Goal: Task Accomplishment & Management: Use online tool/utility

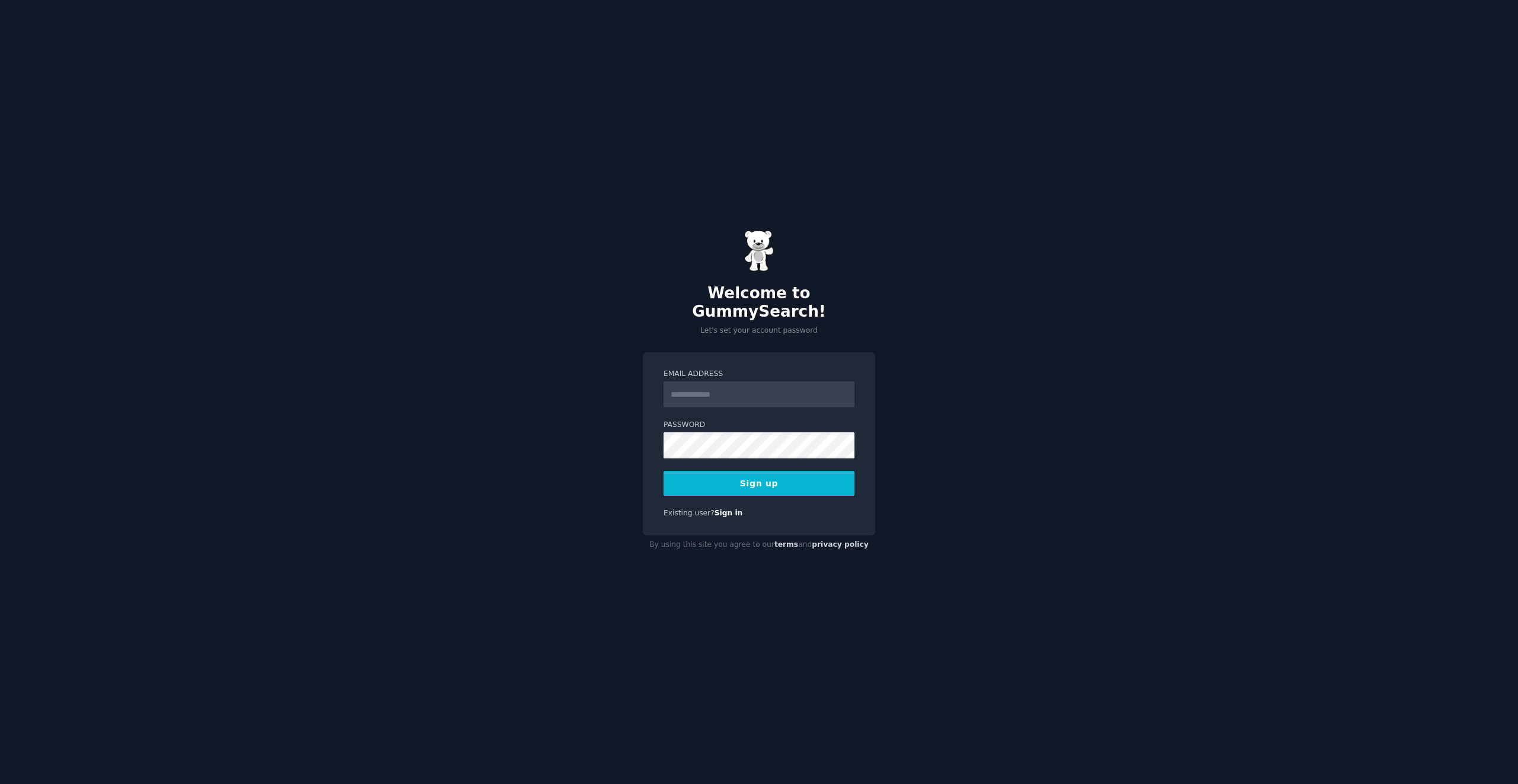
click at [724, 384] on input "Email Address" at bounding box center [758, 394] width 191 height 26
click at [771, 386] on input "Email Address" at bounding box center [758, 394] width 191 height 26
type input "**********"
click at [937, 402] on div "**********" at bounding box center [759, 392] width 1518 height 784
click at [794, 457] on form "**********" at bounding box center [758, 432] width 191 height 127
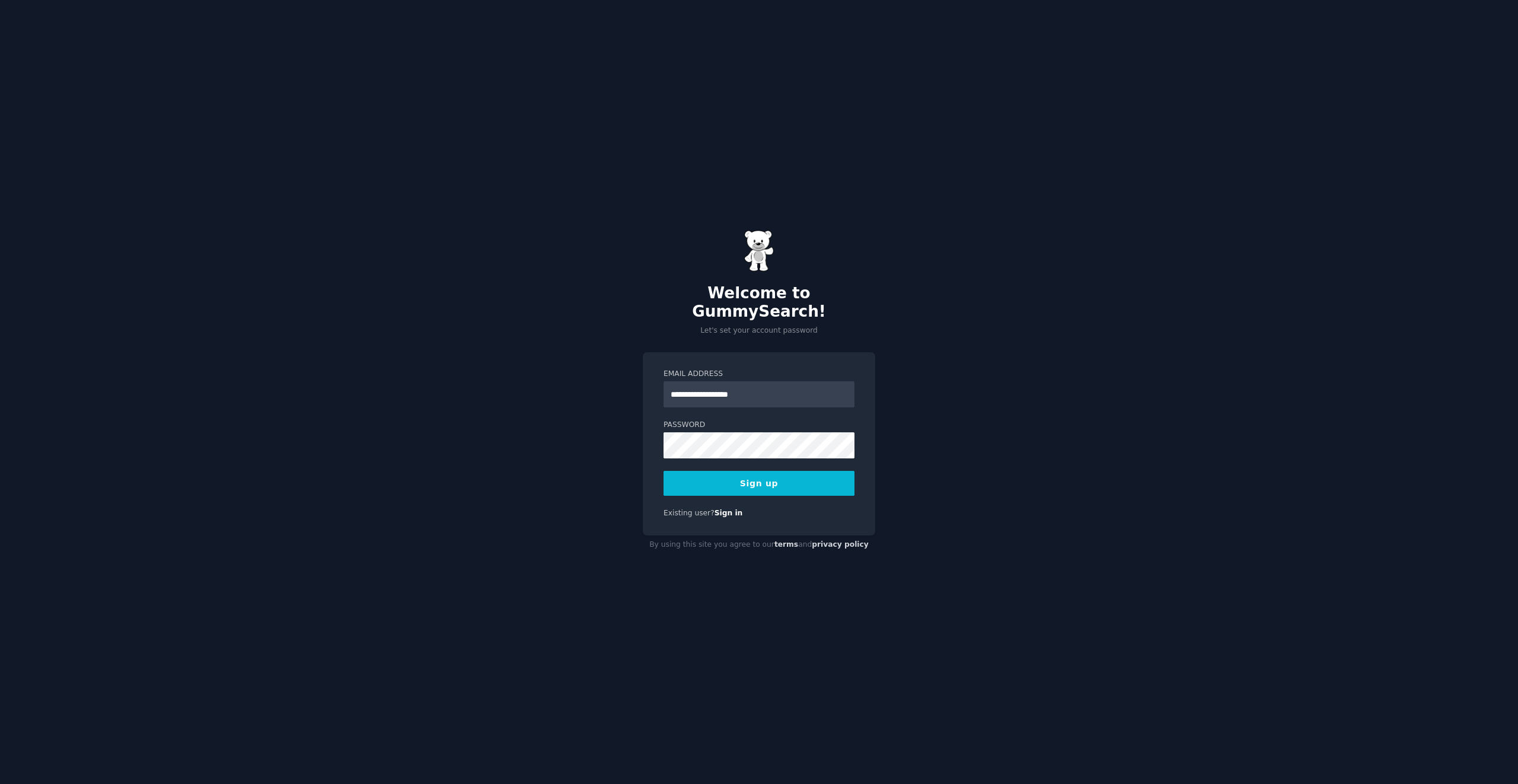
click at [793, 471] on button "Sign up" at bounding box center [758, 483] width 191 height 25
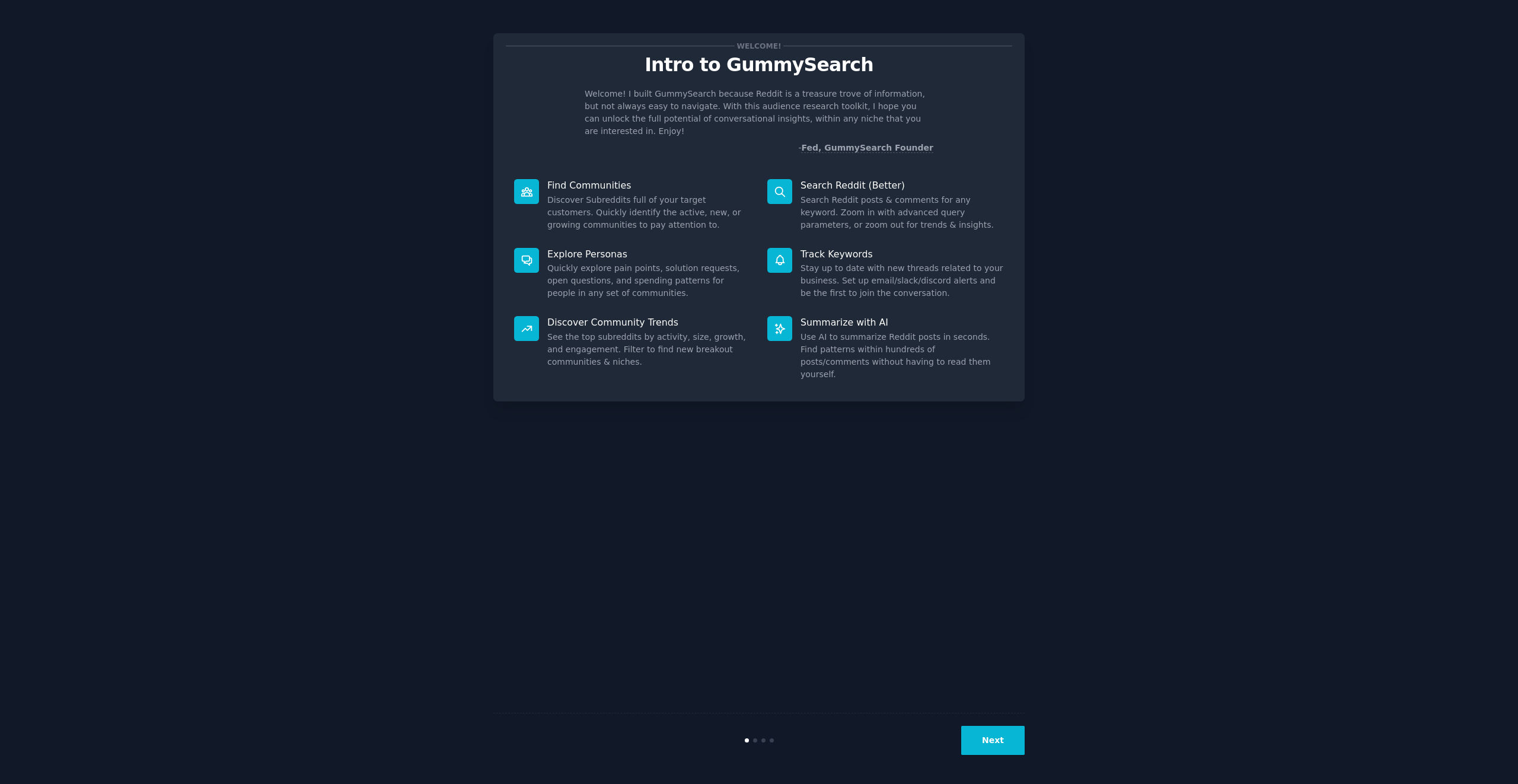
click at [974, 764] on div "Next" at bounding box center [758, 740] width 532 height 55
click at [986, 739] on button "Next" at bounding box center [992, 740] width 64 height 29
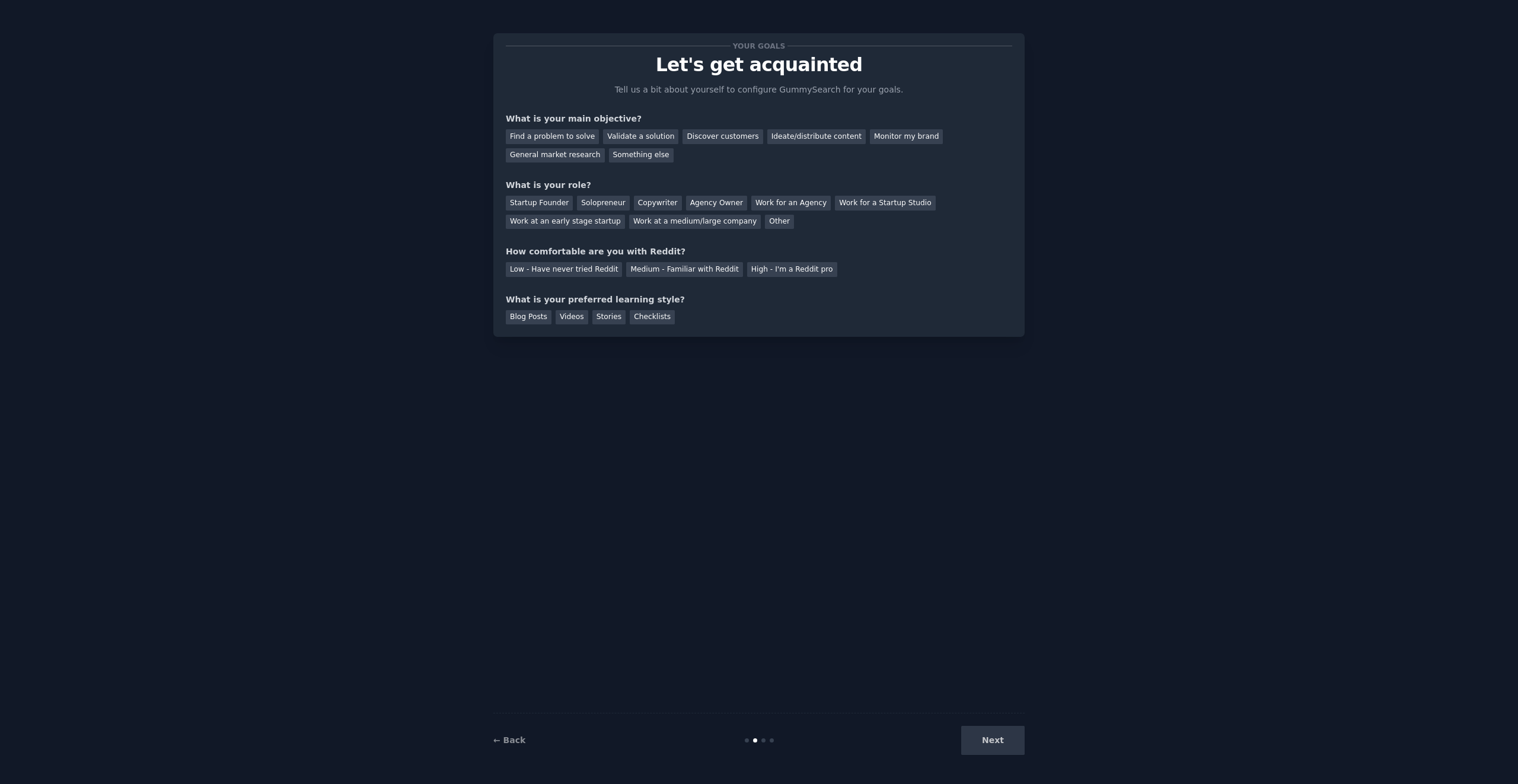
click at [985, 742] on div "Next" at bounding box center [936, 740] width 177 height 29
click at [634, 137] on div "Validate a solution" at bounding box center [640, 136] width 75 height 15
click at [607, 205] on div "Solopreneur" at bounding box center [603, 203] width 52 height 15
click at [594, 261] on div "Low - Have never tried Reddit Medium - Familiar with Reddit High - I'm a Reddit…" at bounding box center [759, 268] width 507 height 19
click at [587, 273] on div "Low - Have never tried Reddit" at bounding box center [564, 269] width 116 height 15
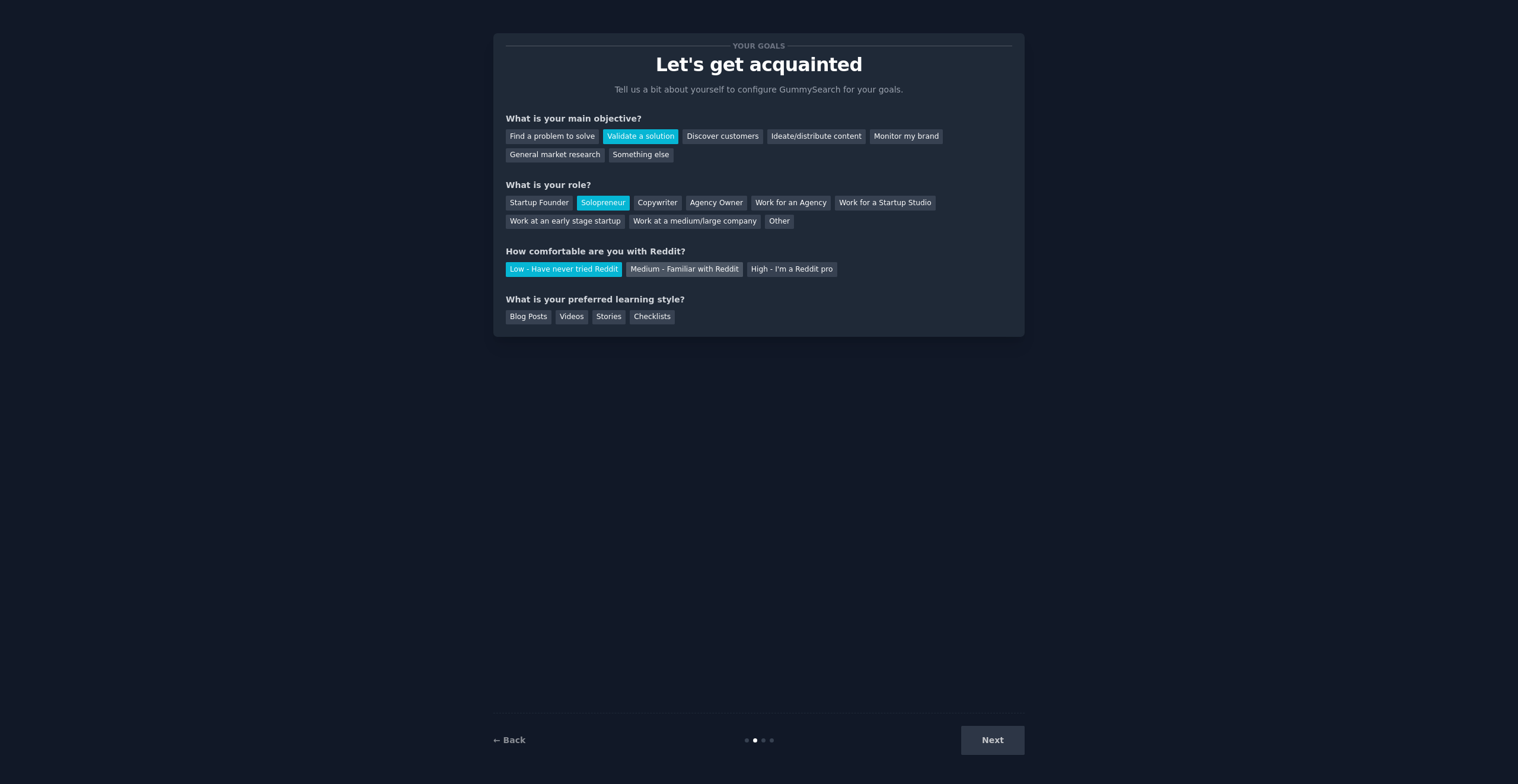
click at [683, 269] on div "Medium - Familiar with Reddit" at bounding box center [684, 269] width 116 height 15
click at [657, 323] on div "Checklists" at bounding box center [653, 317] width 45 height 15
click at [993, 745] on button "Next" at bounding box center [992, 740] width 64 height 29
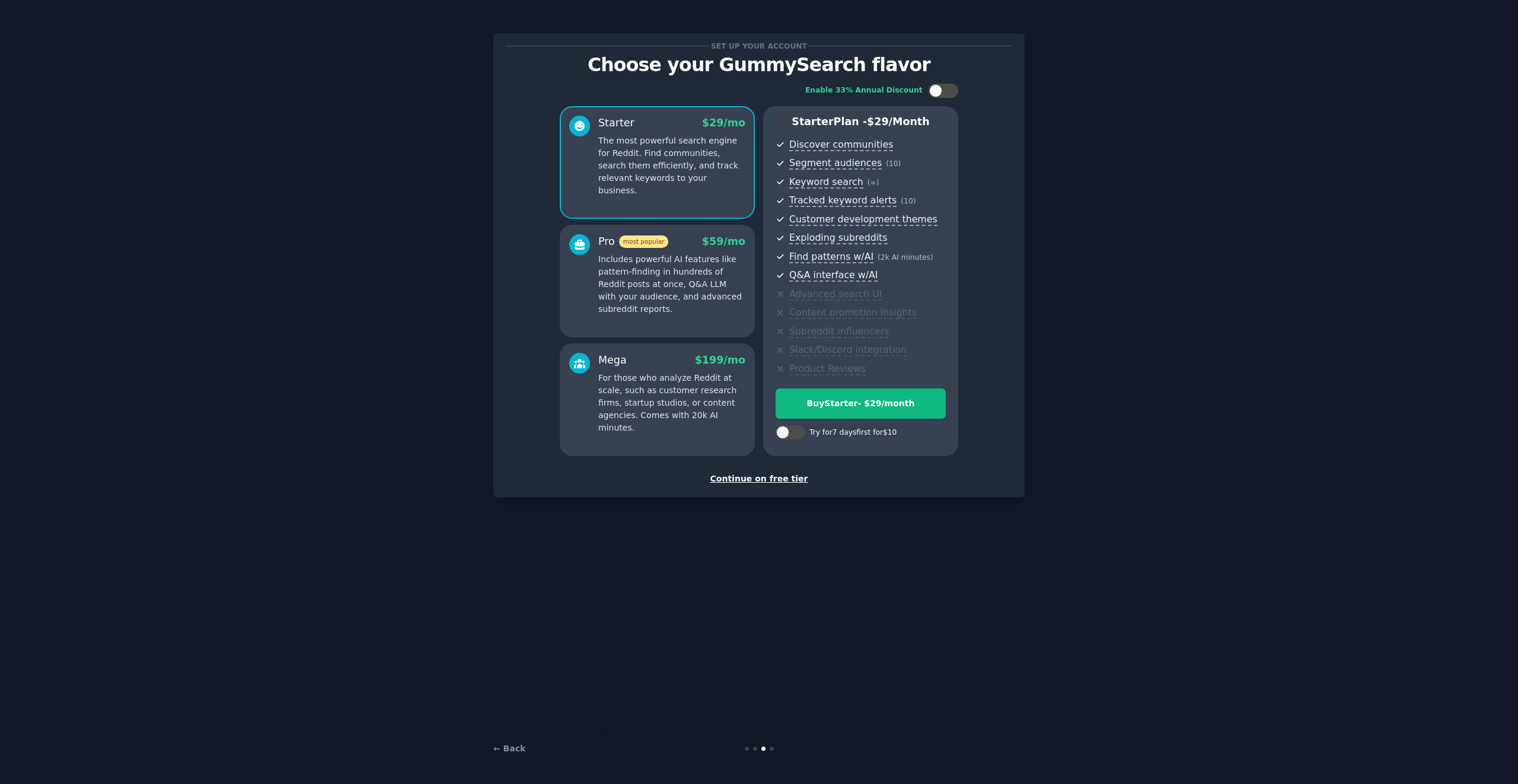
click at [770, 475] on div "Continue on free tier" at bounding box center [759, 478] width 507 height 12
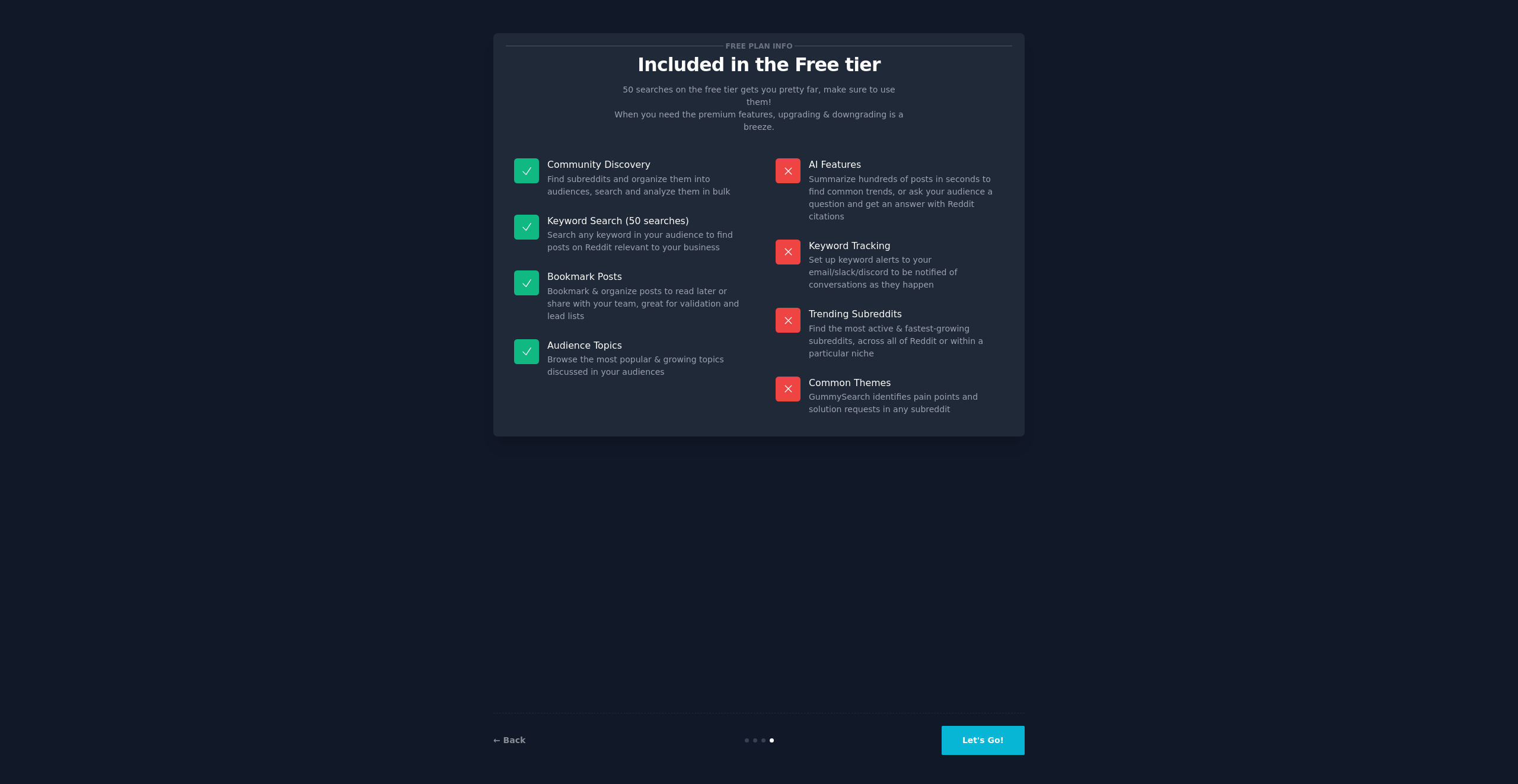
click at [964, 732] on button "Let's Go!" at bounding box center [982, 740] width 83 height 29
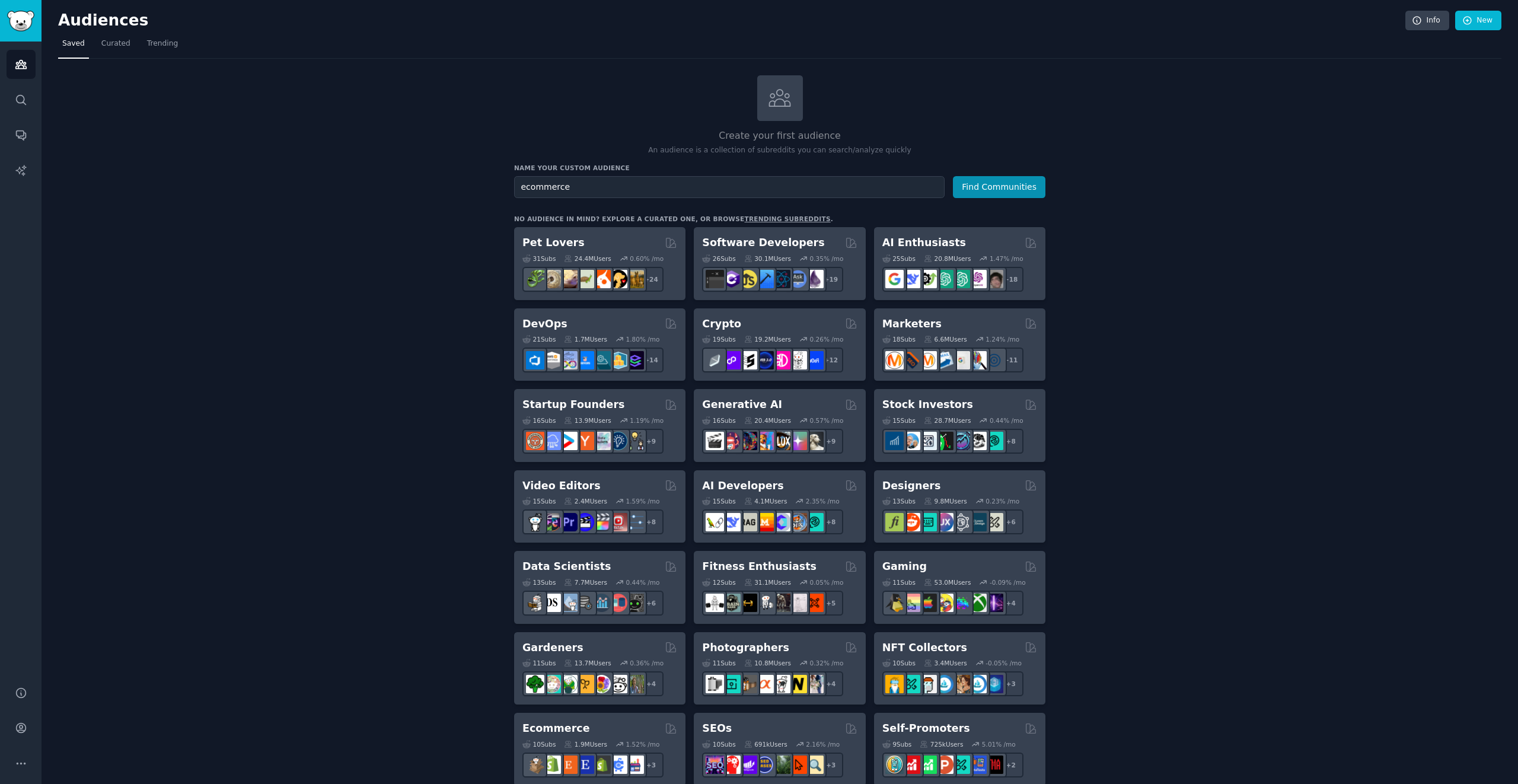
type input "ecommerce"
click at [953, 176] on button "Find Communities" at bounding box center [999, 186] width 93 height 22
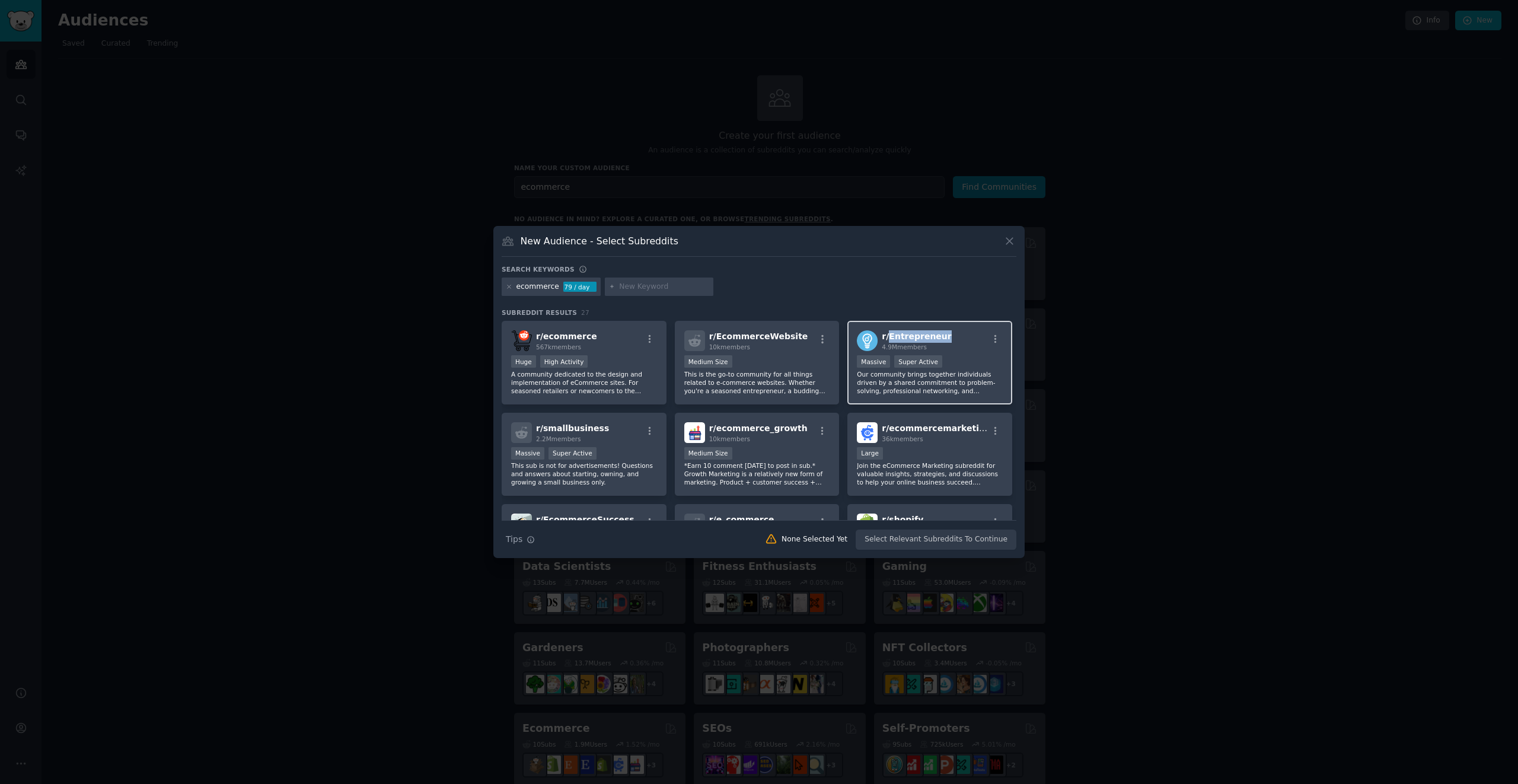
click at [894, 341] on h2 "r/ Entrepreneur 4.9M members" at bounding box center [916, 340] width 69 height 21
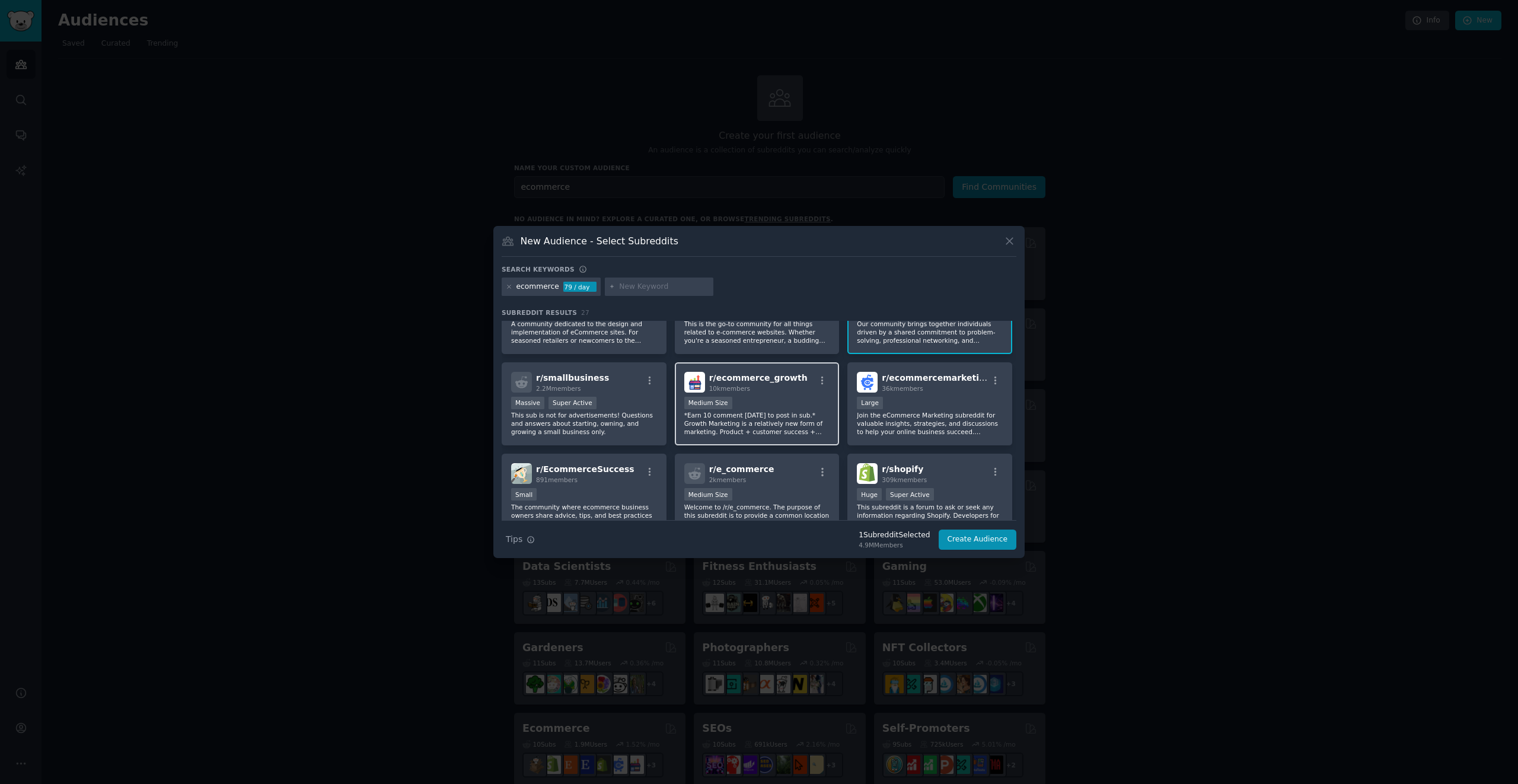
scroll to position [115, 0]
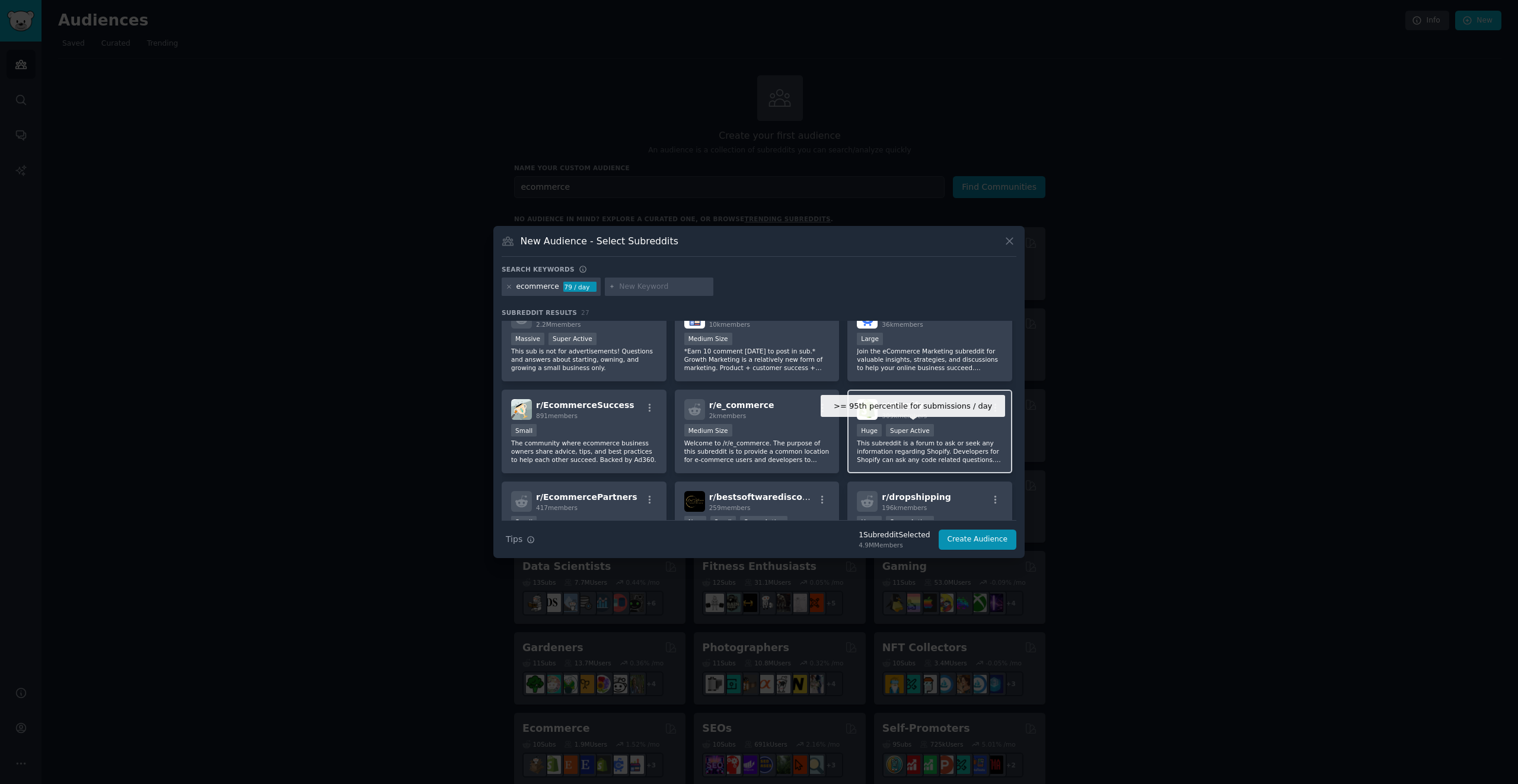
click at [890, 431] on div "Super Active" at bounding box center [910, 430] width 48 height 12
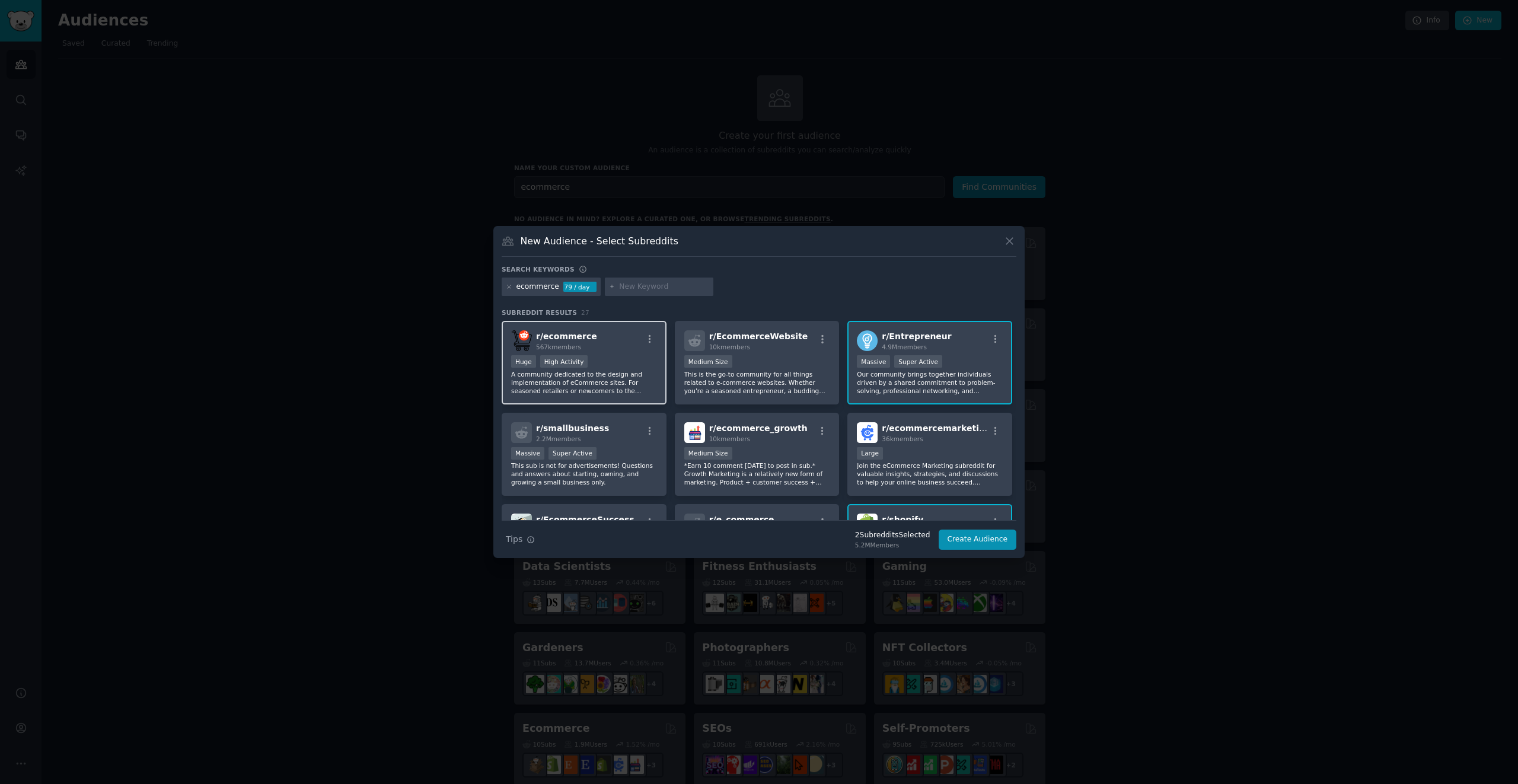
click at [634, 361] on div ">= 80th percentile for submissions / day Huge High Activity" at bounding box center [584, 362] width 146 height 15
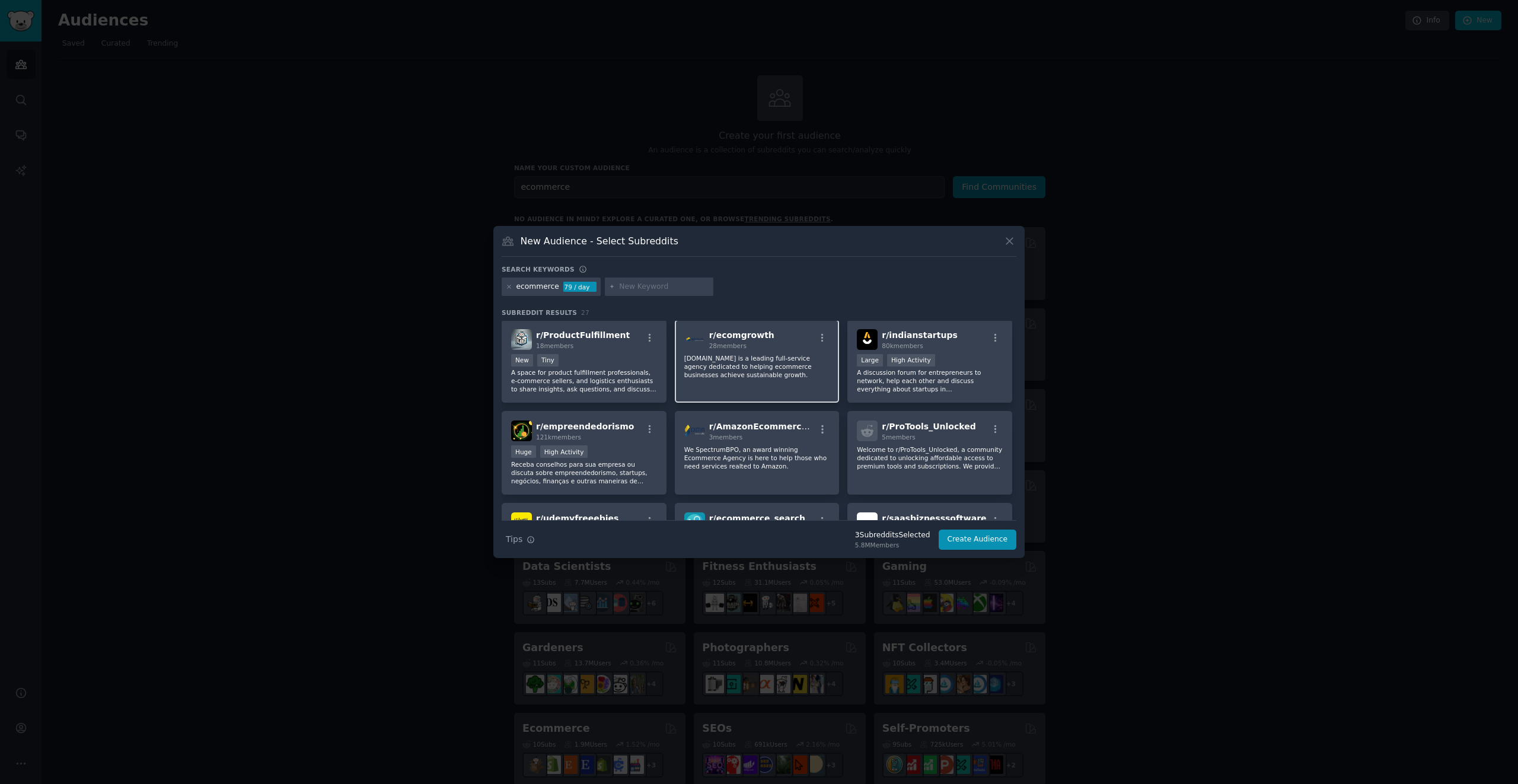
scroll to position [457, 0]
click at [776, 379] on p "[DOMAIN_NAME] is a leading full-service agency dedicated to helping ecommerce b…" at bounding box center [757, 369] width 146 height 25
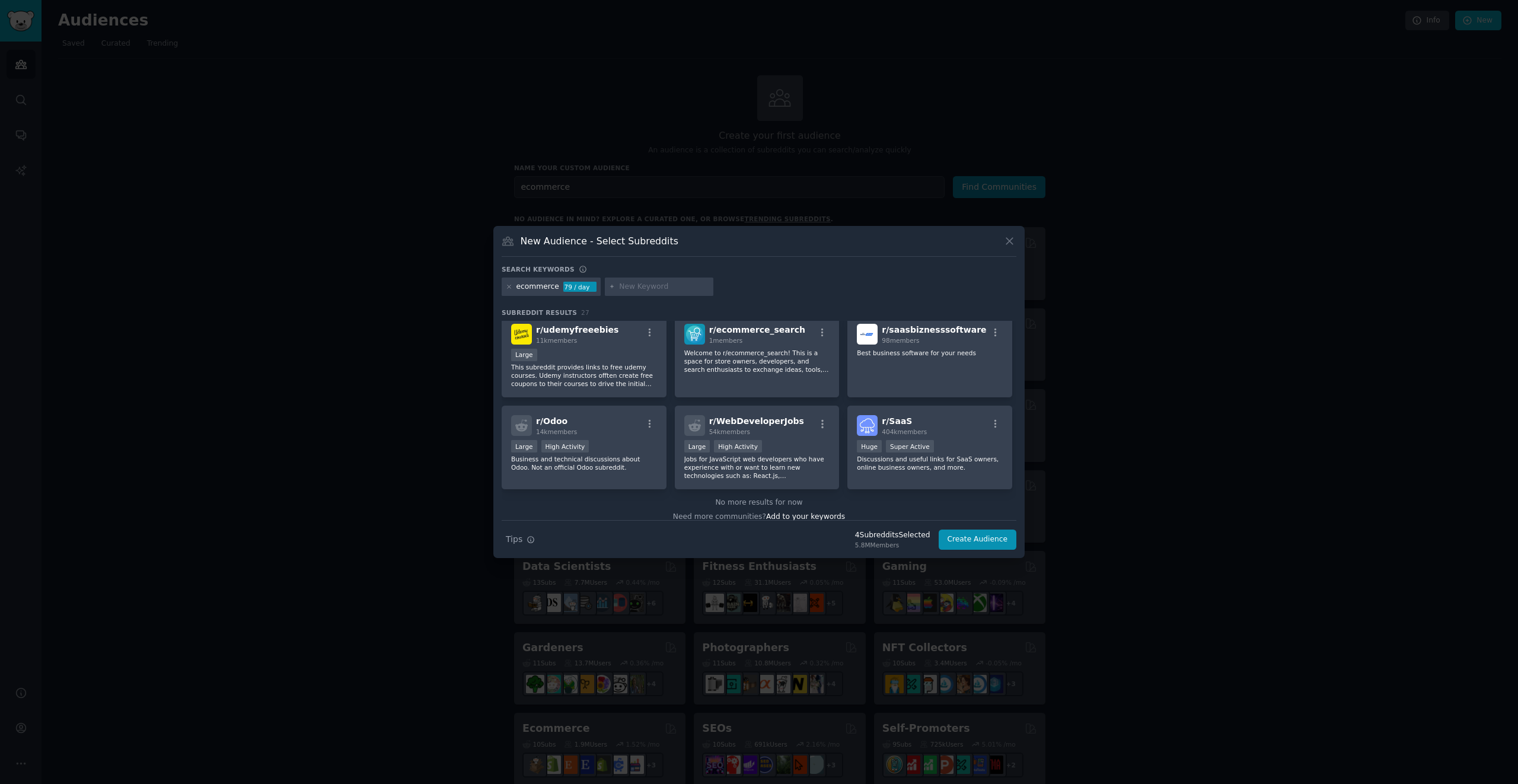
scroll to position [658, 0]
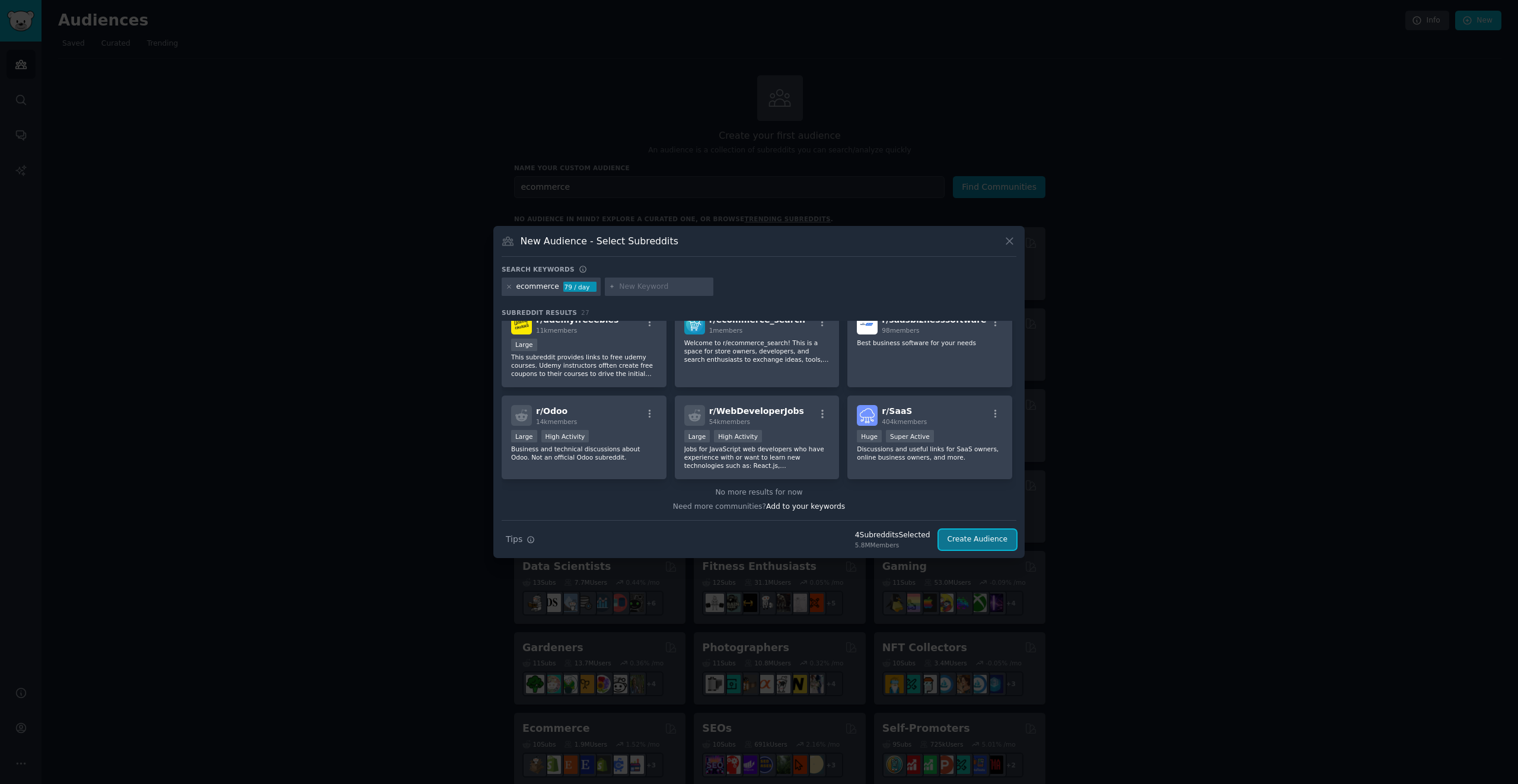
click at [990, 540] on button "Create Audience" at bounding box center [977, 539] width 78 height 20
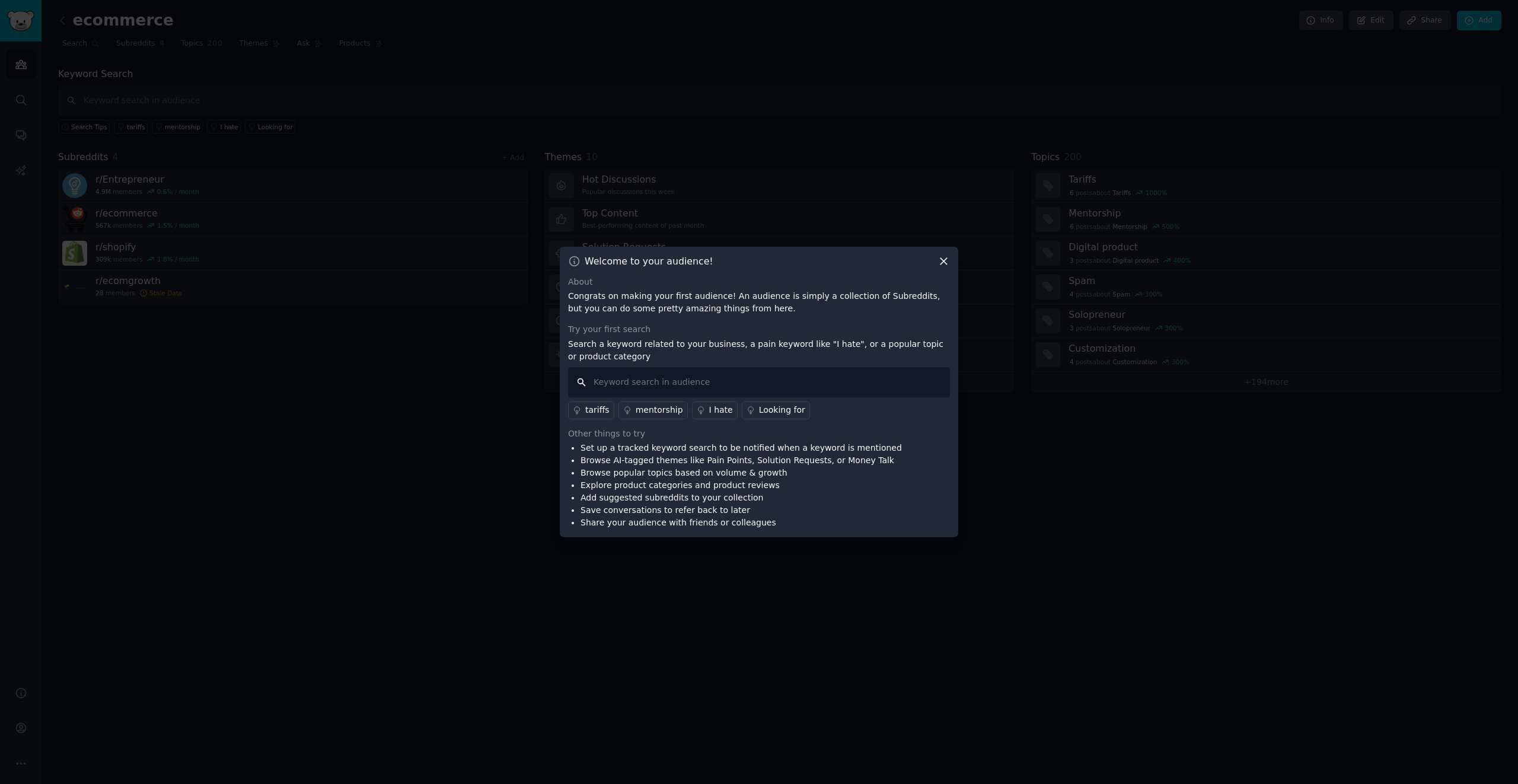
click at [802, 374] on input "text" at bounding box center [758, 382] width 382 height 30
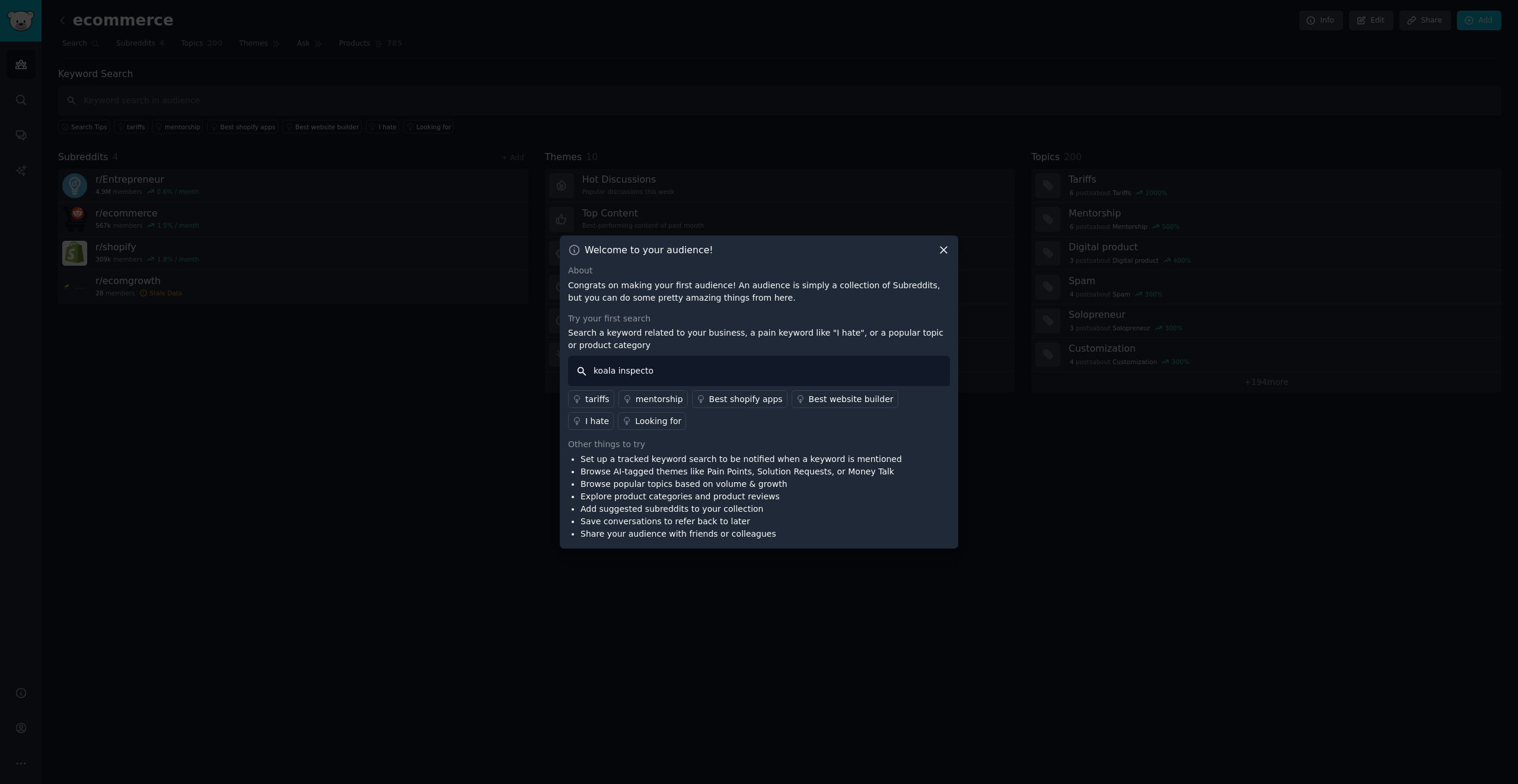
type input "koala inspector"
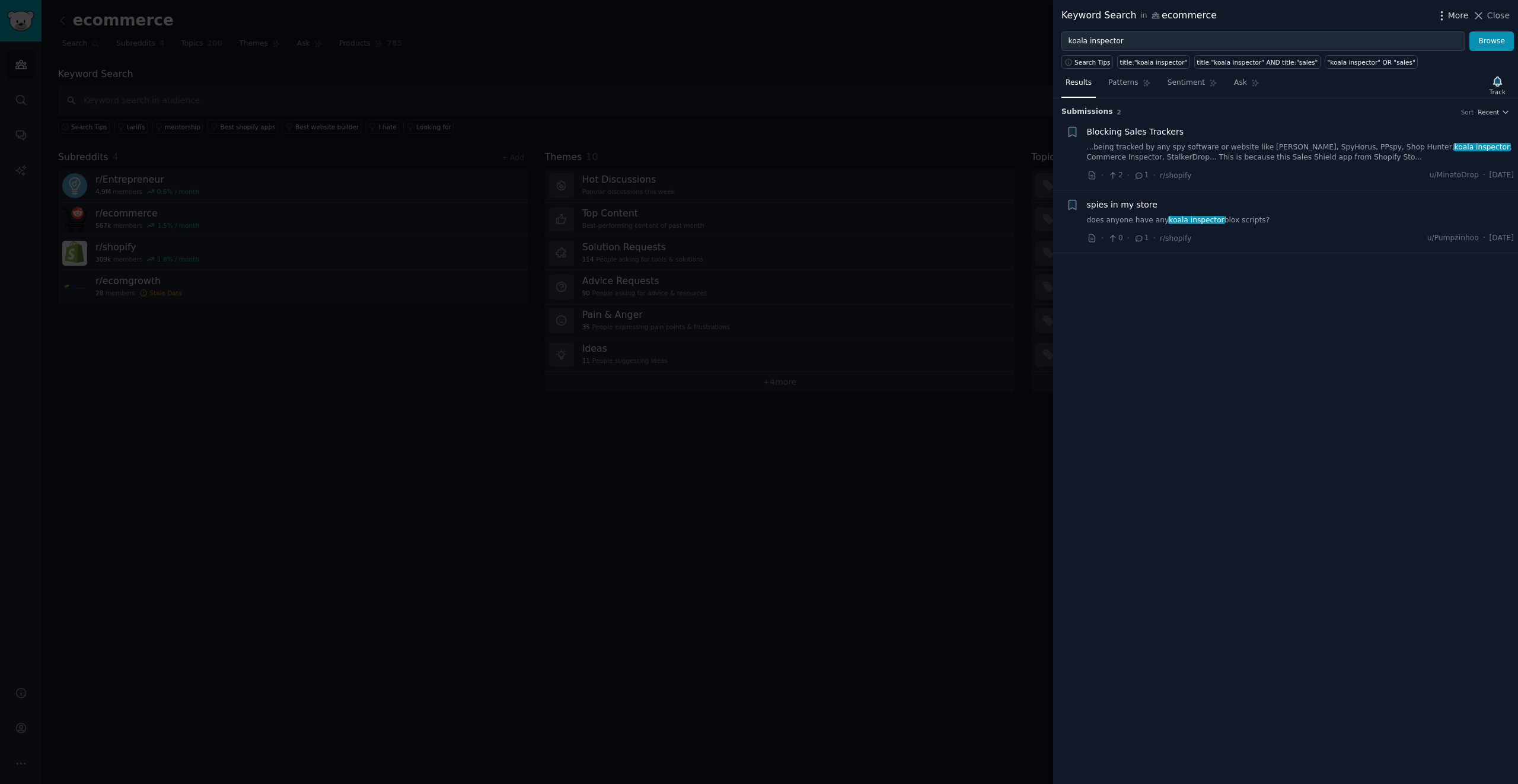
click at [1455, 15] on span "More" at bounding box center [1458, 15] width 21 height 12
click at [1455, 17] on span "More" at bounding box center [1458, 15] width 21 height 12
click at [1146, 94] on link "Patterns" at bounding box center [1129, 85] width 50 height 24
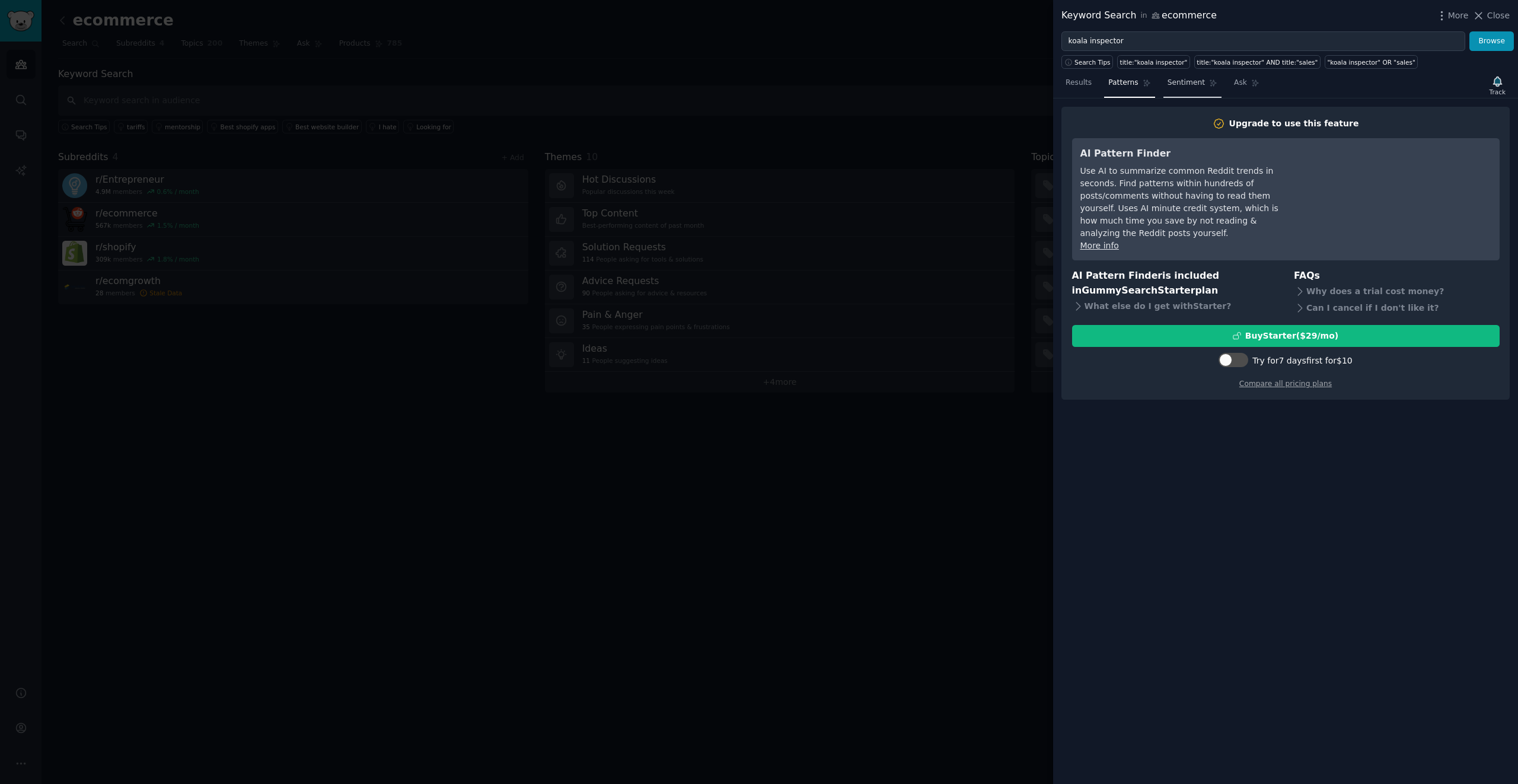
click at [1191, 91] on link "Sentiment" at bounding box center [1192, 85] width 58 height 24
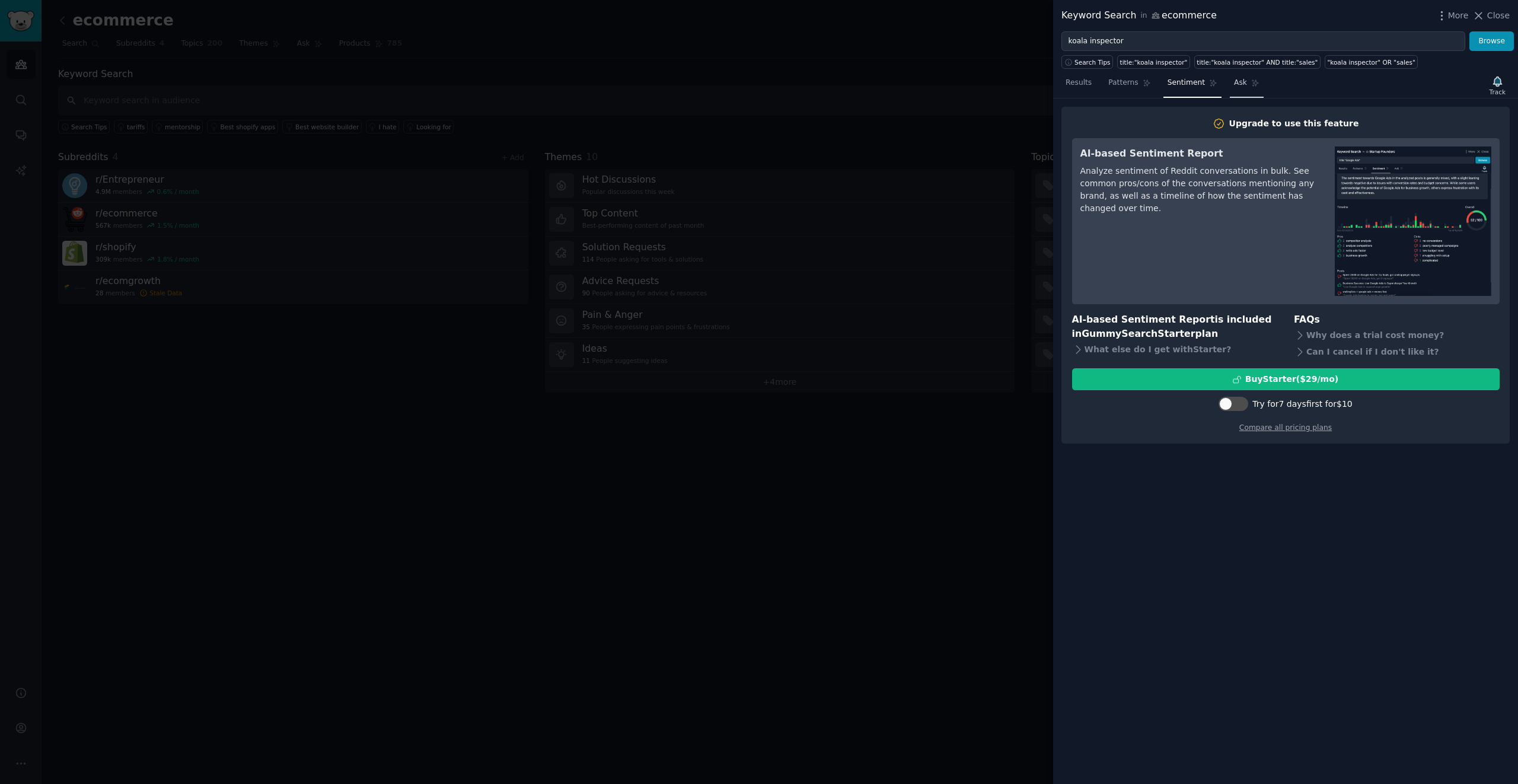
click at [1246, 89] on link "Ask" at bounding box center [1246, 85] width 34 height 24
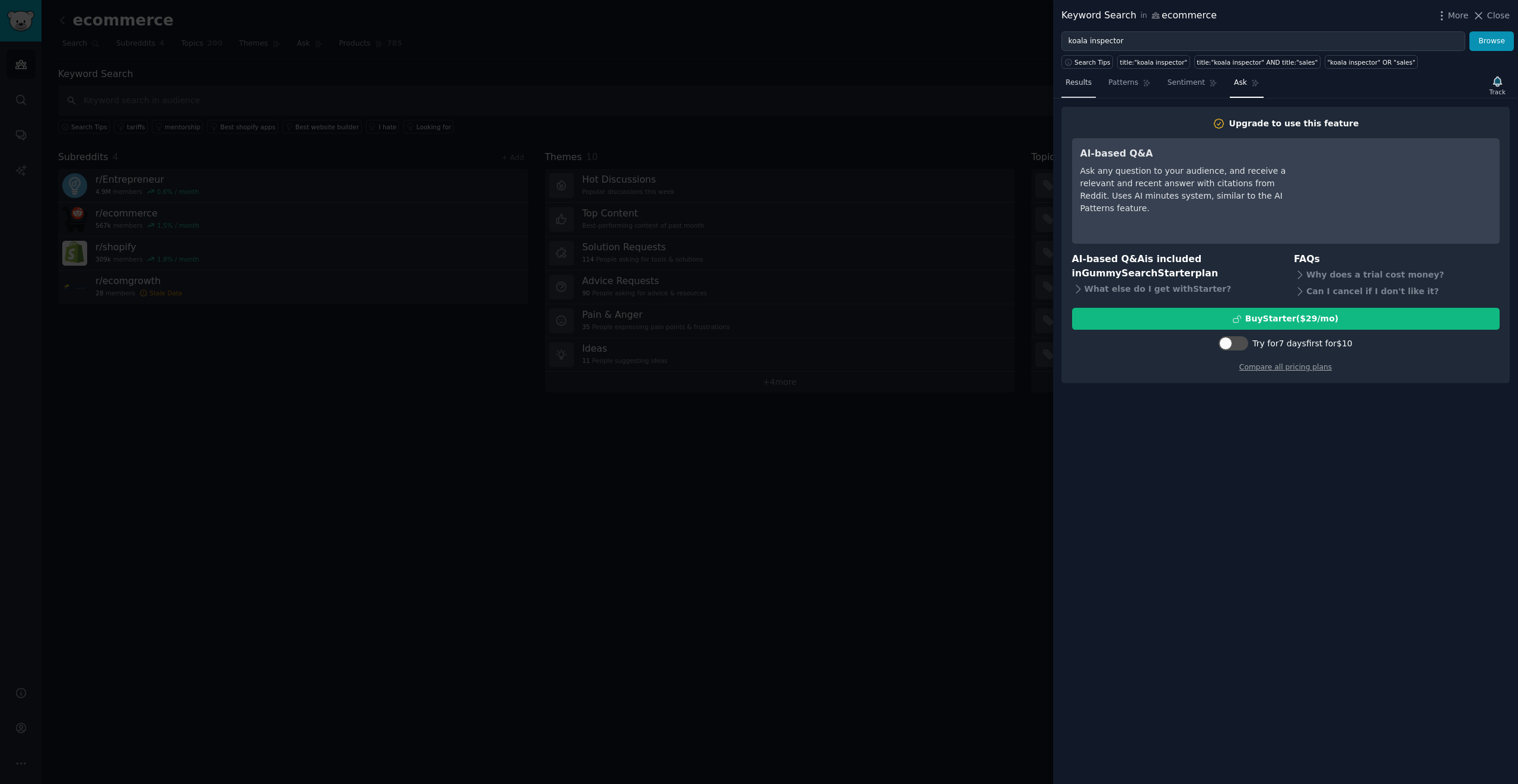
click at [1087, 93] on link "Results" at bounding box center [1078, 85] width 35 height 24
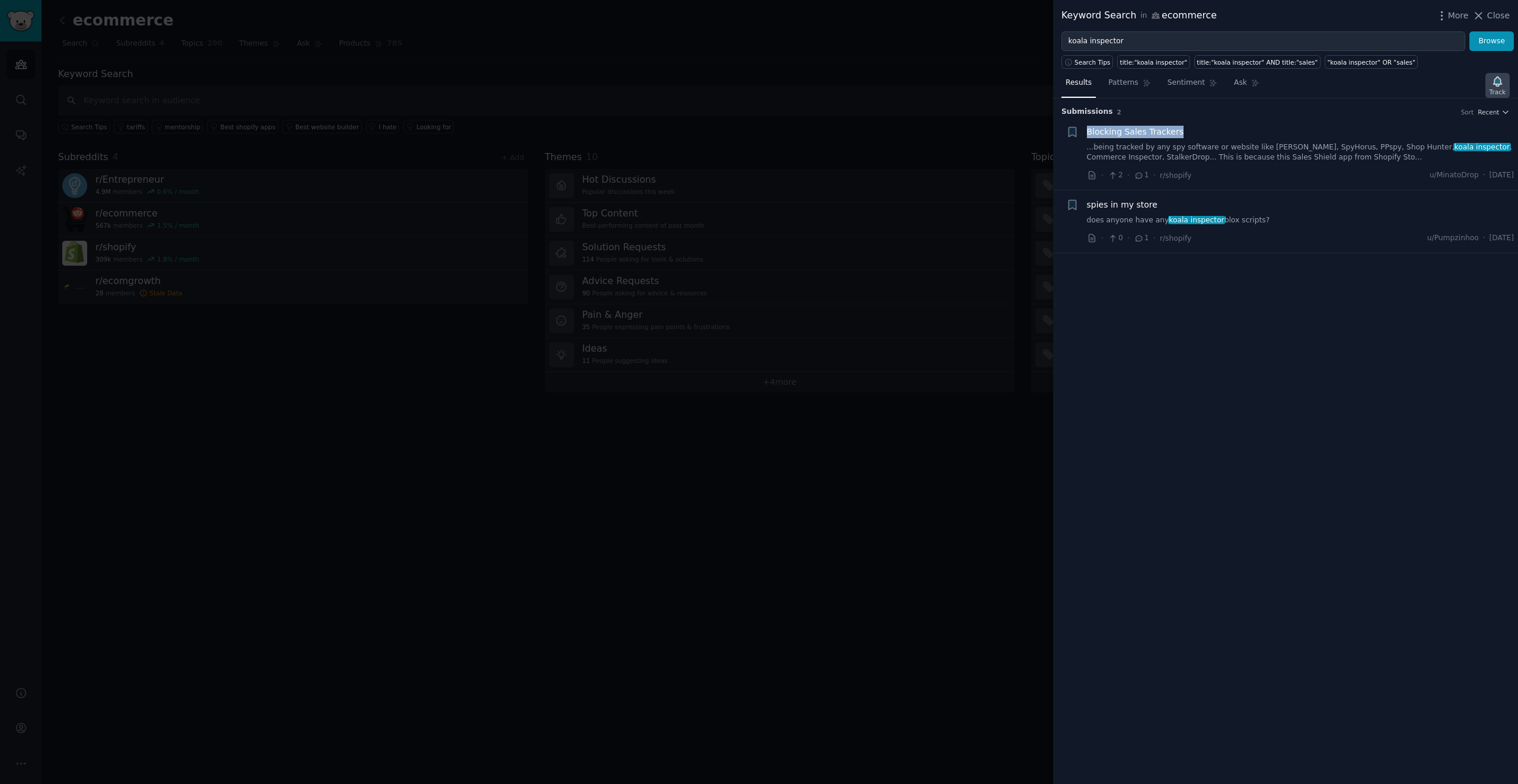
click at [1498, 78] on icon "button" at bounding box center [1497, 81] width 8 height 10
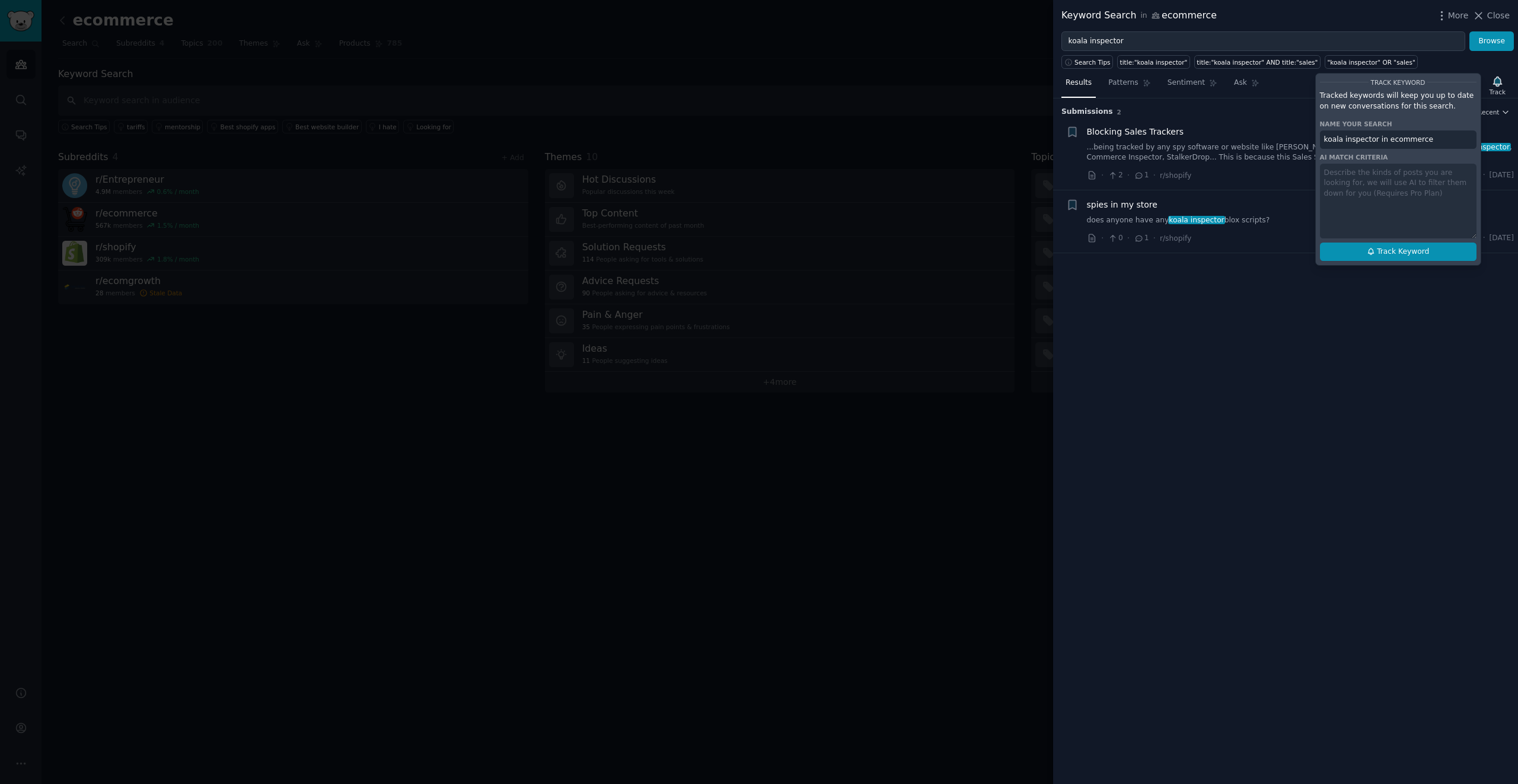
click at [1373, 252] on icon at bounding box center [1370, 251] width 8 height 8
type input "koala inspector in ecommerce"
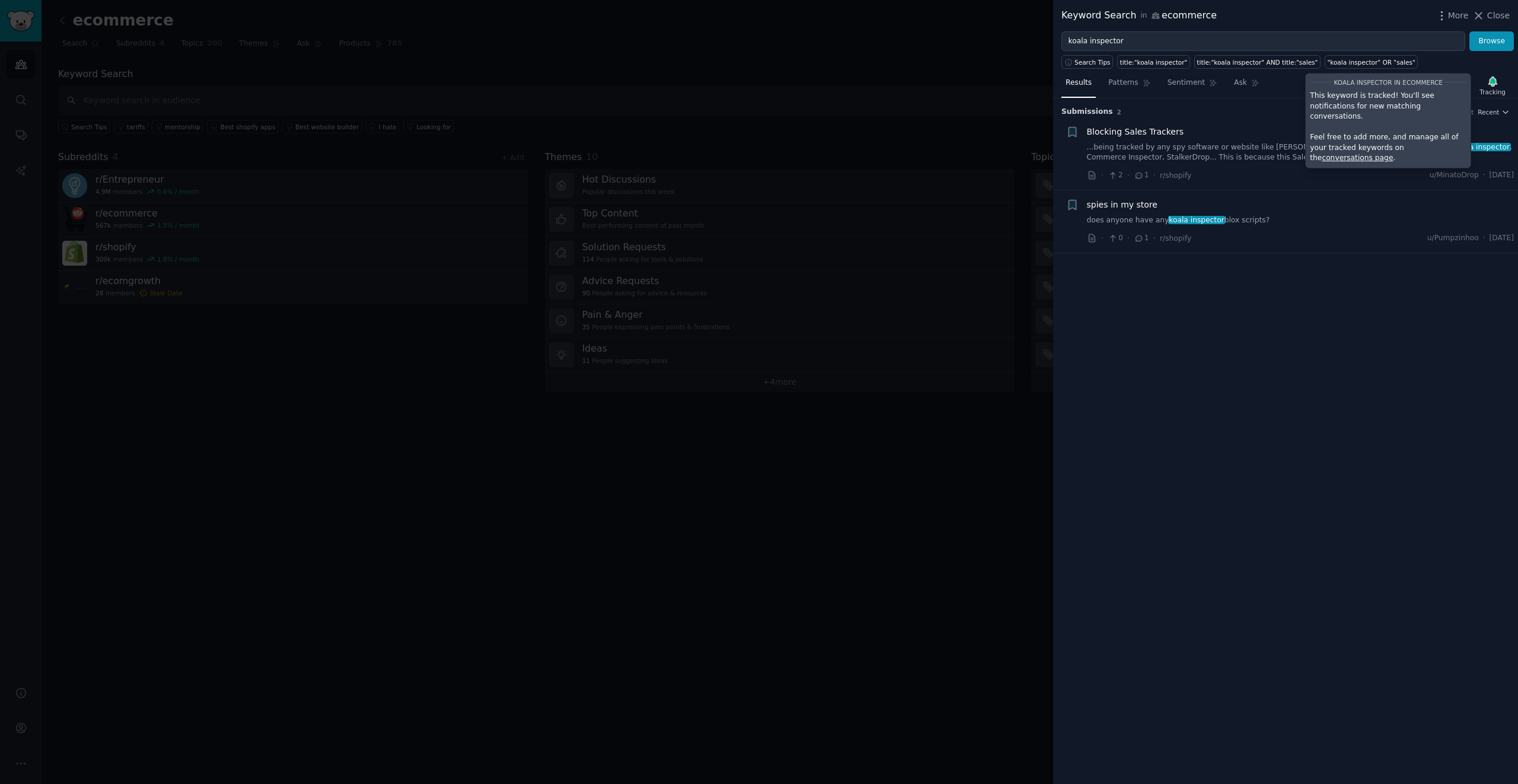
click at [1366, 265] on div "Submission s 2 Sort Recent + Blocking Sales Trackers ...being tracked by any sp…" at bounding box center [1285, 441] width 465 height 686
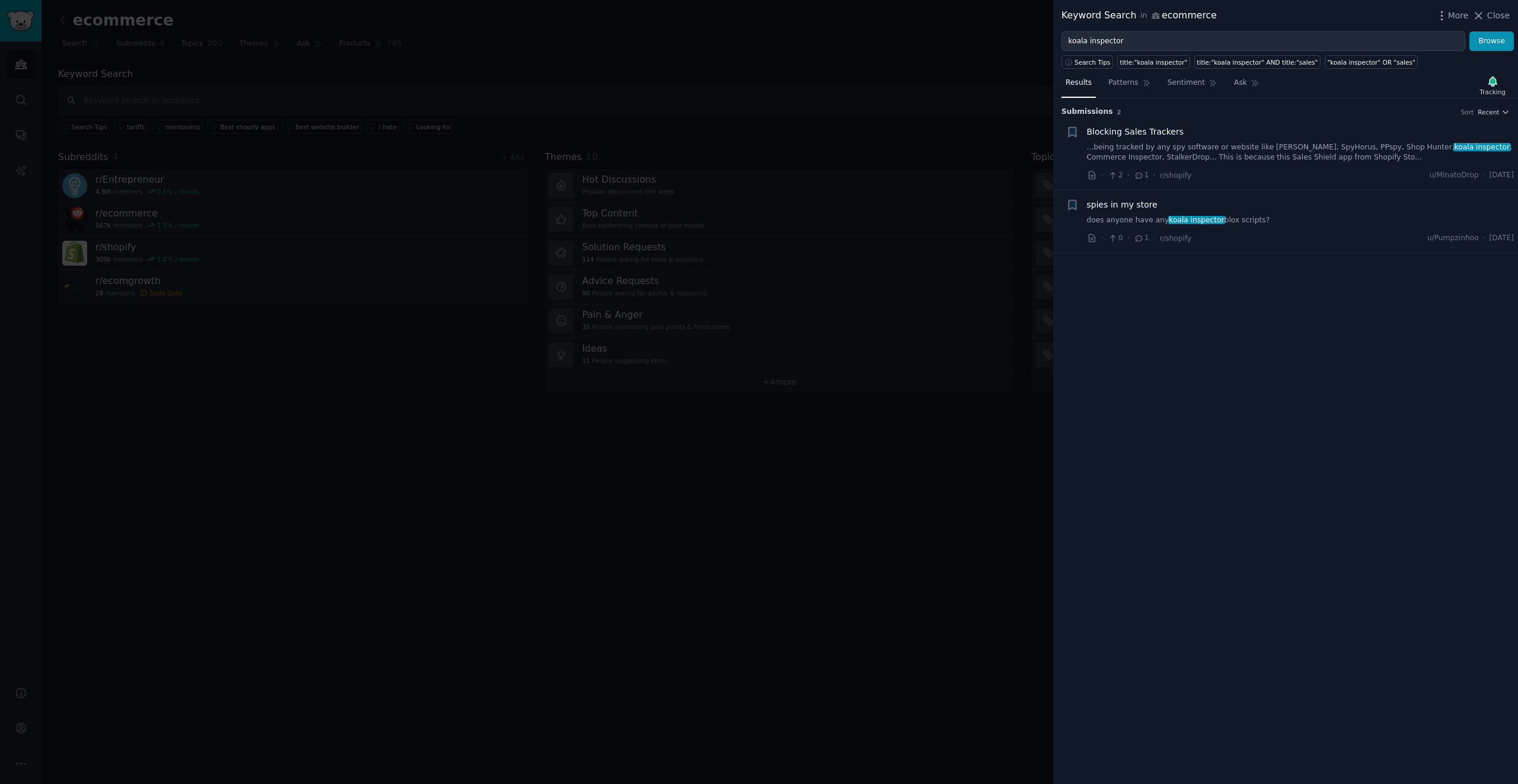
click at [1053, 415] on div "Submission s 2 Sort Recent + Blocking Sales Trackers ...being tracked by any sp…" at bounding box center [1285, 441] width 465 height 686
click at [988, 444] on div at bounding box center [759, 392] width 1518 height 784
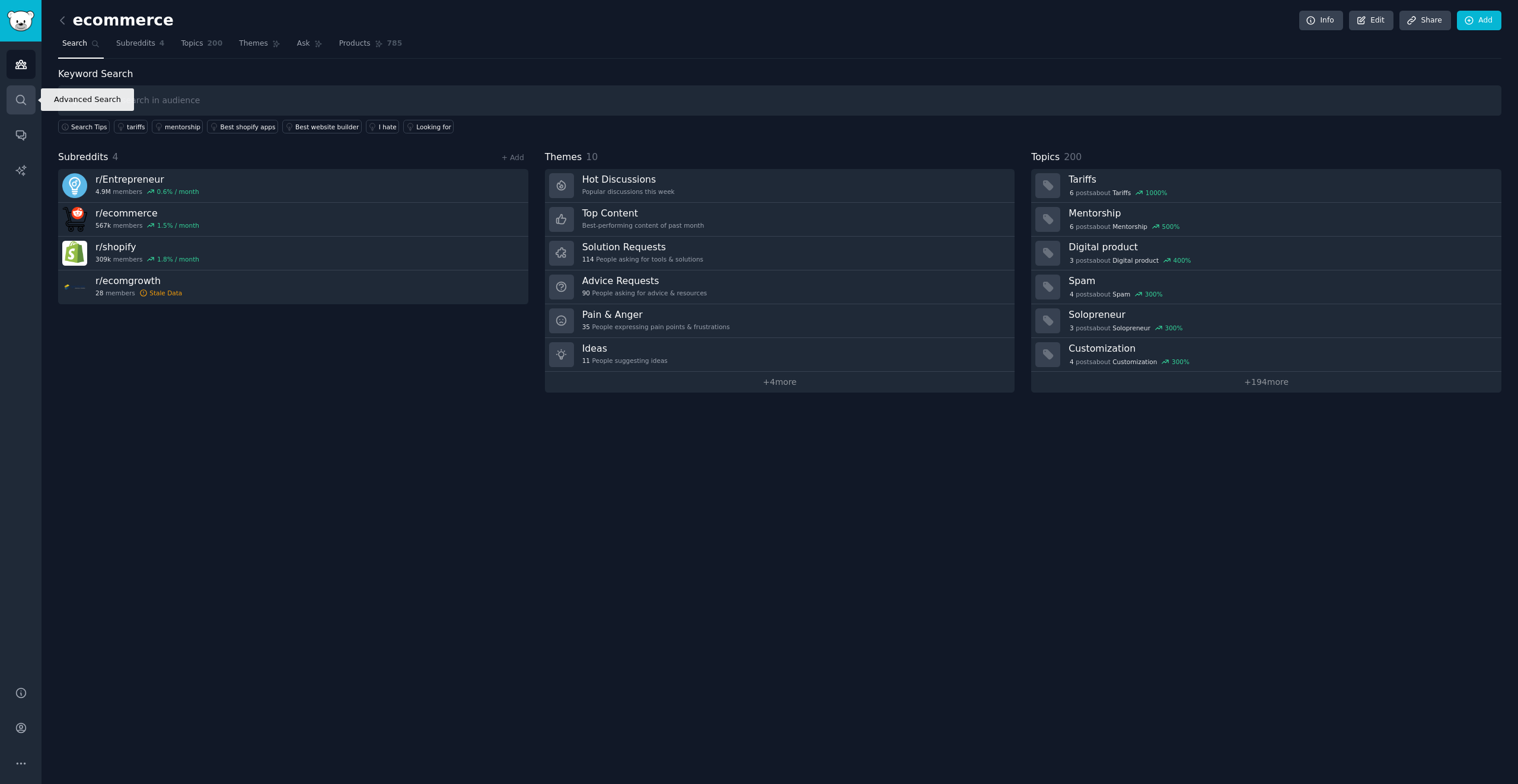
click at [21, 105] on icon "Sidebar" at bounding box center [20, 99] width 12 height 12
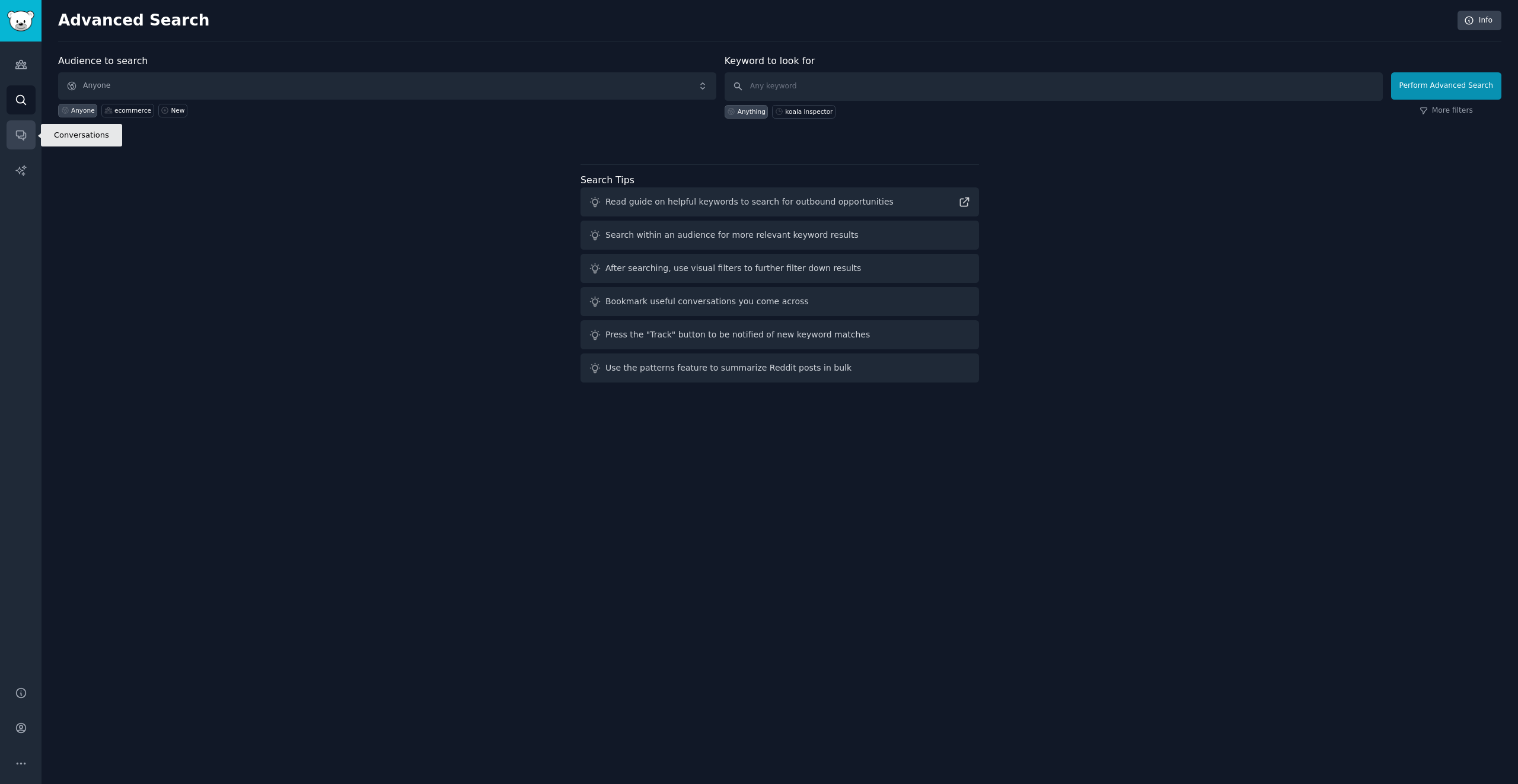
click at [19, 130] on icon "Sidebar" at bounding box center [20, 134] width 12 height 12
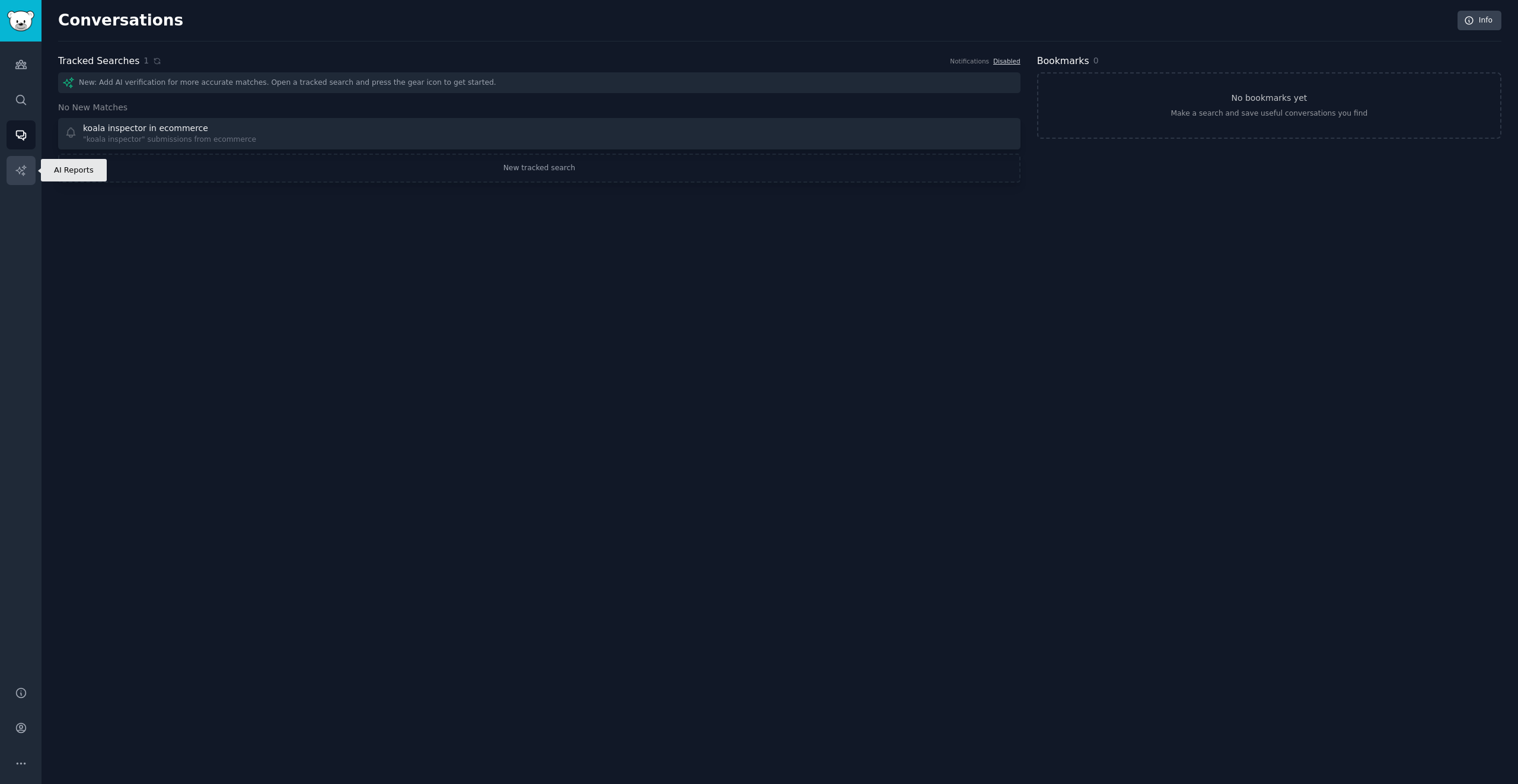
click at [20, 169] on icon "Sidebar" at bounding box center [20, 169] width 10 height 10
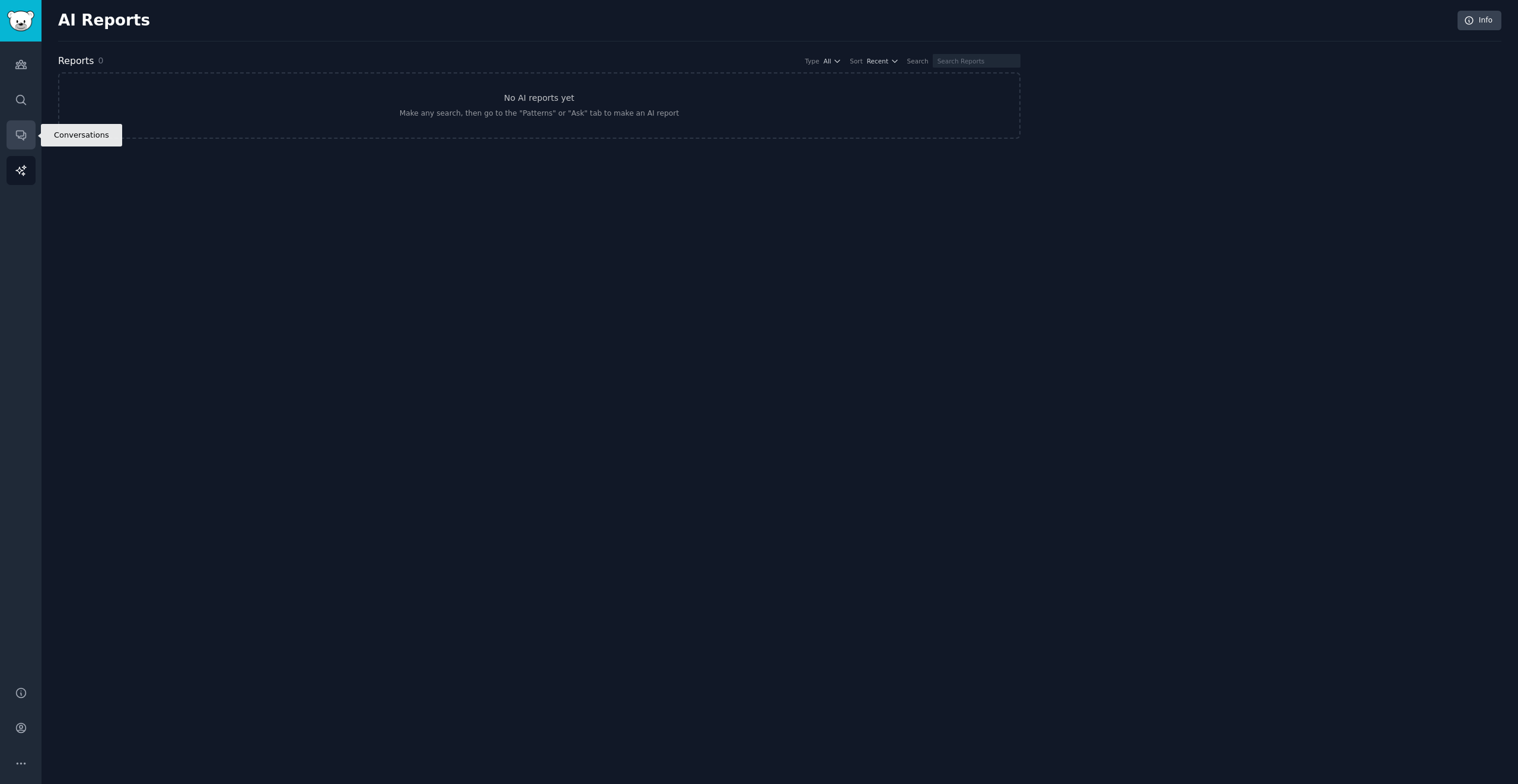
click at [23, 138] on icon "Sidebar" at bounding box center [20, 134] width 12 height 12
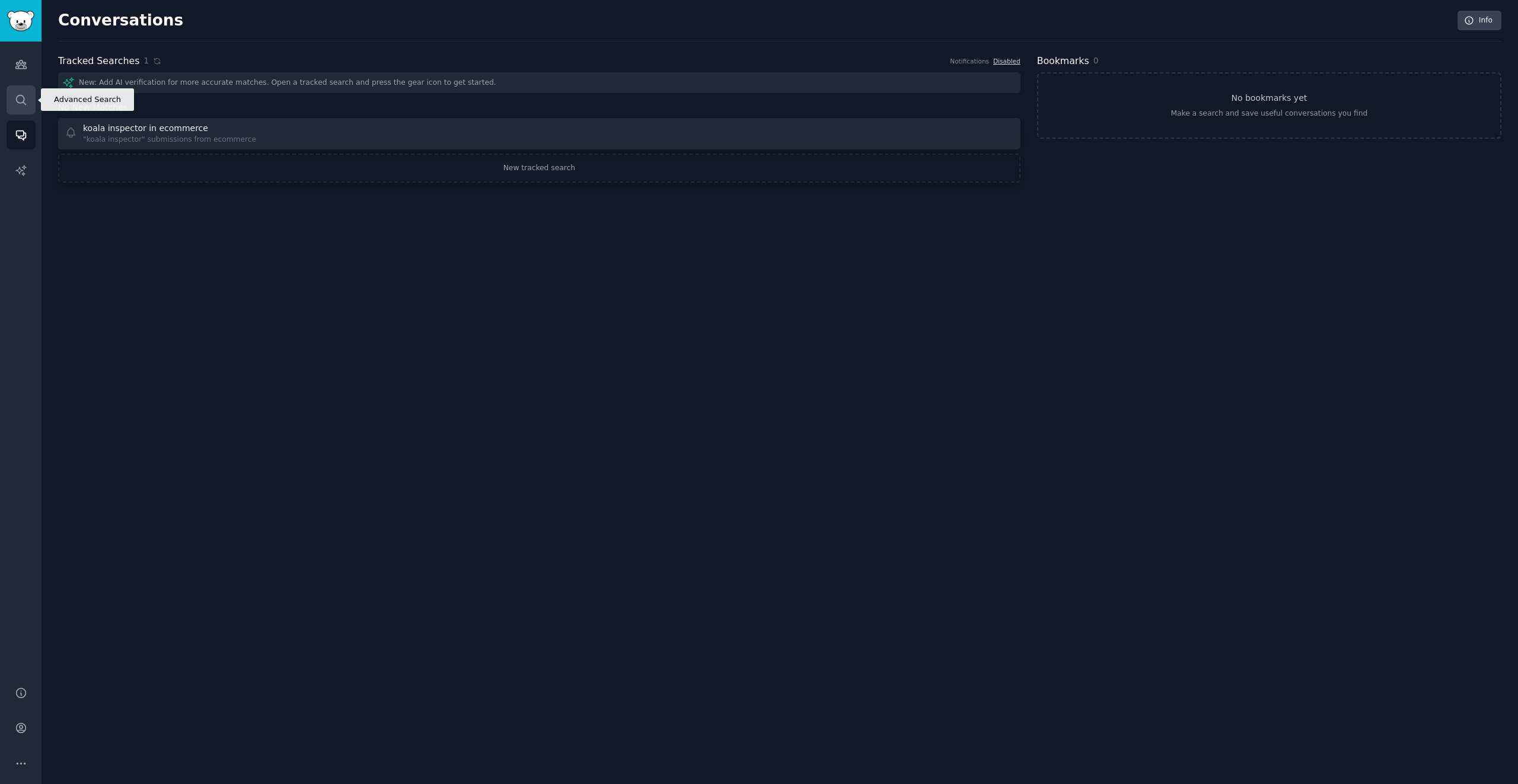
click at [28, 98] on link "Search" at bounding box center [21, 100] width 29 height 29
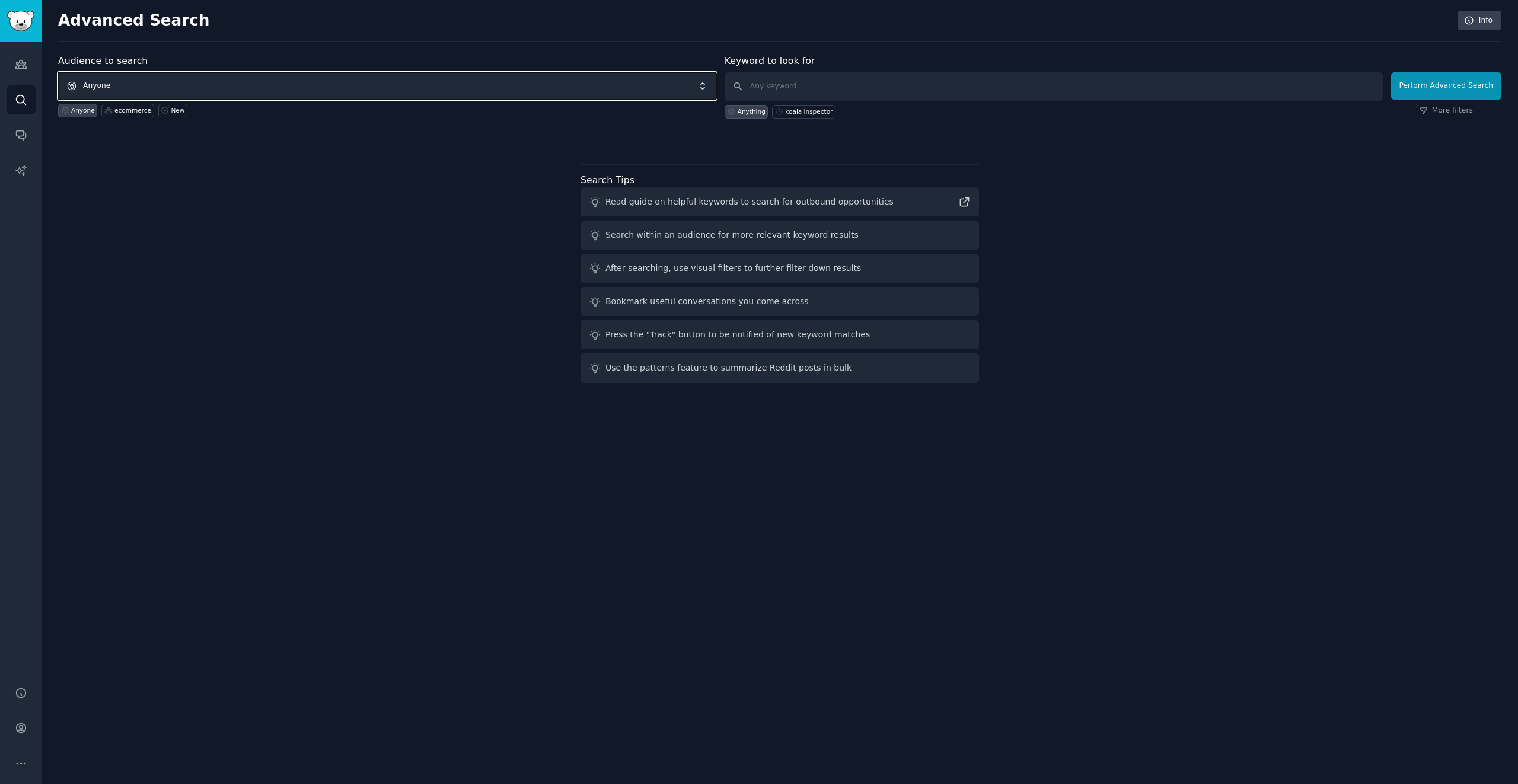
click at [220, 77] on span "Anyone" at bounding box center [387, 86] width 658 height 27
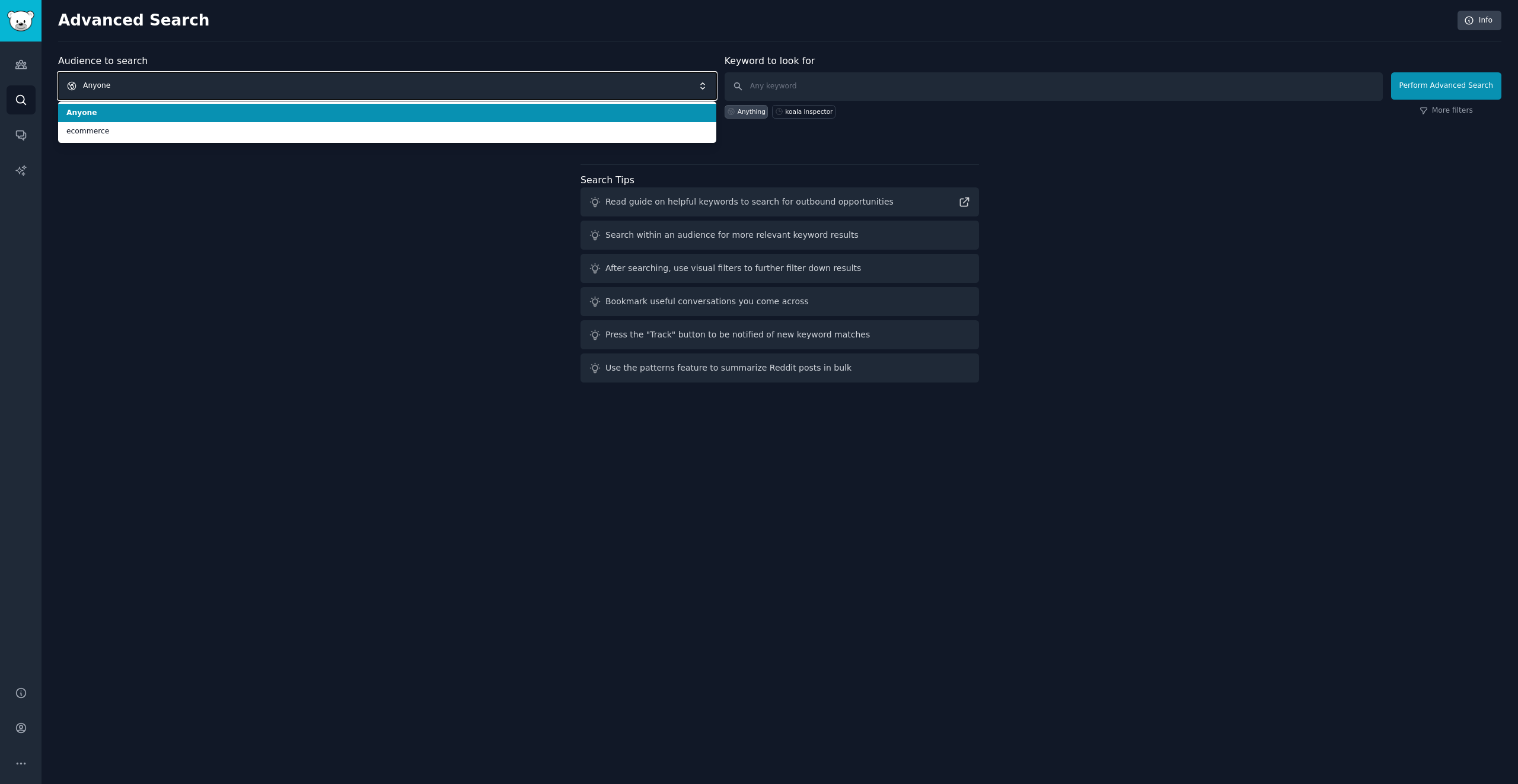
click at [220, 77] on span "Anyone" at bounding box center [387, 86] width 658 height 27
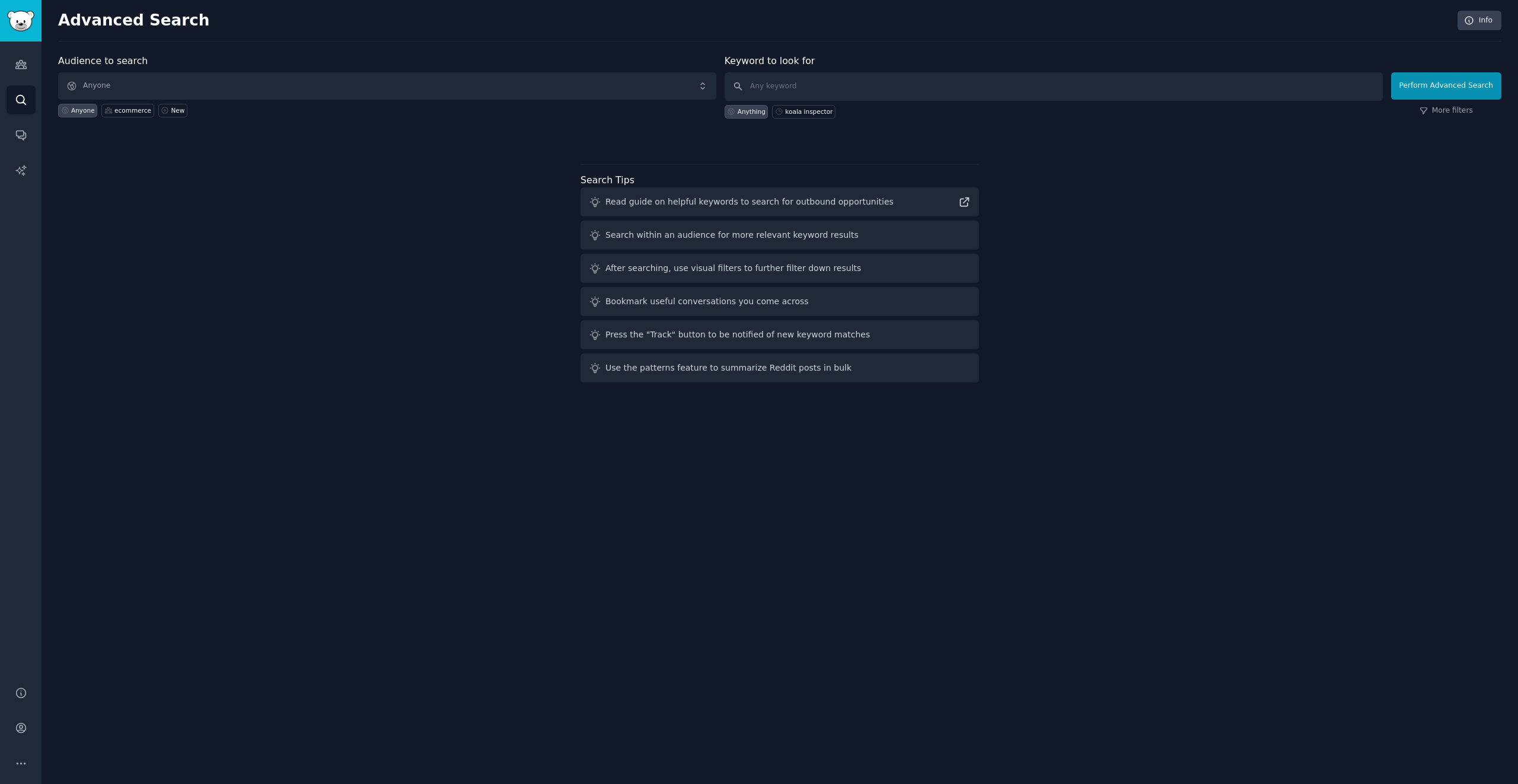
click at [827, 72] on div "Keyword to look for Anything koala inspector" at bounding box center [1053, 86] width 658 height 65
click at [819, 86] on input "text" at bounding box center [1053, 86] width 658 height 28
click at [12, 66] on link "Audiences" at bounding box center [21, 65] width 29 height 29
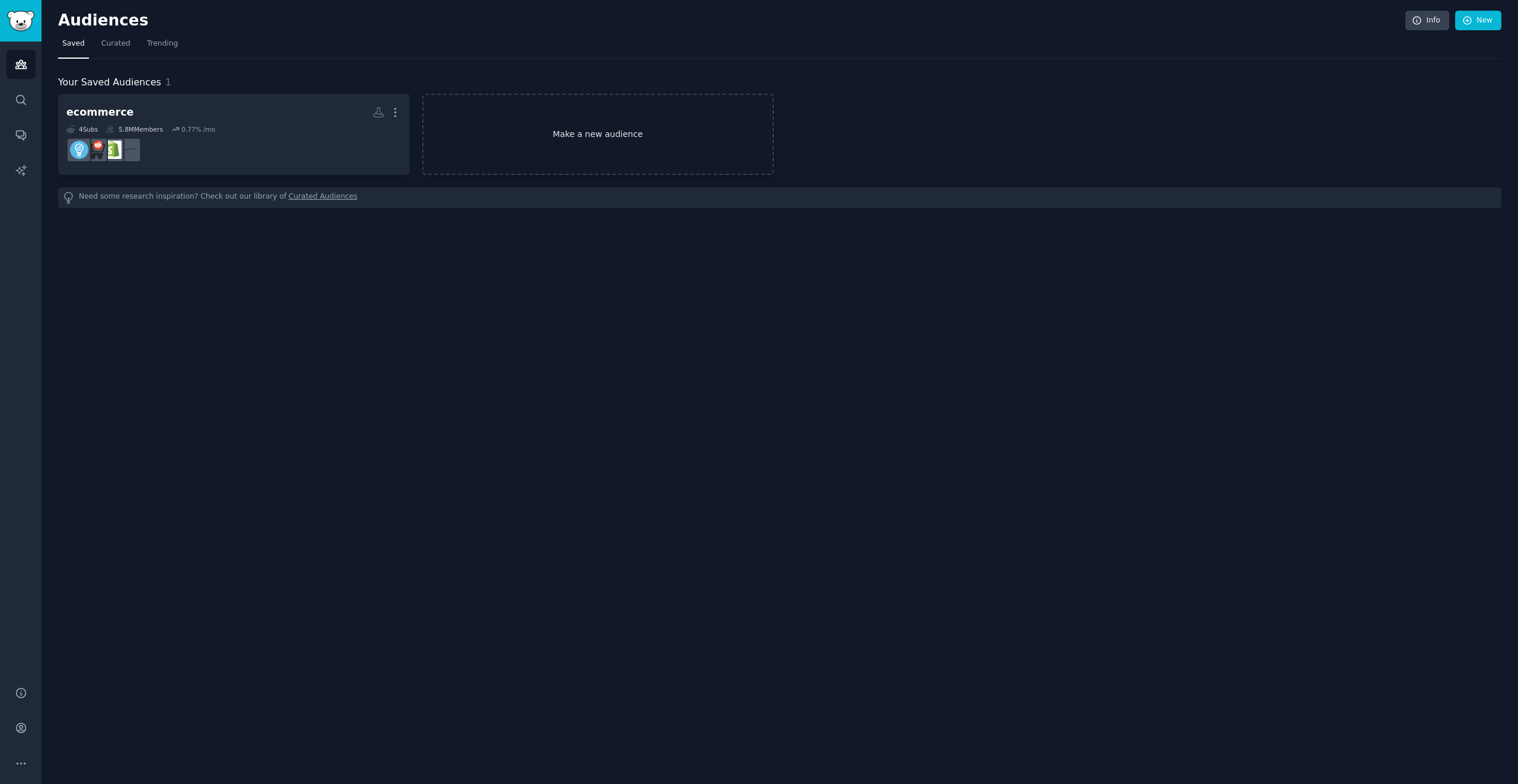
click at [572, 141] on link "Make a new audience" at bounding box center [598, 134] width 352 height 81
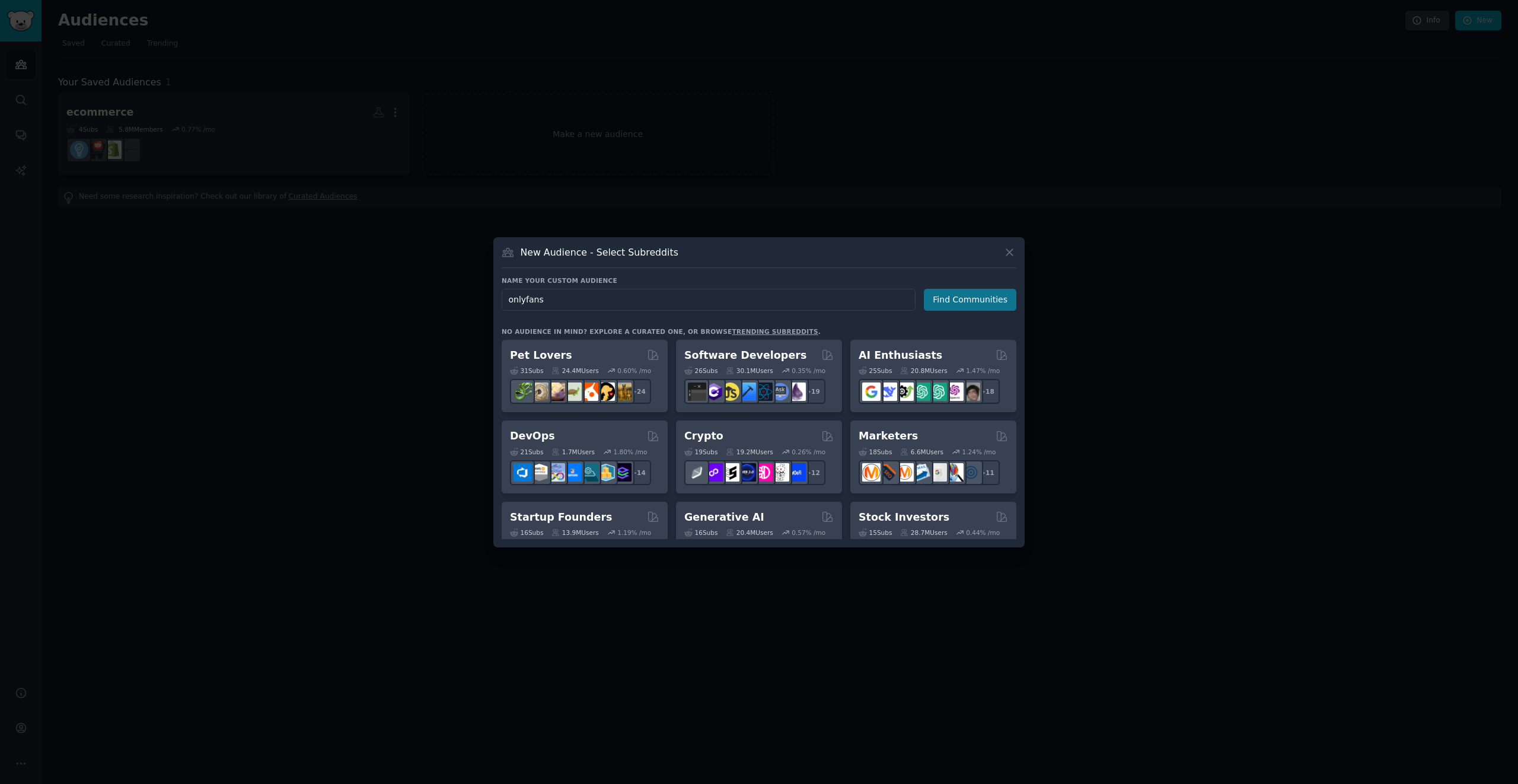
type input "onlyfans"
click at [992, 294] on button "Find Communities" at bounding box center [970, 299] width 93 height 22
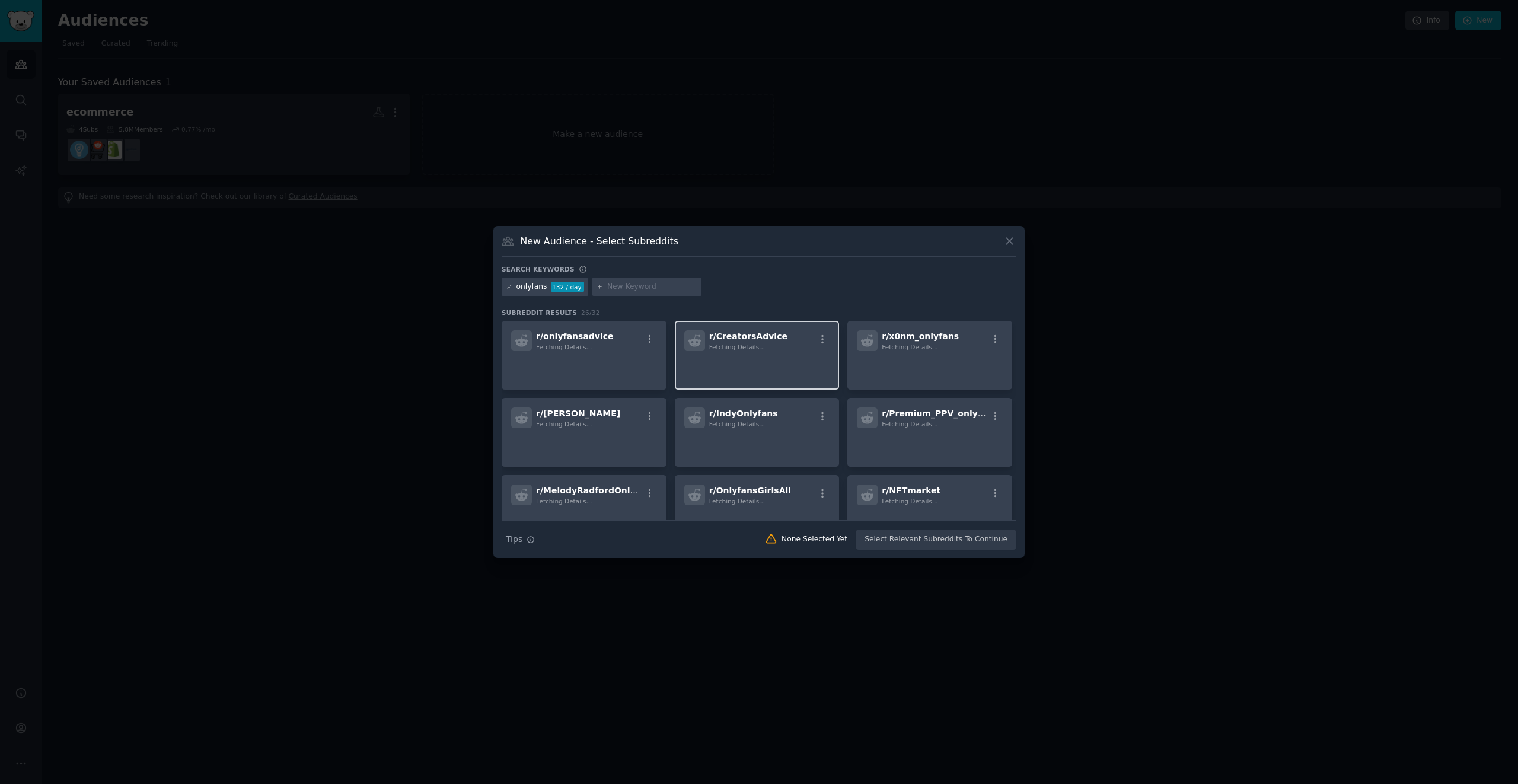
click at [758, 366] on p at bounding box center [757, 367] width 146 height 25
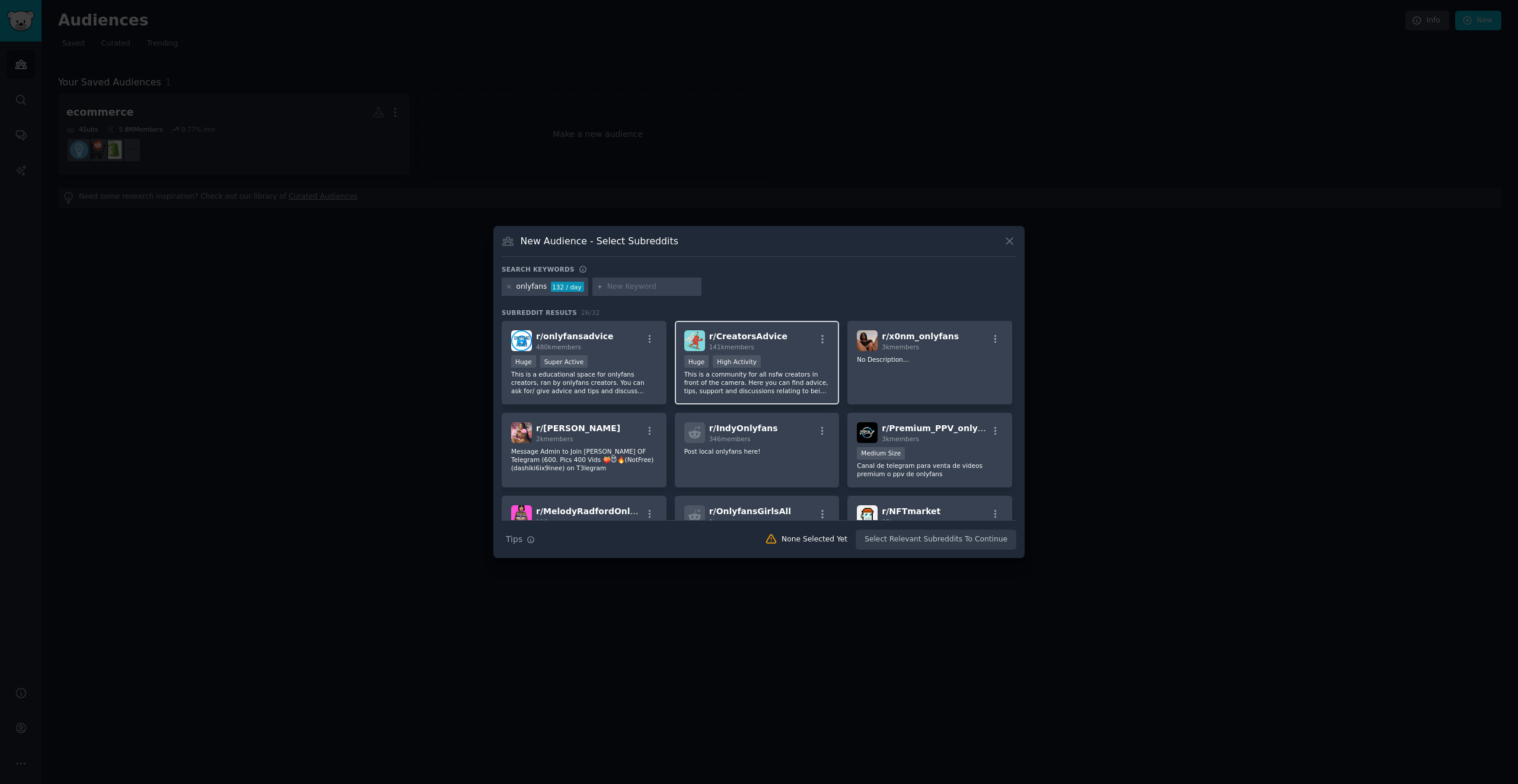
click at [721, 386] on p "This is a community for all nsfw creators in front of the camera. Here you can …" at bounding box center [757, 382] width 146 height 25
click at [629, 387] on p "This is a educational space for onlyfans creators, ran by onlyfans creators. Yo…" at bounding box center [584, 382] width 146 height 25
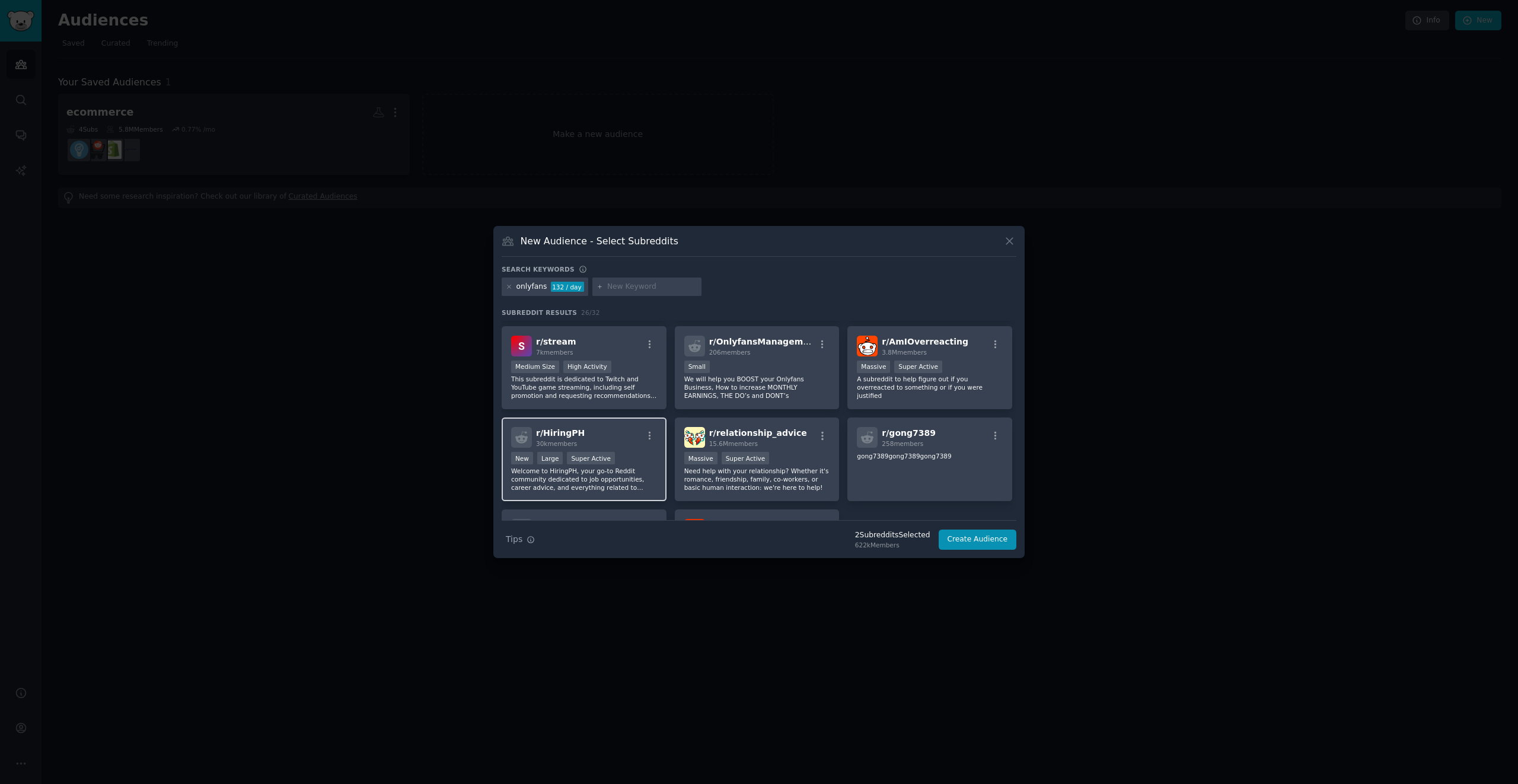
scroll to position [526, 0]
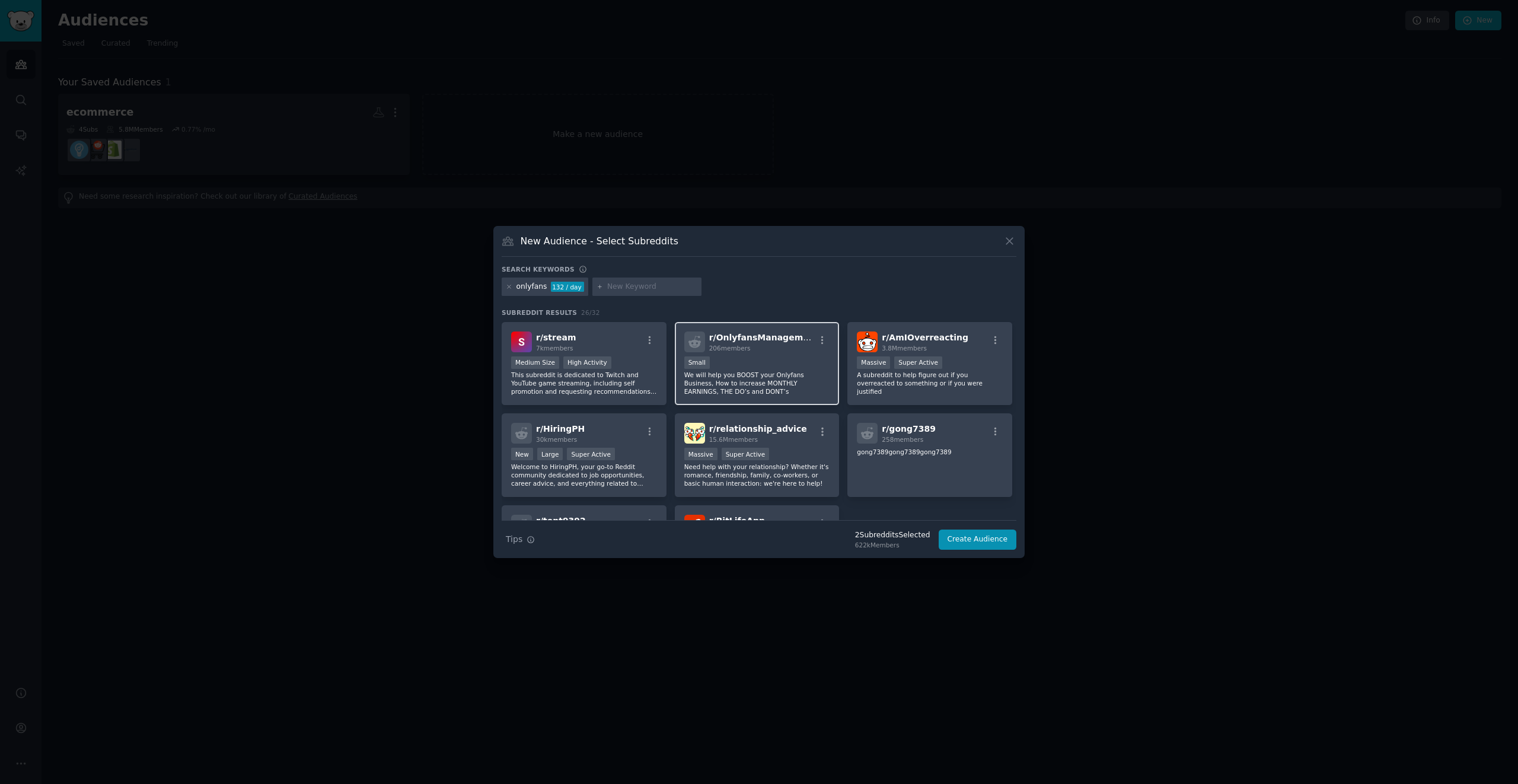
click at [711, 397] on div "r/ OnlyfansManagements 206 members Small We will help you BOOST your Onlyfans B…" at bounding box center [757, 364] width 165 height 84
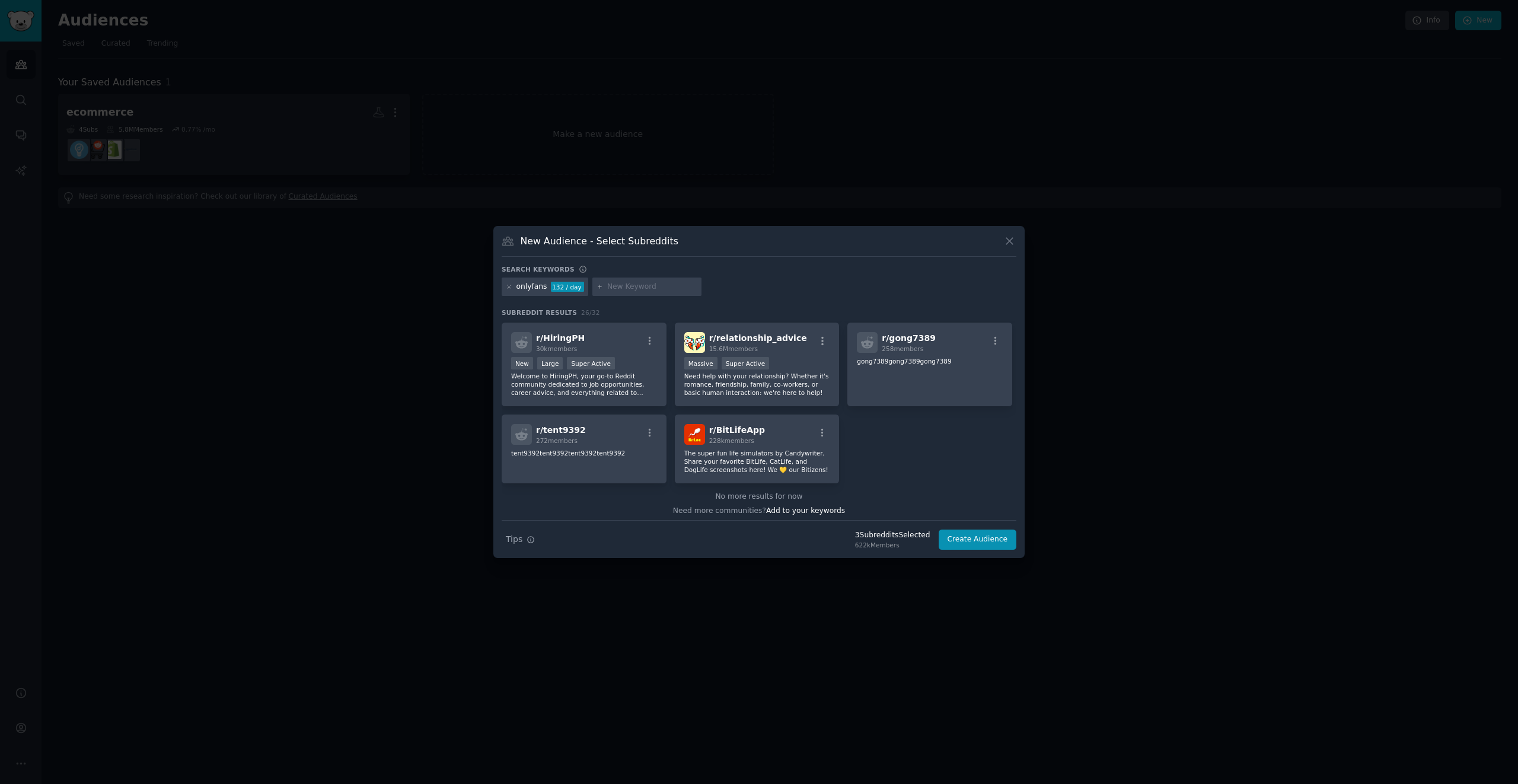
scroll to position [621, 0]
click at [974, 545] on button "Create Audience" at bounding box center [977, 539] width 78 height 20
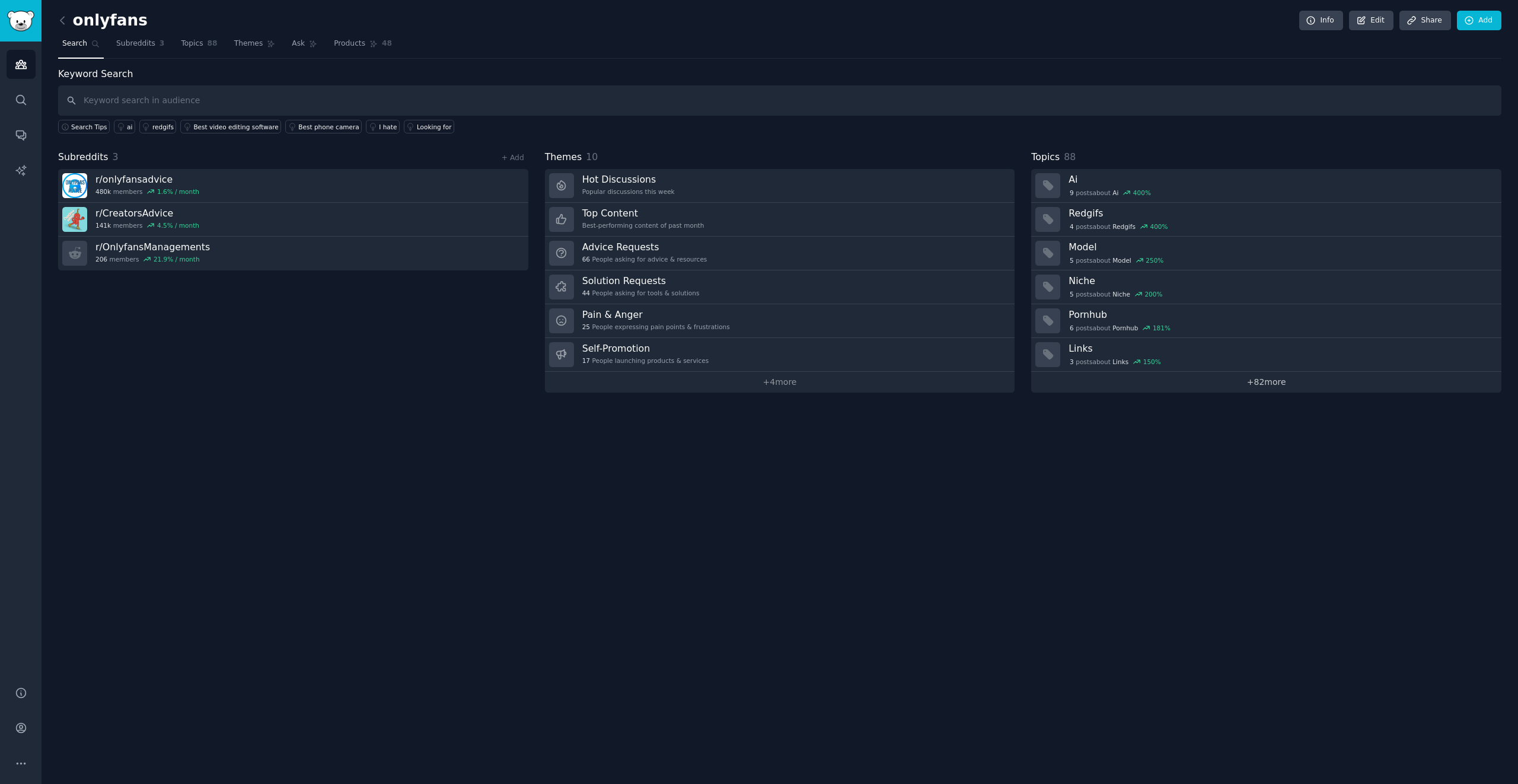
click at [1258, 384] on link "+ 82 more" at bounding box center [1266, 382] width 470 height 21
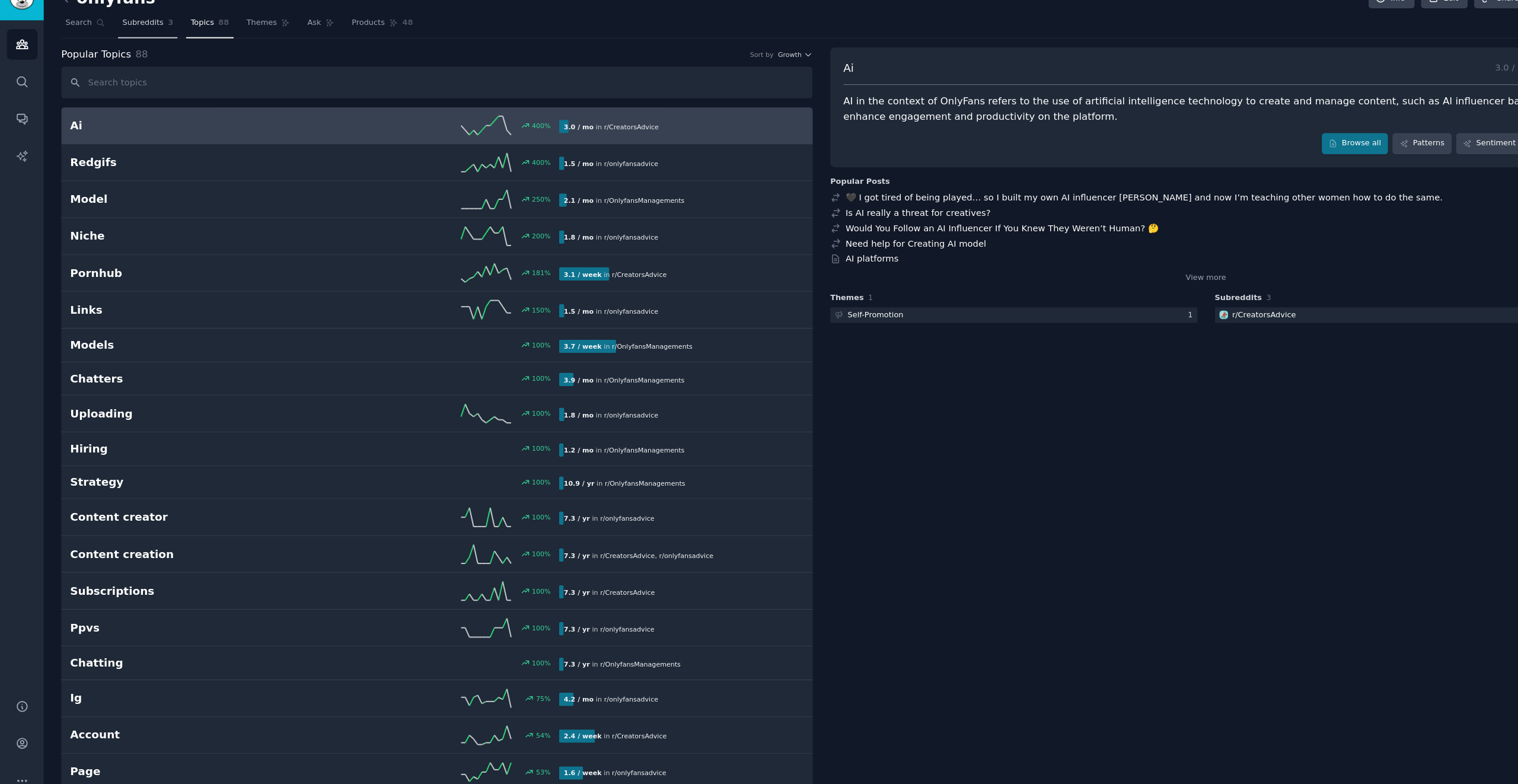
click at [145, 44] on span "Subreddits" at bounding box center [136, 44] width 40 height 10
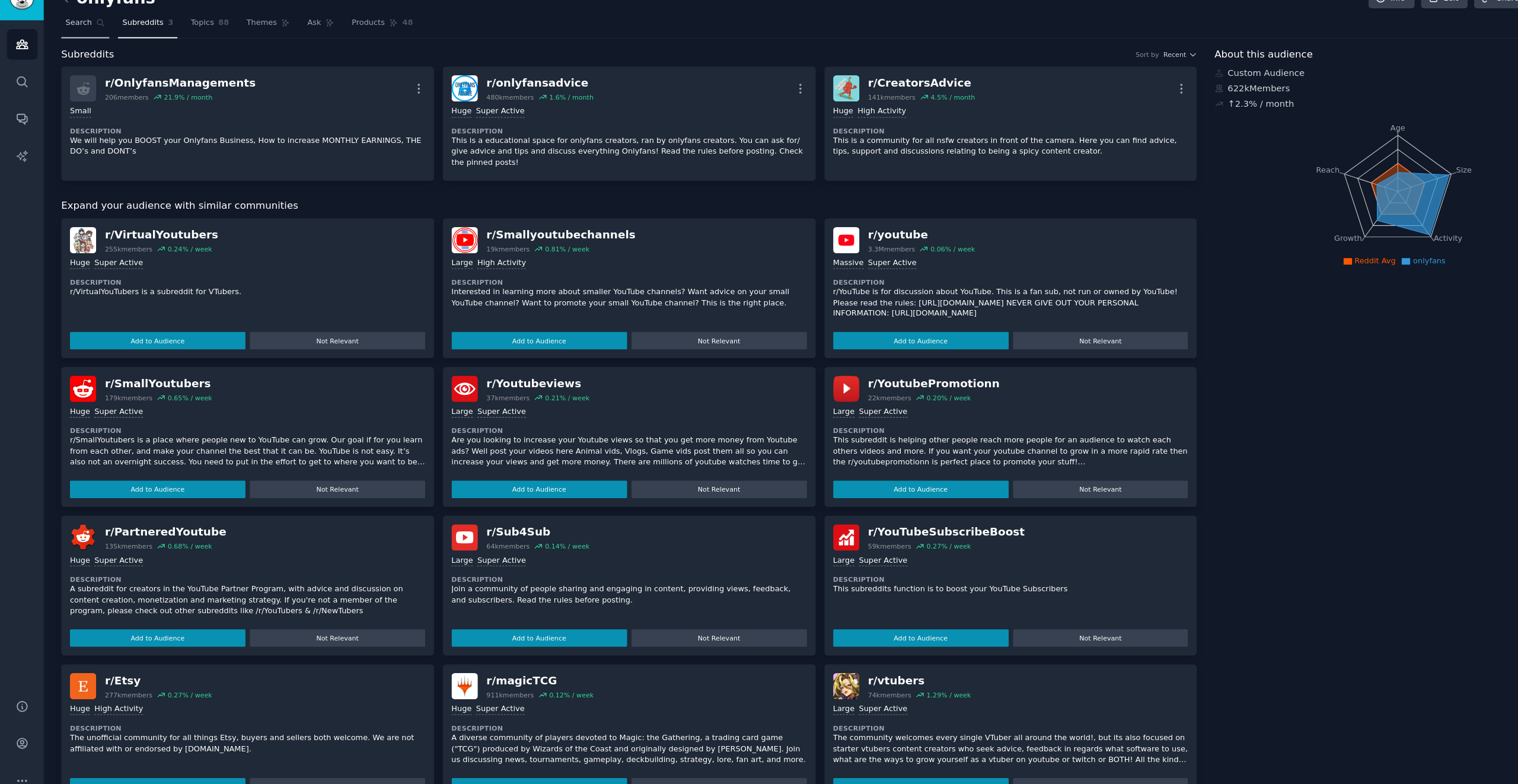
click at [86, 48] on link "Search" at bounding box center [81, 47] width 46 height 24
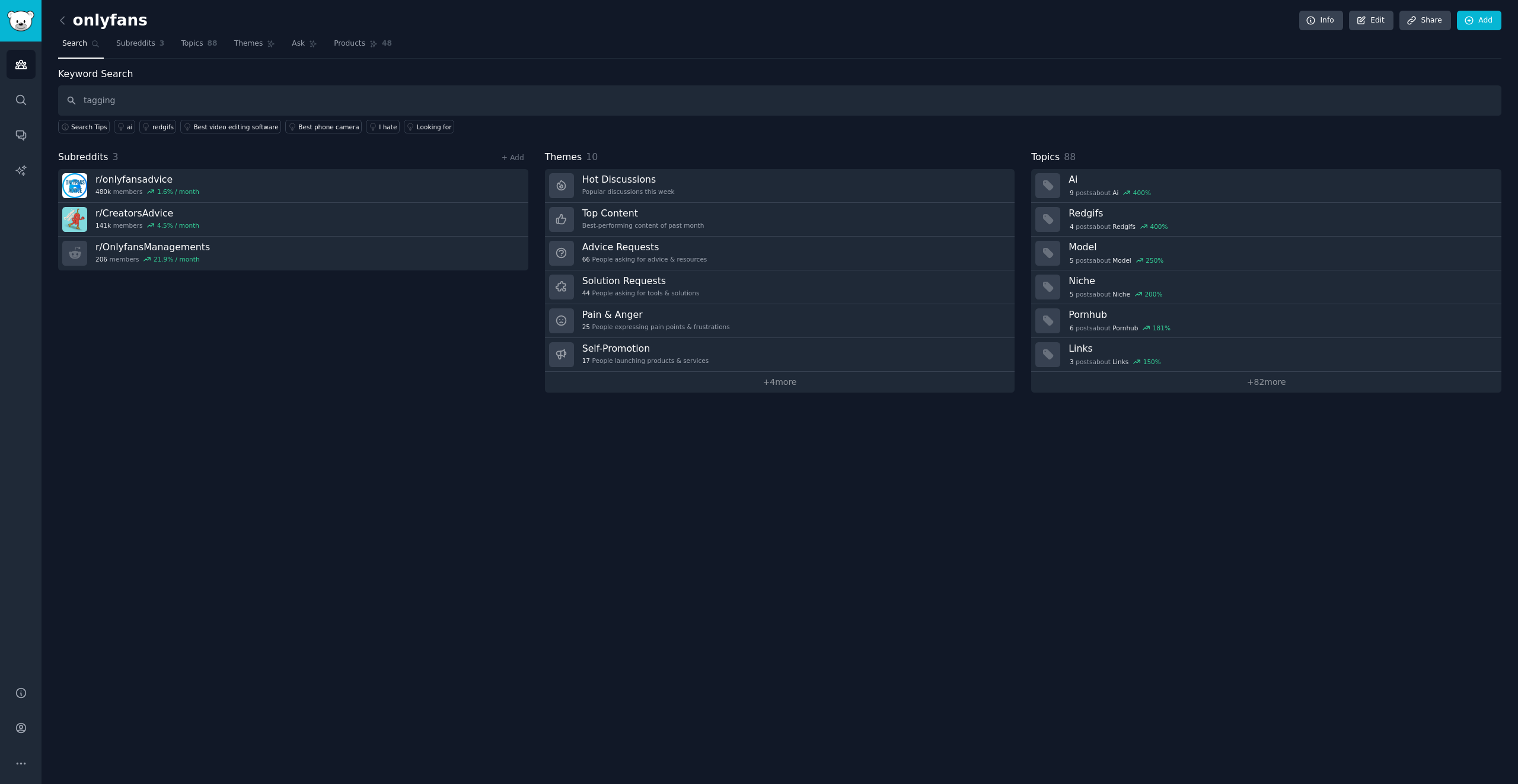
type input "tagging"
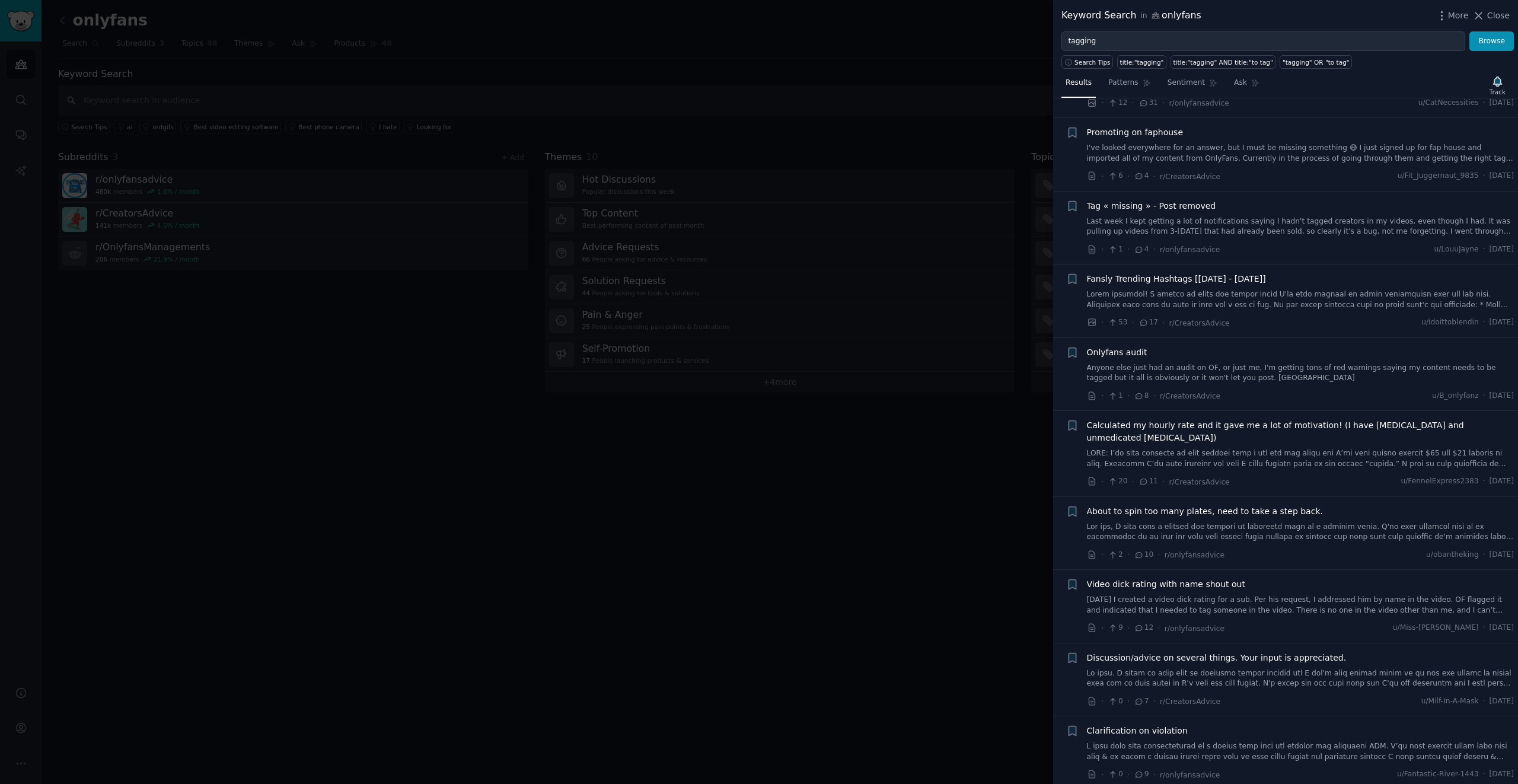
scroll to position [73, 0]
click at [1102, 43] on input "tagging" at bounding box center [1263, 41] width 404 height 20
paste input "a"
type input "organizing content"
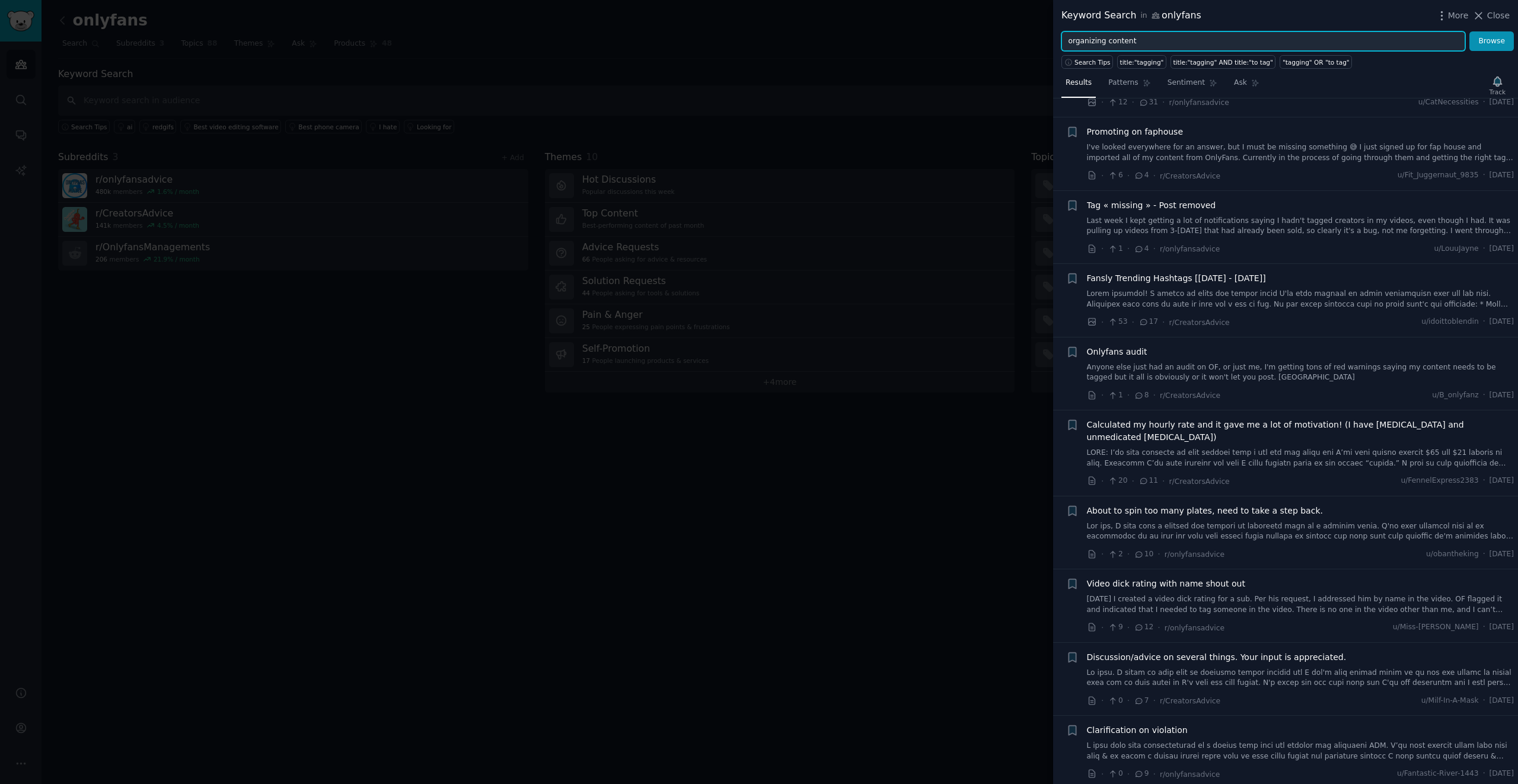
click at [1469, 31] on button "Browse" at bounding box center [1491, 41] width 44 height 20
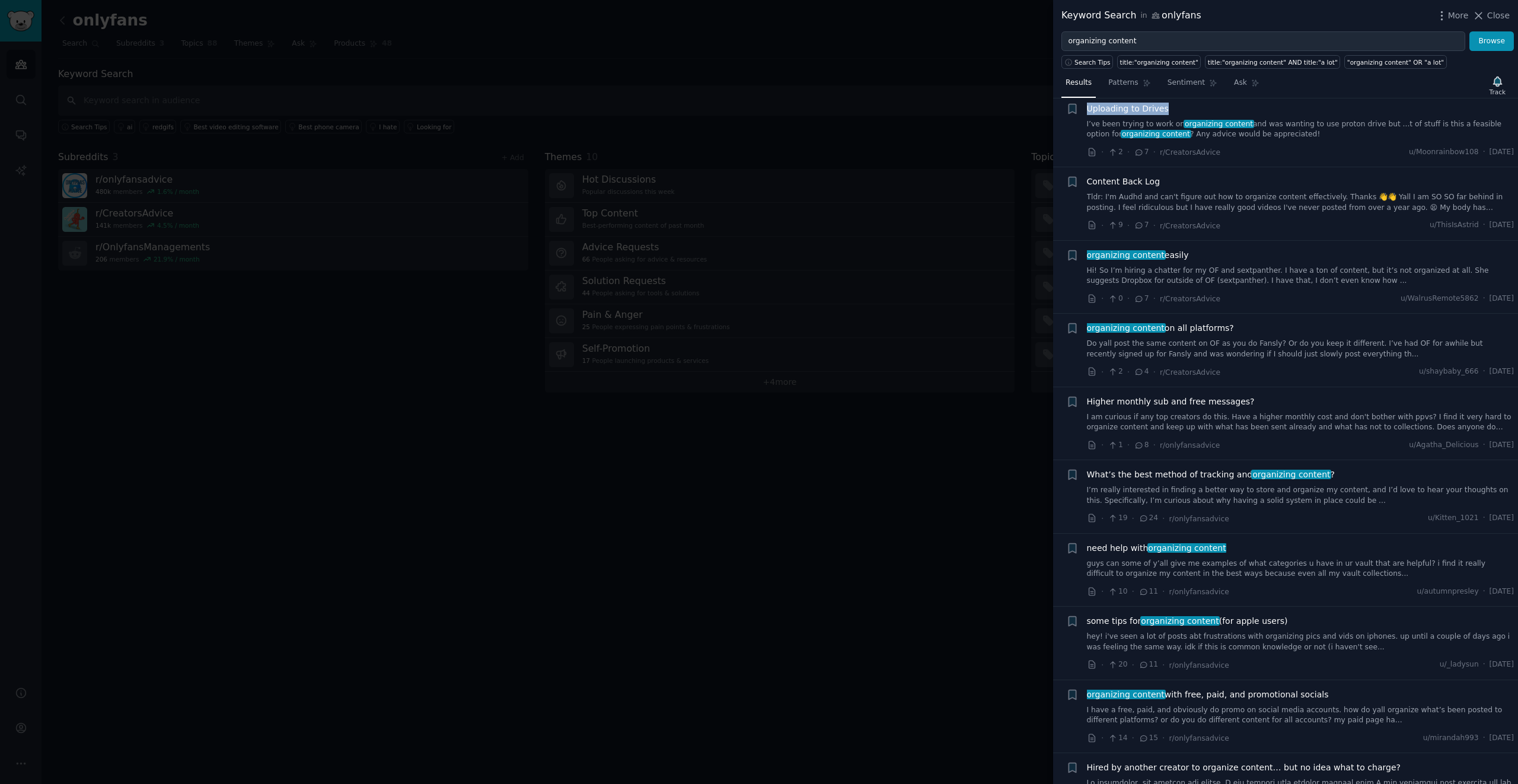
scroll to position [23, 0]
click at [1124, 114] on div "Uploading to Drives I’ve been trying to work on organizing content and was want…" at bounding box center [1300, 120] width 427 height 37
click at [1129, 123] on link "I’ve been trying to work on organizing content and was wanting to use proton dr…" at bounding box center [1300, 129] width 427 height 21
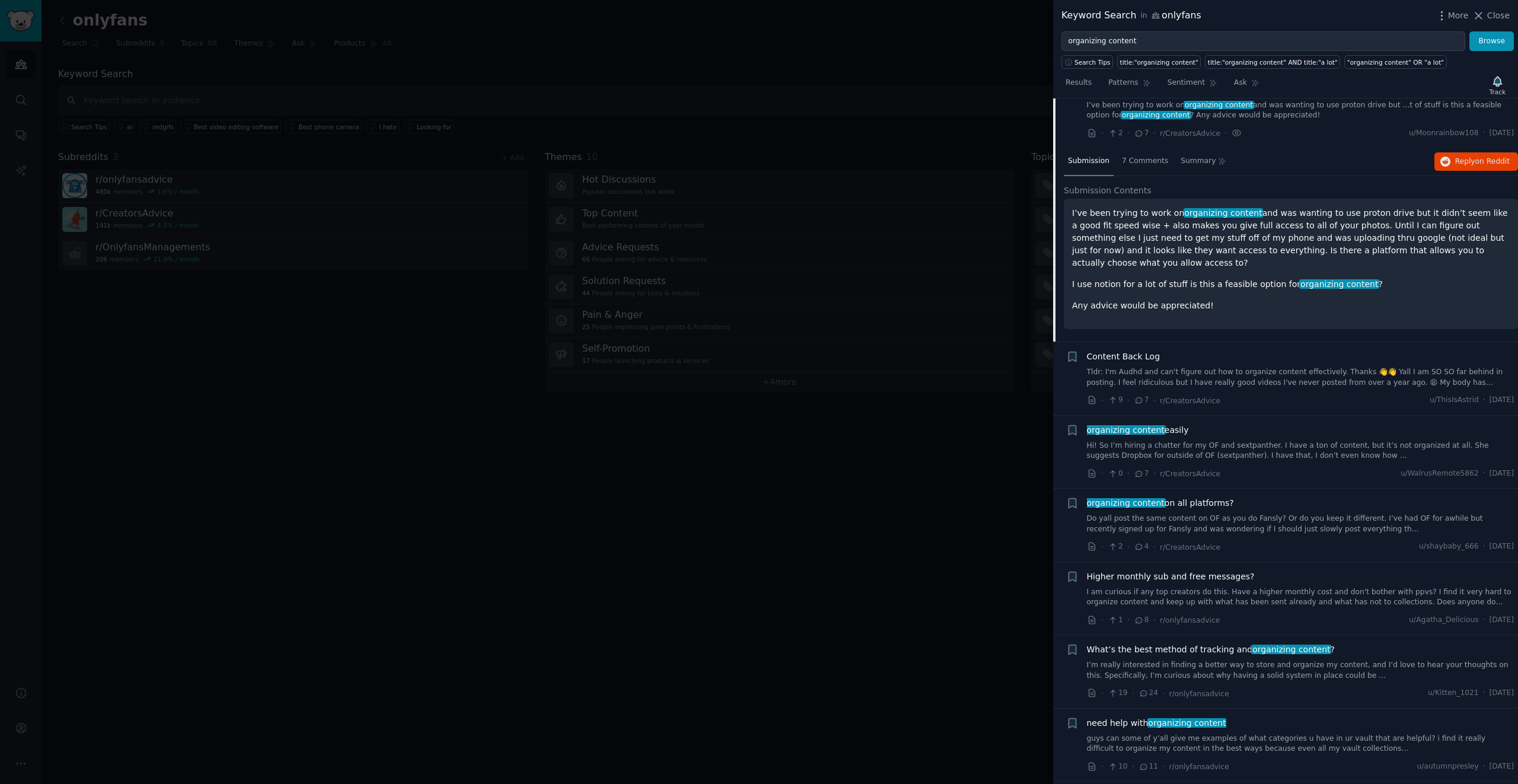
scroll to position [46, 0]
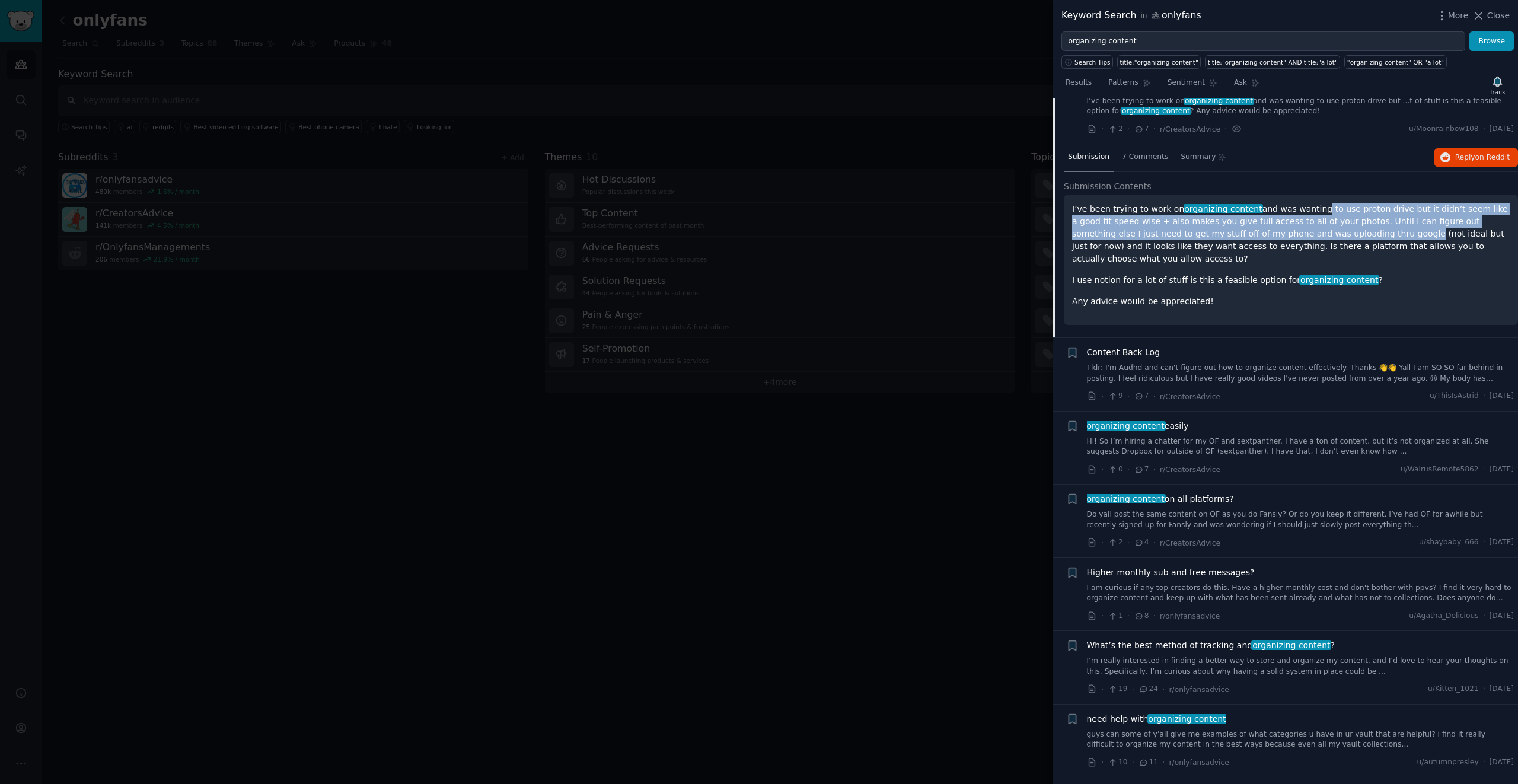
drag, startPoint x: 1307, startPoint y: 206, endPoint x: 1328, endPoint y: 229, distance: 31.1
click at [1328, 229] on p "I’ve been trying to work on organizing content and was wanting to use proton dr…" at bounding box center [1291, 233] width 437 height 62
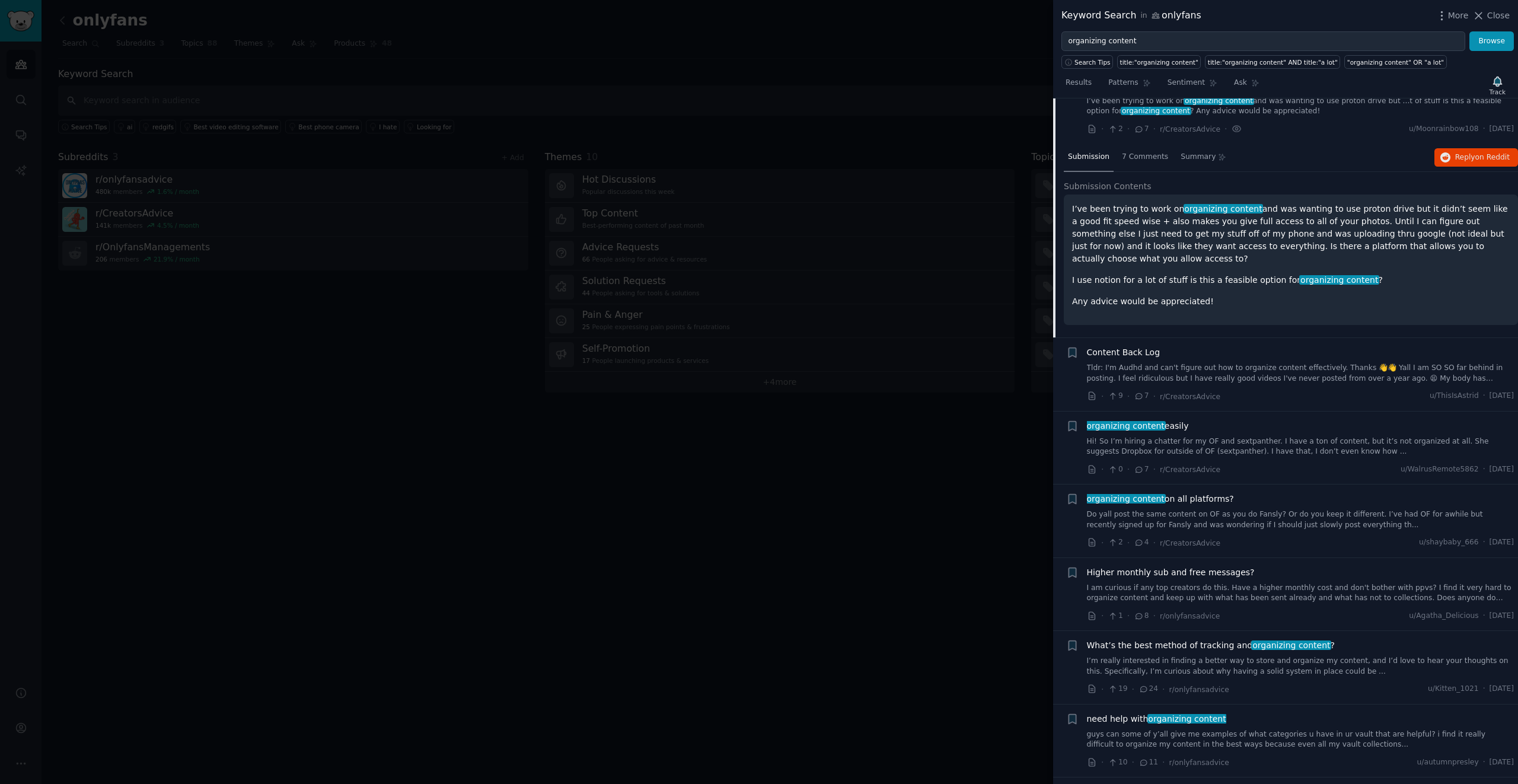
click at [1245, 274] on p "I use notion for a lot of stuff is this a feasible option for organizing conten…" at bounding box center [1291, 280] width 437 height 12
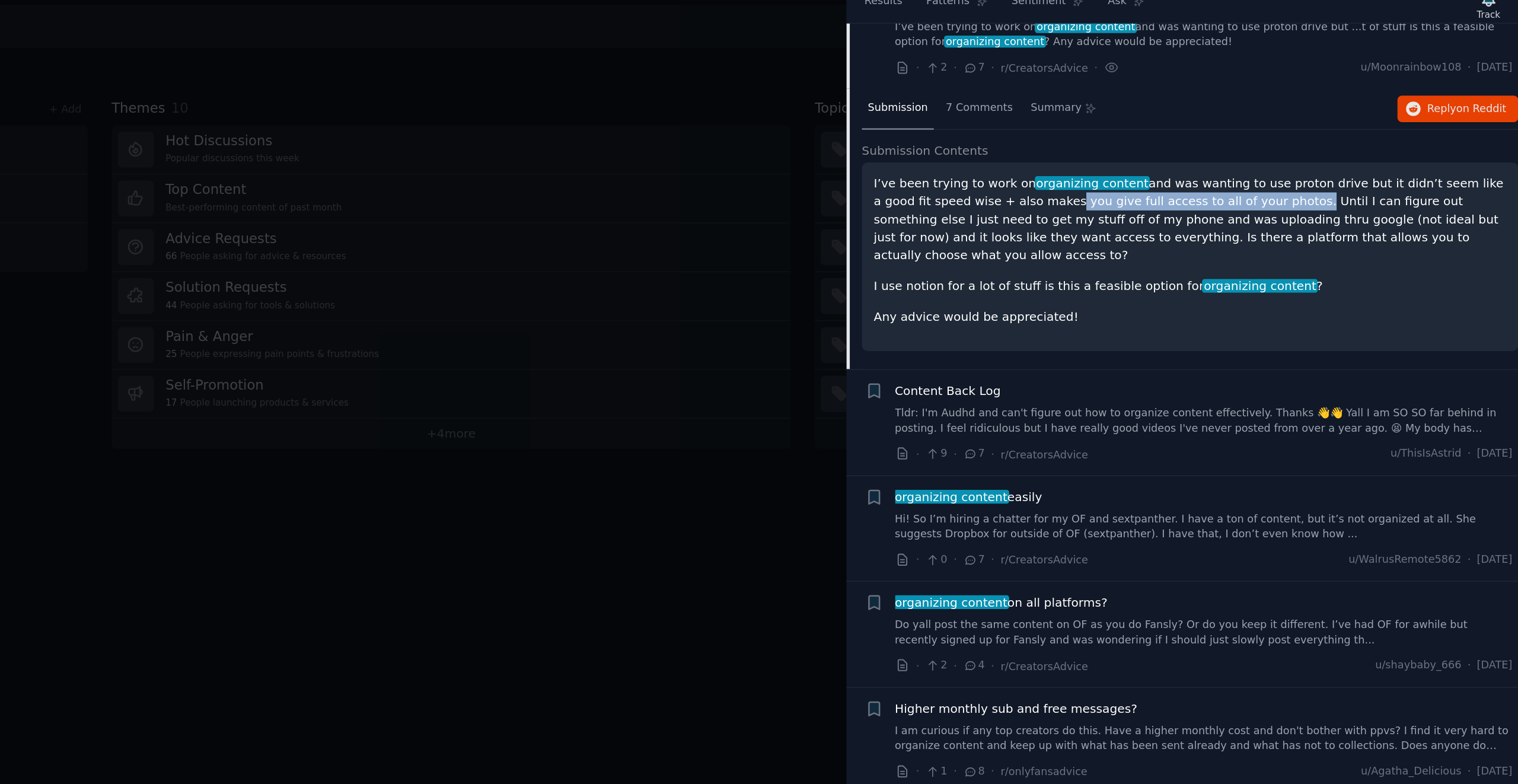
drag, startPoint x: 1209, startPoint y: 211, endPoint x: 1333, endPoint y: 227, distance: 125.0
click at [1333, 227] on p "I’ve been trying to work on organizing content and was wanting to use proton dr…" at bounding box center [1291, 233] width 437 height 62
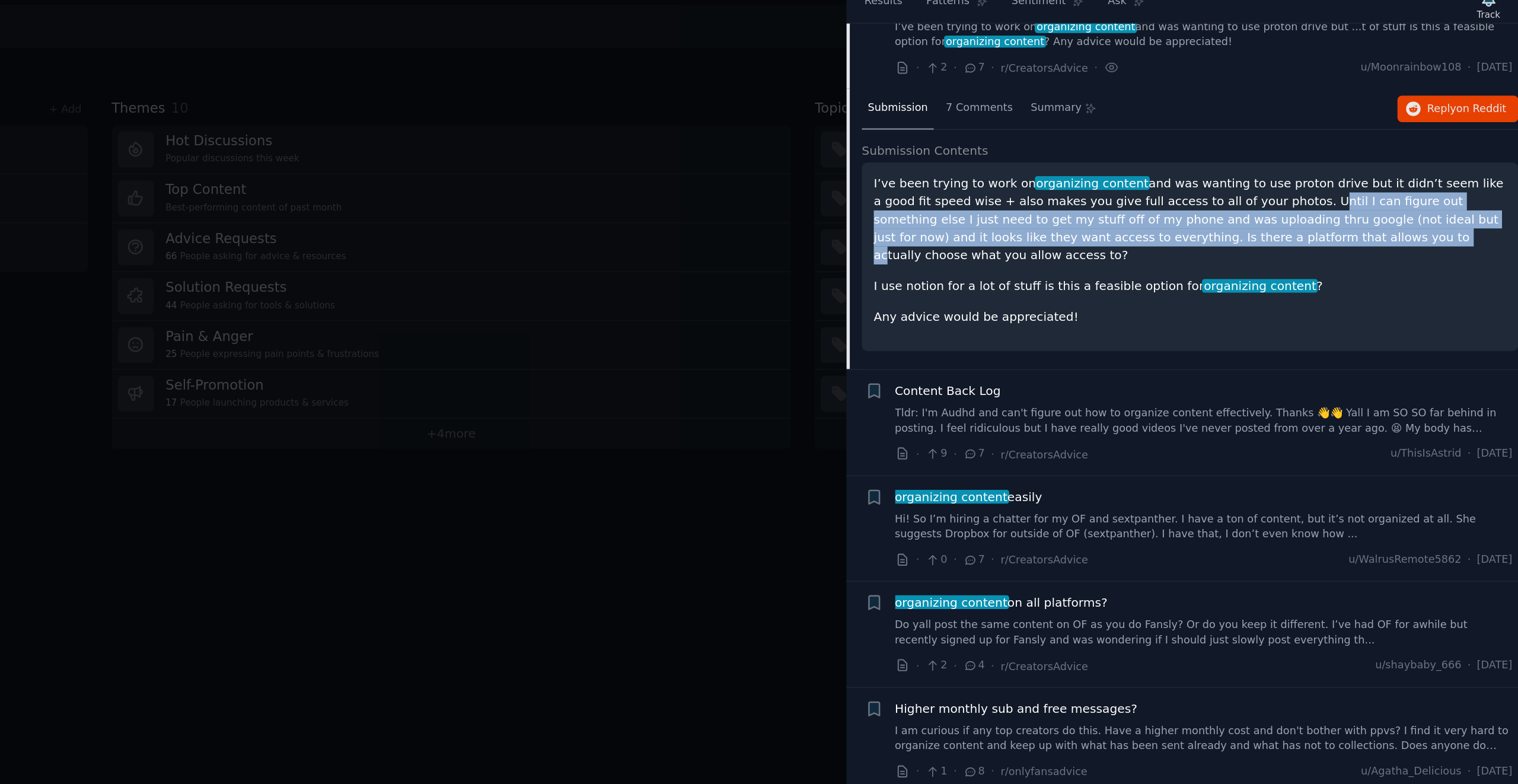
drag, startPoint x: 1339, startPoint y: 225, endPoint x: 1339, endPoint y: 244, distance: 19.0
click at [1339, 244] on p "I’ve been trying to work on organizing content and was wanting to use proton dr…" at bounding box center [1291, 233] width 437 height 62
click at [1225, 436] on link "Hi! So I’m hiring a chatter for my OF and sextpanther. I have a ton of content,…" at bounding box center [1300, 447] width 427 height 21
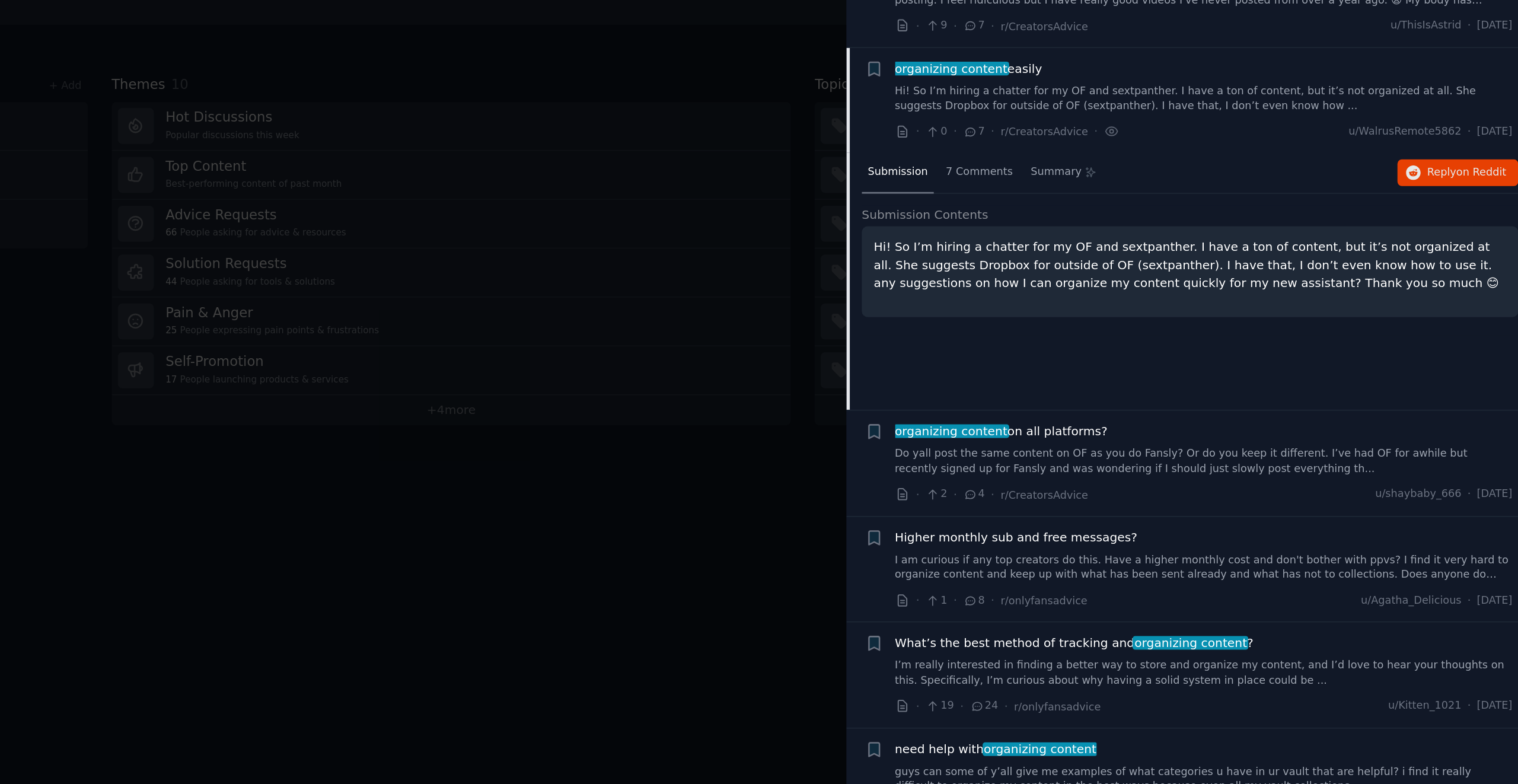
scroll to position [122, 0]
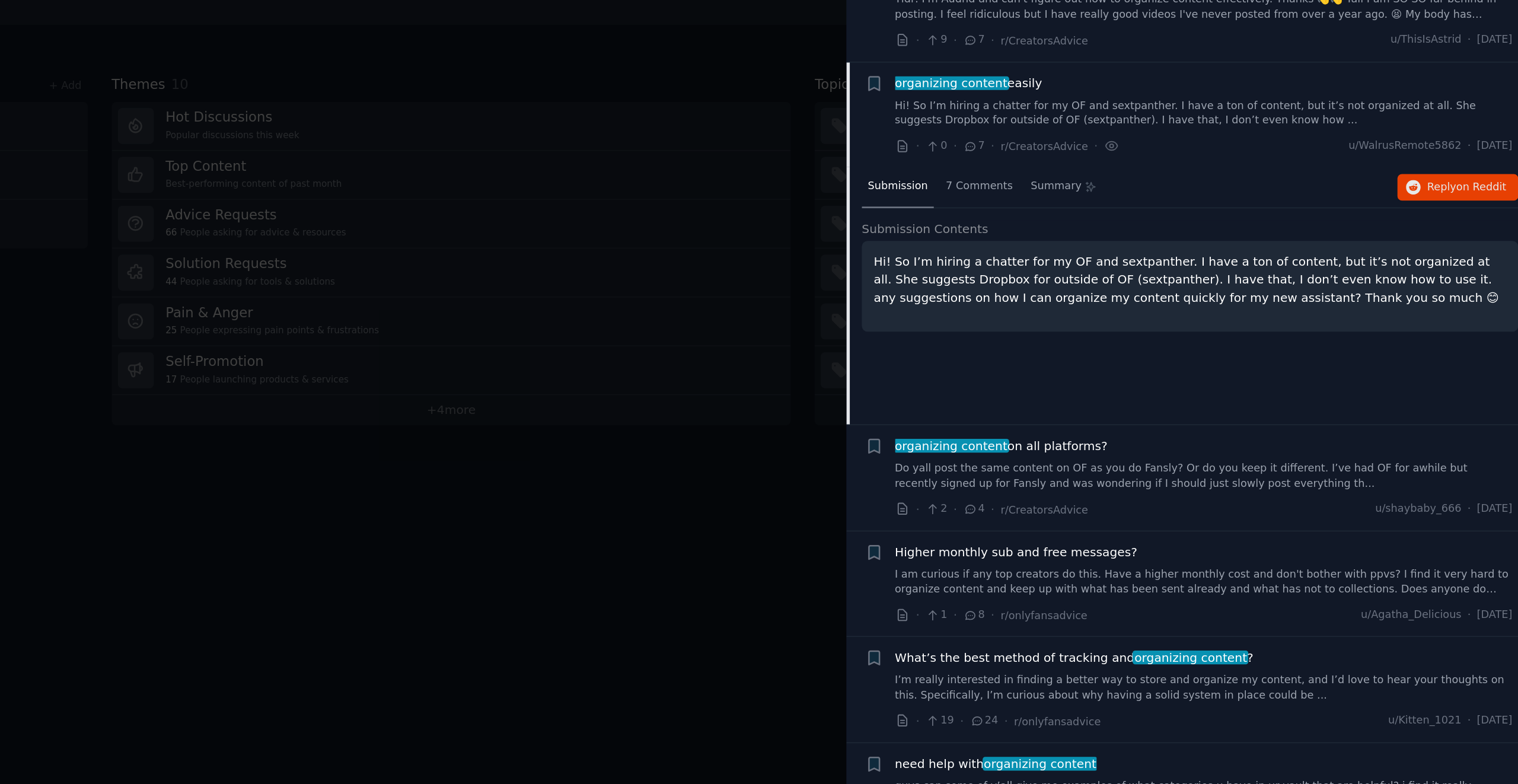
click at [1282, 184] on link "Hi! So I’m hiring a chatter for my OF and sextpanther. I have a ton of content,…" at bounding box center [1300, 177] width 427 height 21
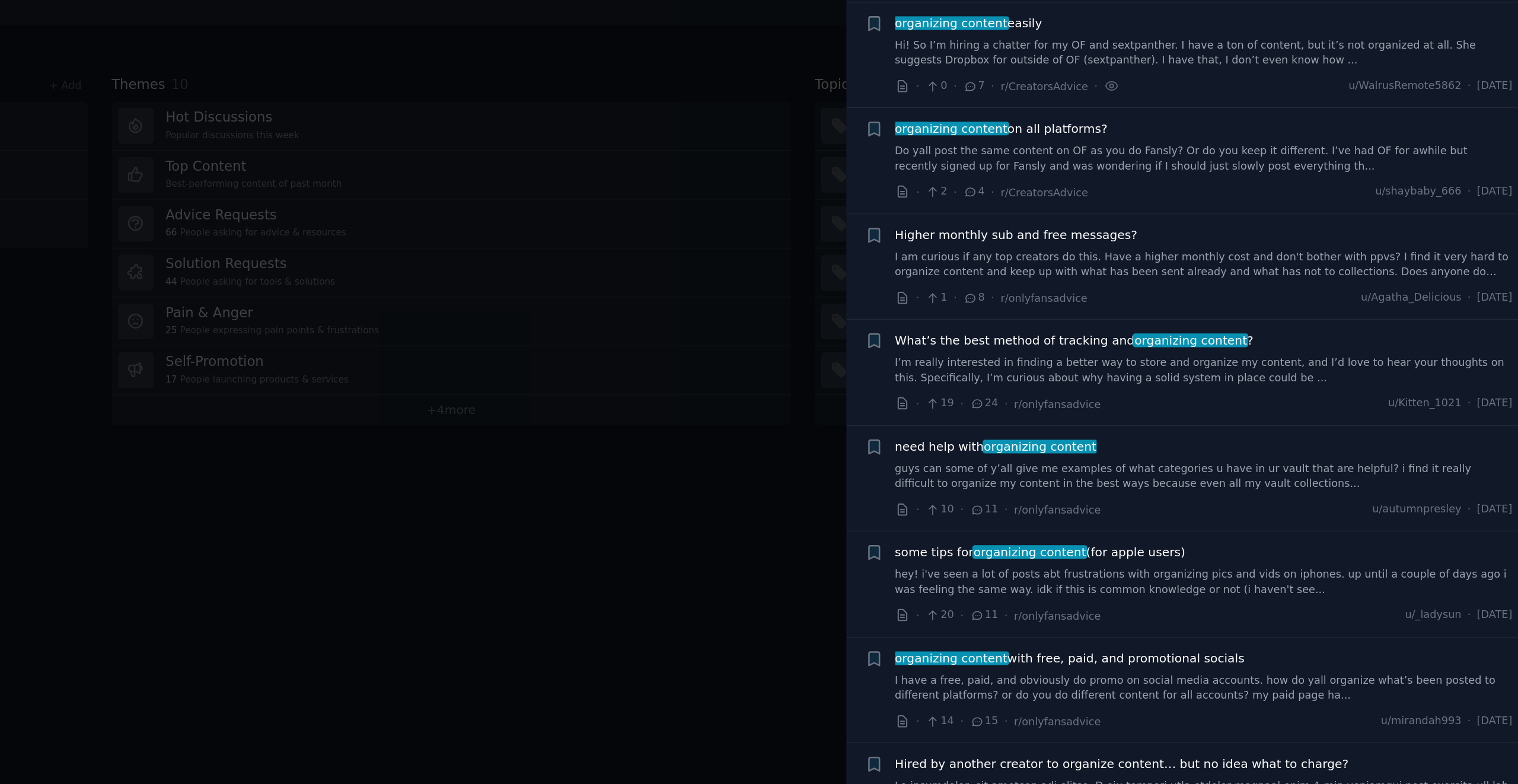
scroll to position [165, 0]
click at [1259, 135] on link "Hi! So I’m hiring a chatter for my OF and sextpanther. I have a ton of content,…" at bounding box center [1300, 135] width 427 height 21
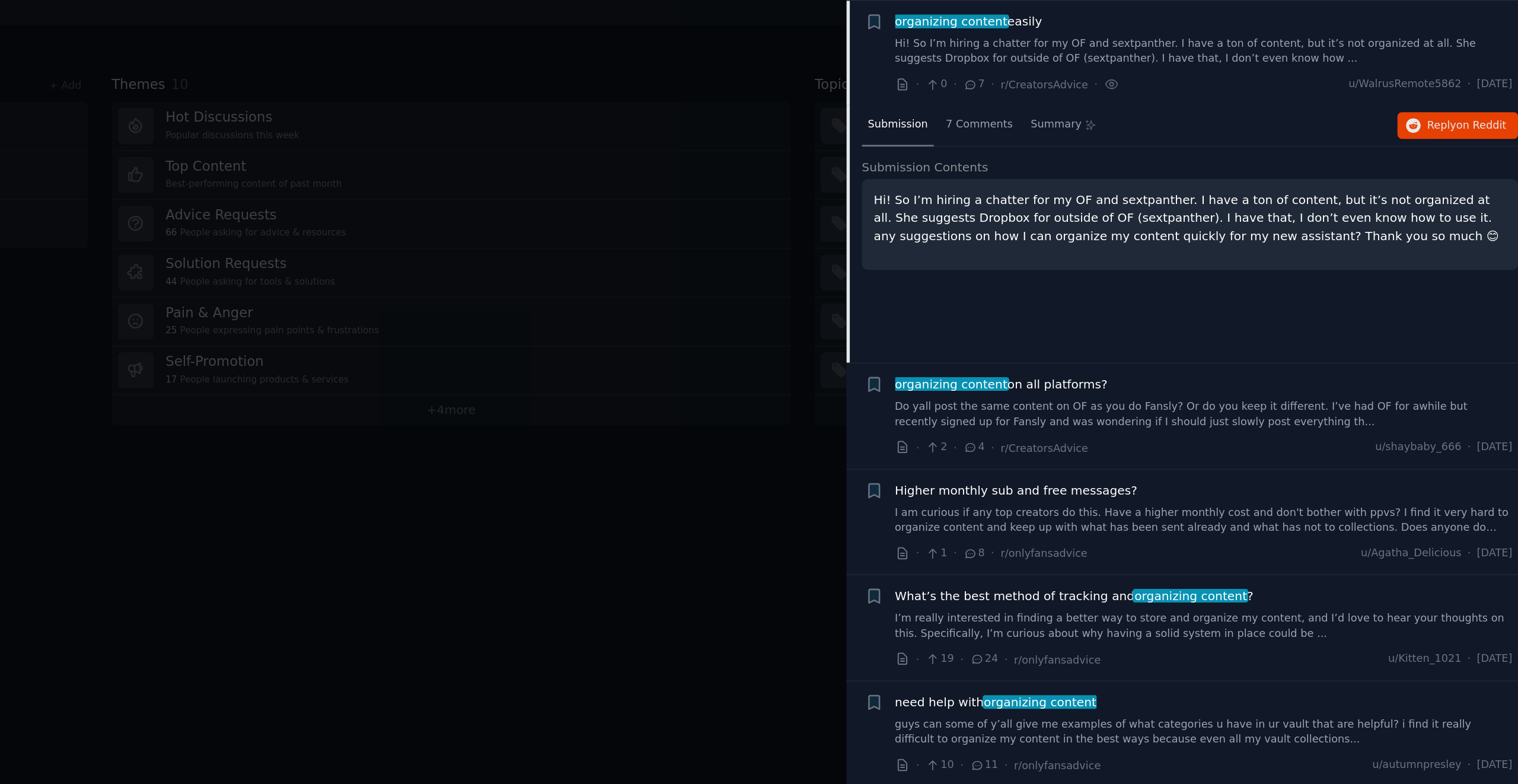
click at [1265, 112] on div "organizing content easily" at bounding box center [1300, 113] width 427 height 12
click at [1262, 128] on link "Hi! So I’m hiring a chatter for my OF and sextpanther. I have a ton of content,…" at bounding box center [1300, 135] width 427 height 21
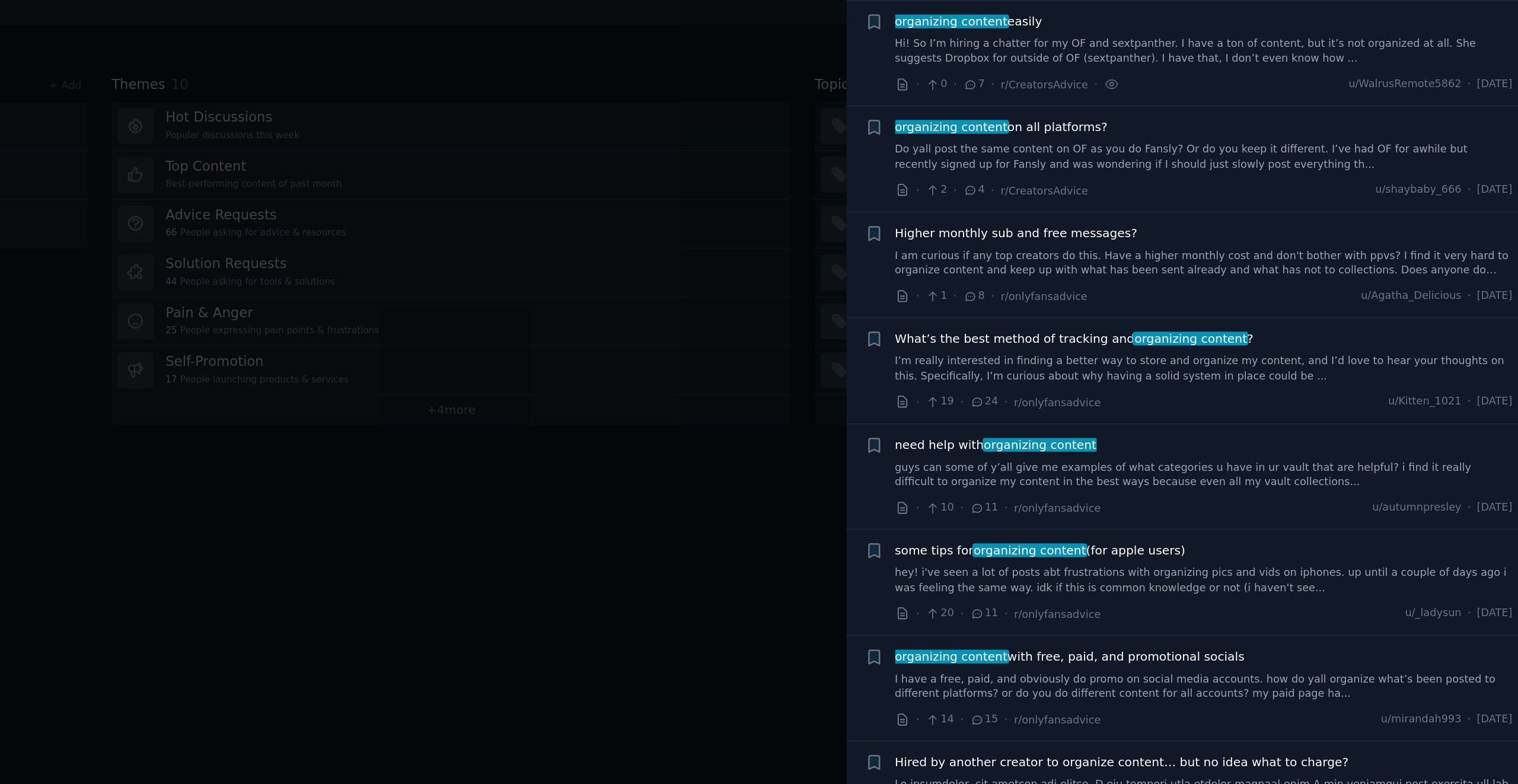
click at [1245, 209] on link "Do yall post the same content on OF as you do Fansly? Or do you keep it differe…" at bounding box center [1300, 207] width 427 height 21
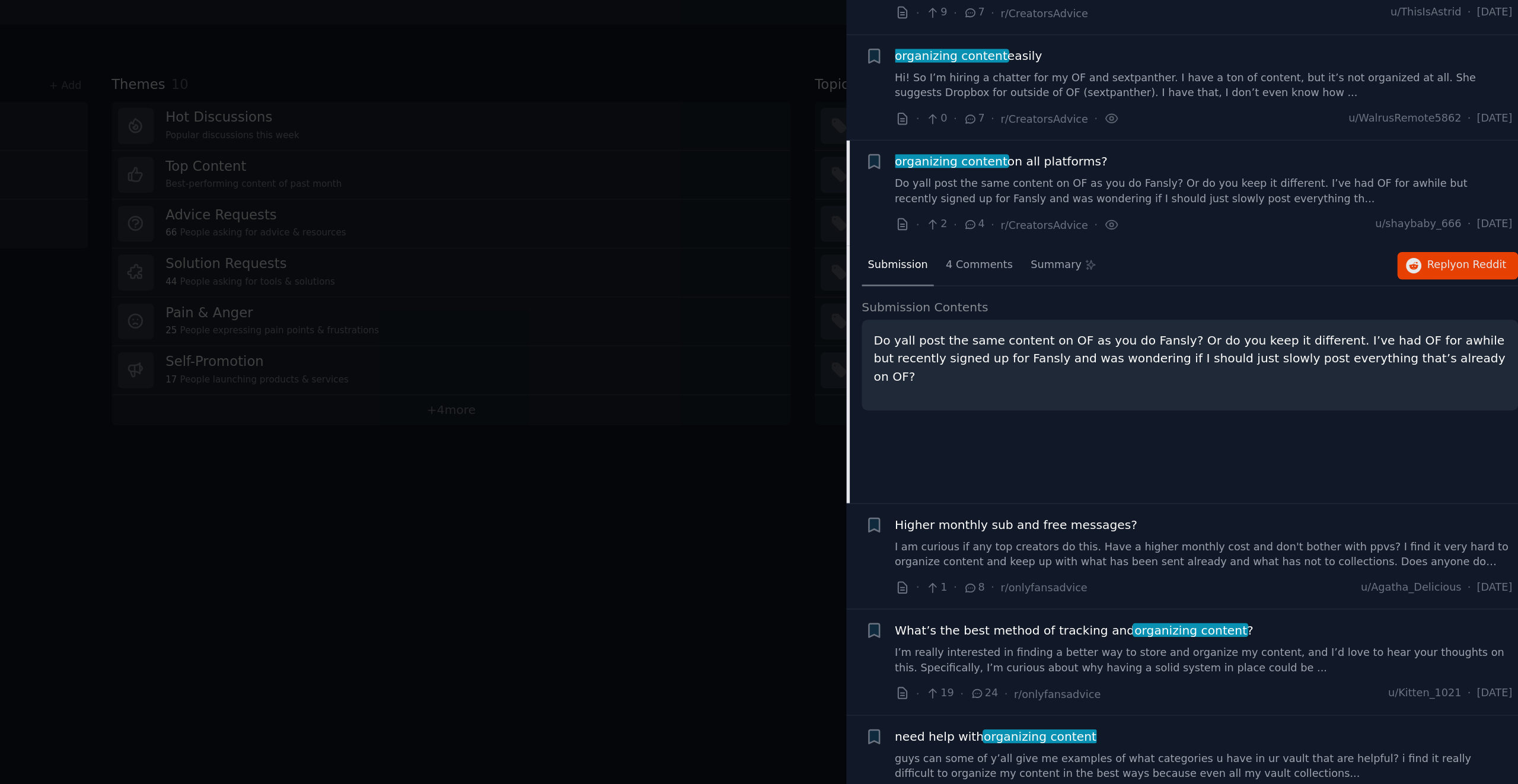
scroll to position [79, 0]
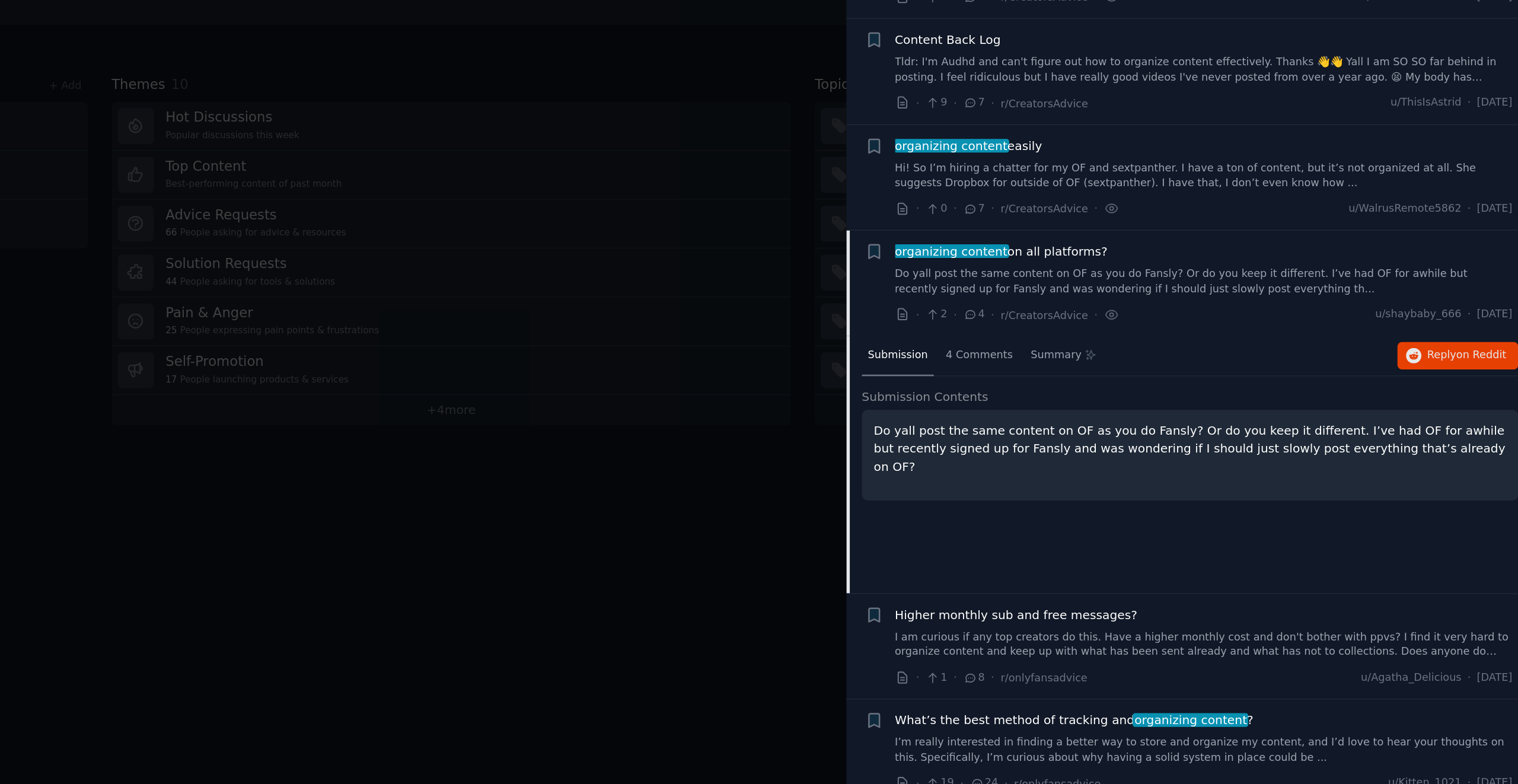
click at [1225, 211] on link "Hi! So I’m hiring a chatter for my OF and sextpanther. I have a ton of content,…" at bounding box center [1300, 220] width 427 height 21
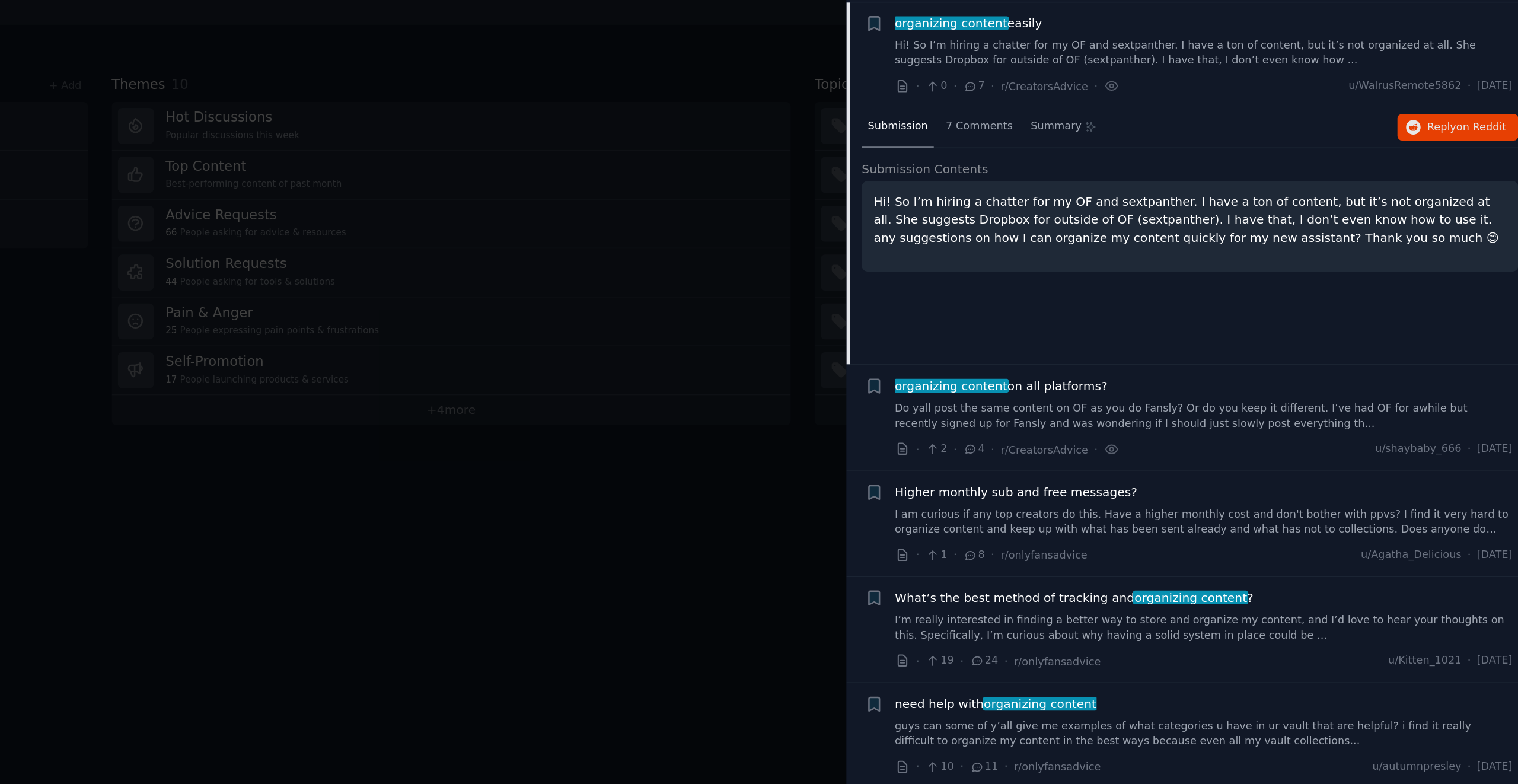
scroll to position [165, 0]
click at [1150, 189] on span "7 Comments" at bounding box center [1145, 185] width 46 height 10
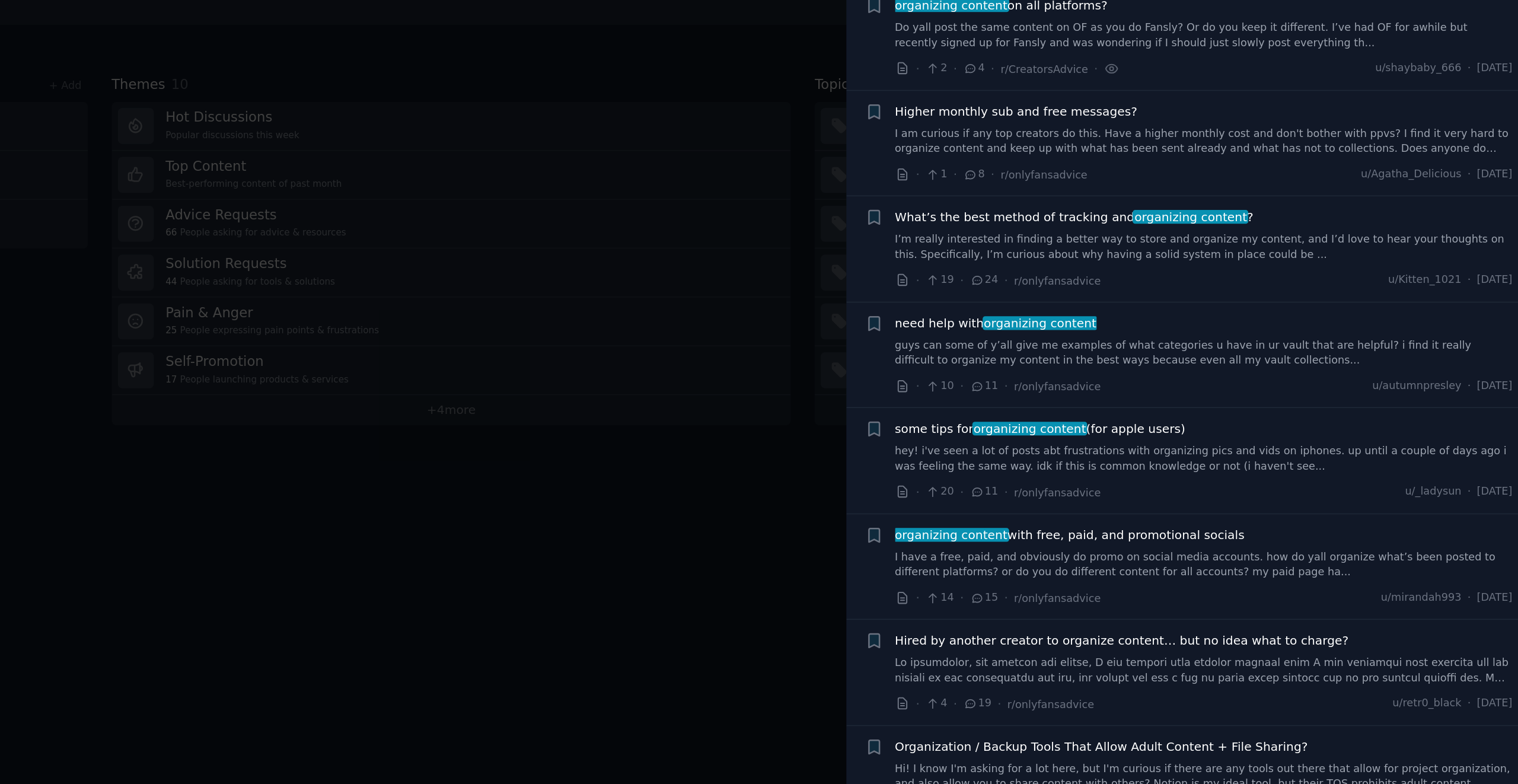
scroll to position [427, 0]
click at [1290, 249] on span "organizing content" at bounding box center [1291, 248] width 80 height 10
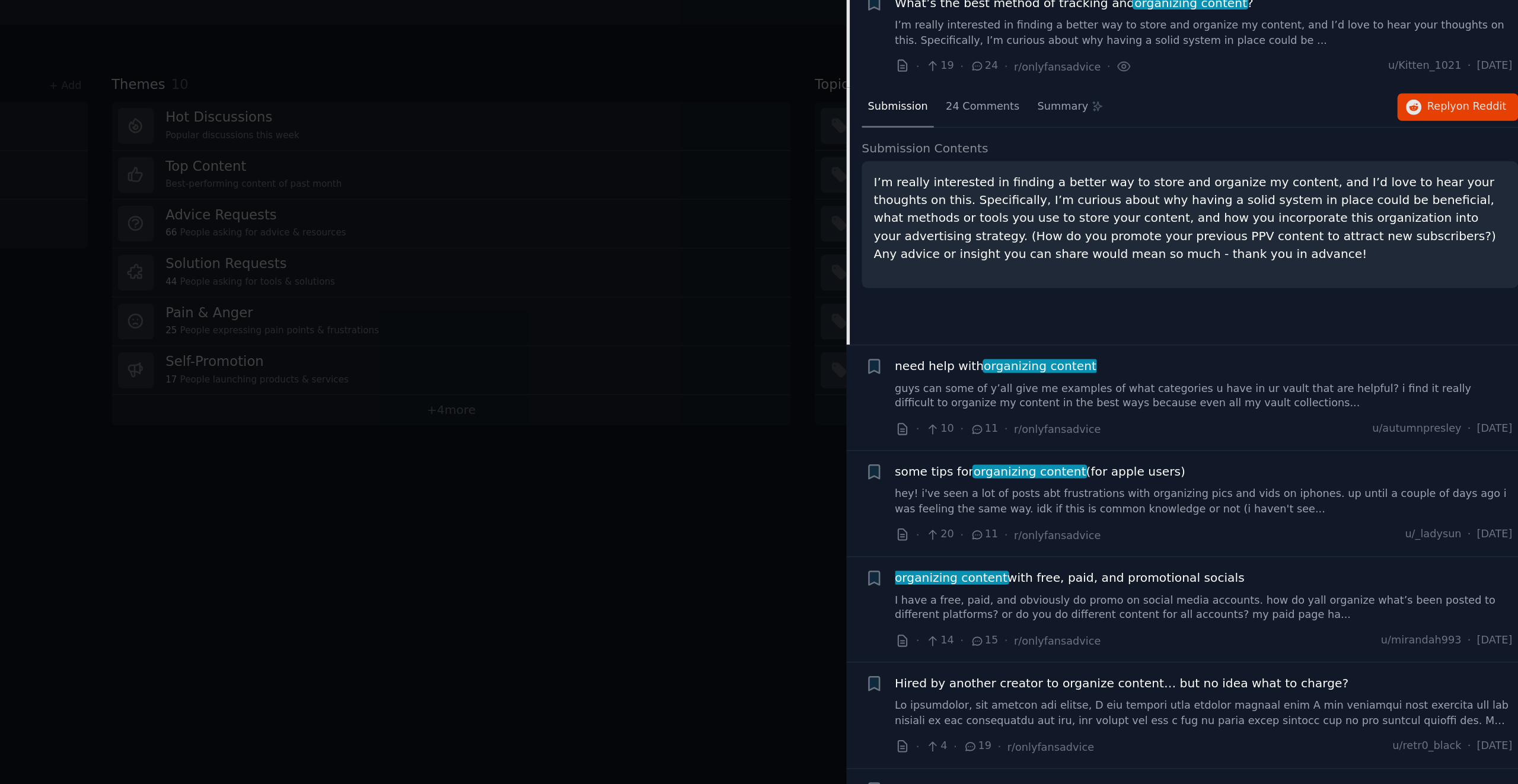
scroll to position [398, 0]
click at [1143, 176] on div "24 Comments" at bounding box center [1146, 172] width 59 height 28
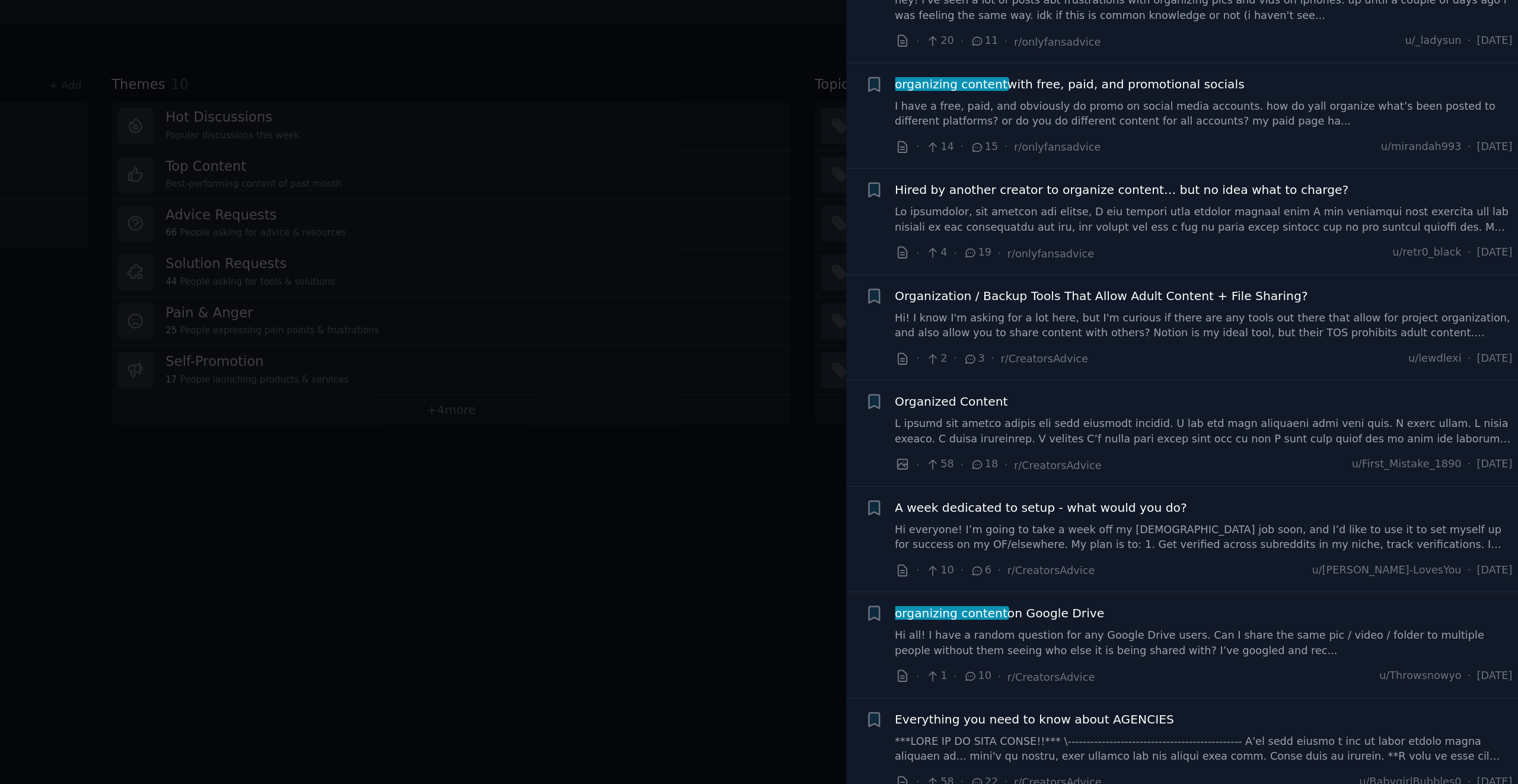
scroll to position [1149, 0]
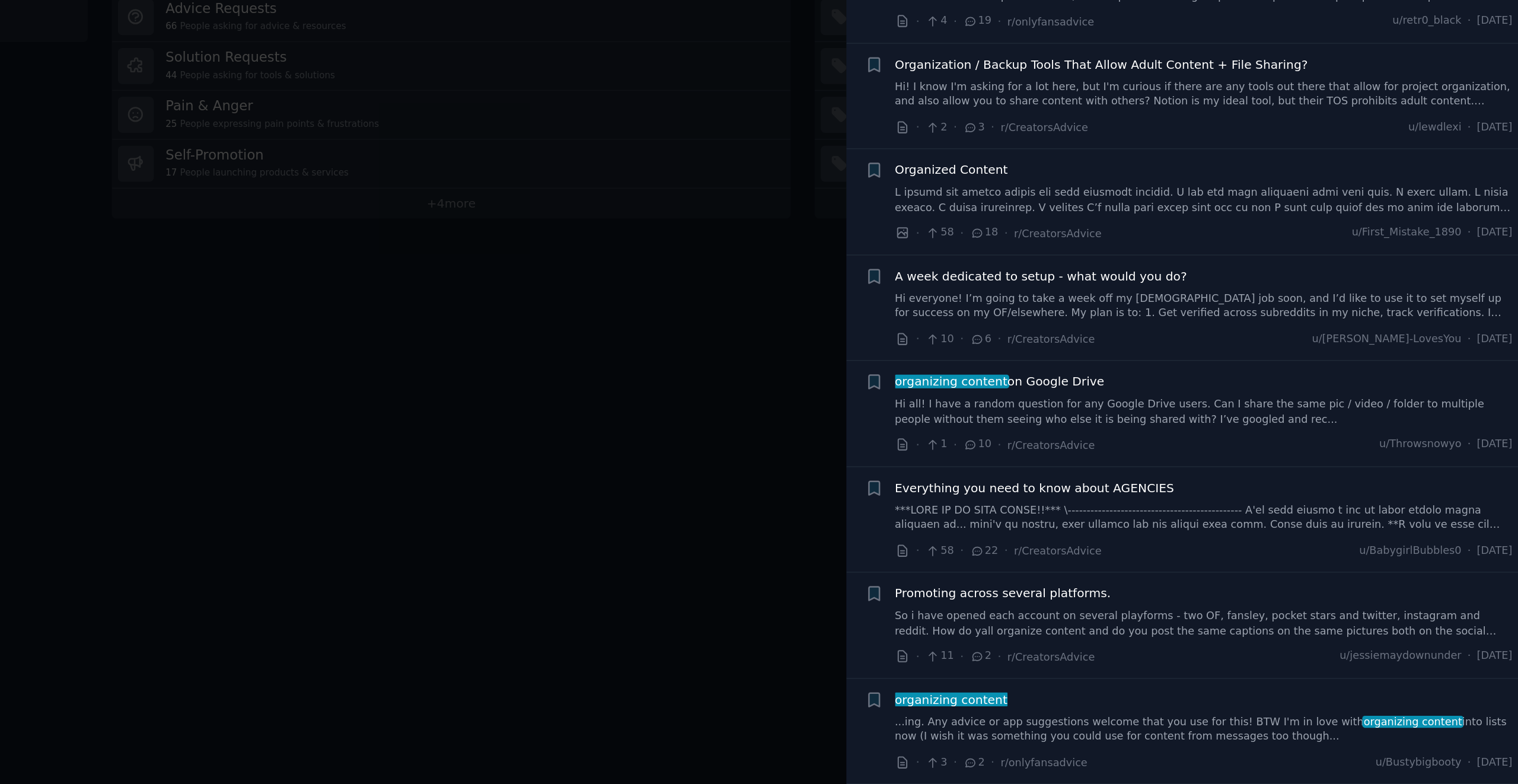
click at [1236, 527] on link "Hi all! I have a random question for any Google Drive users. Can I share the sa…" at bounding box center [1300, 526] width 427 height 21
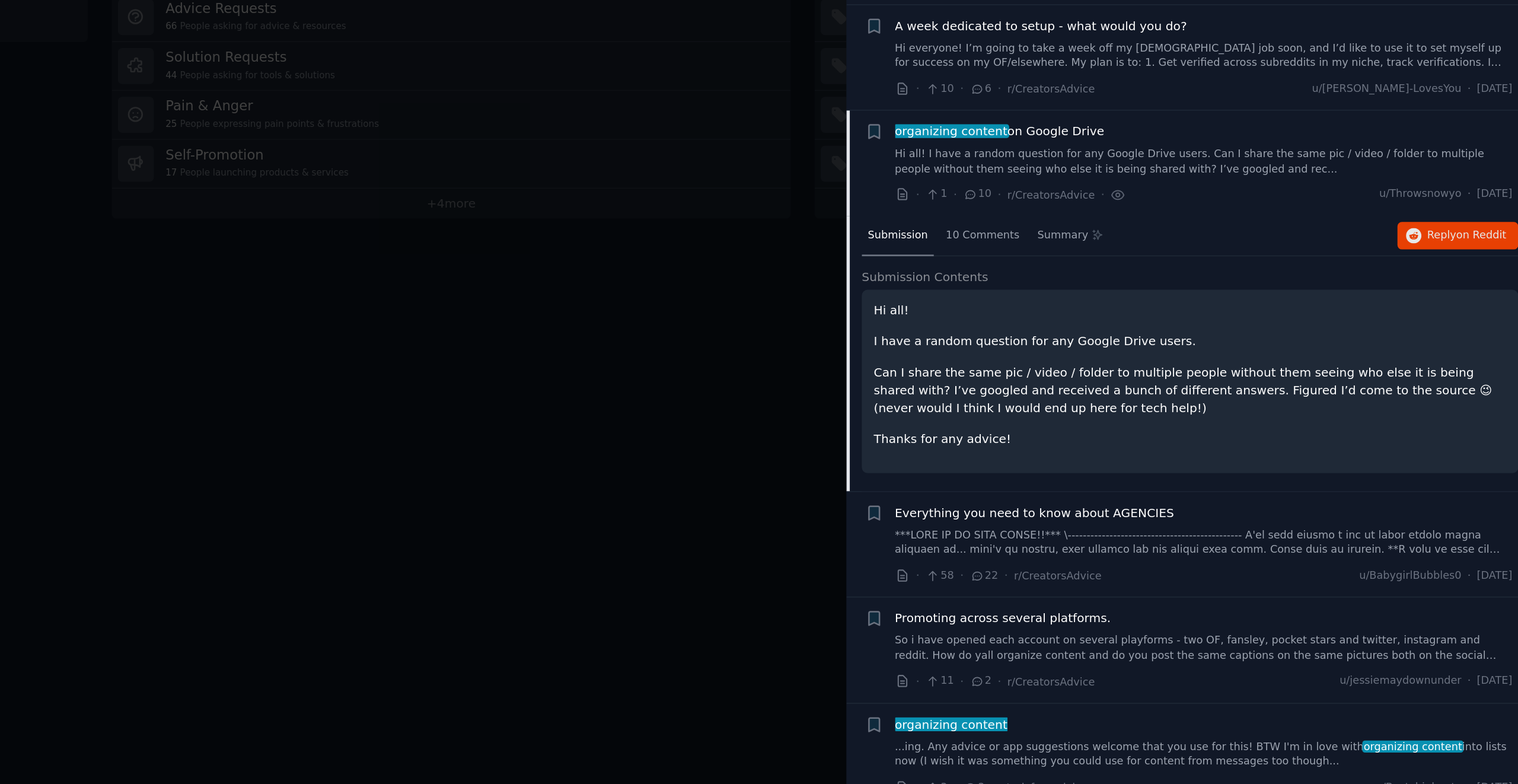
scroll to position [769, 0]
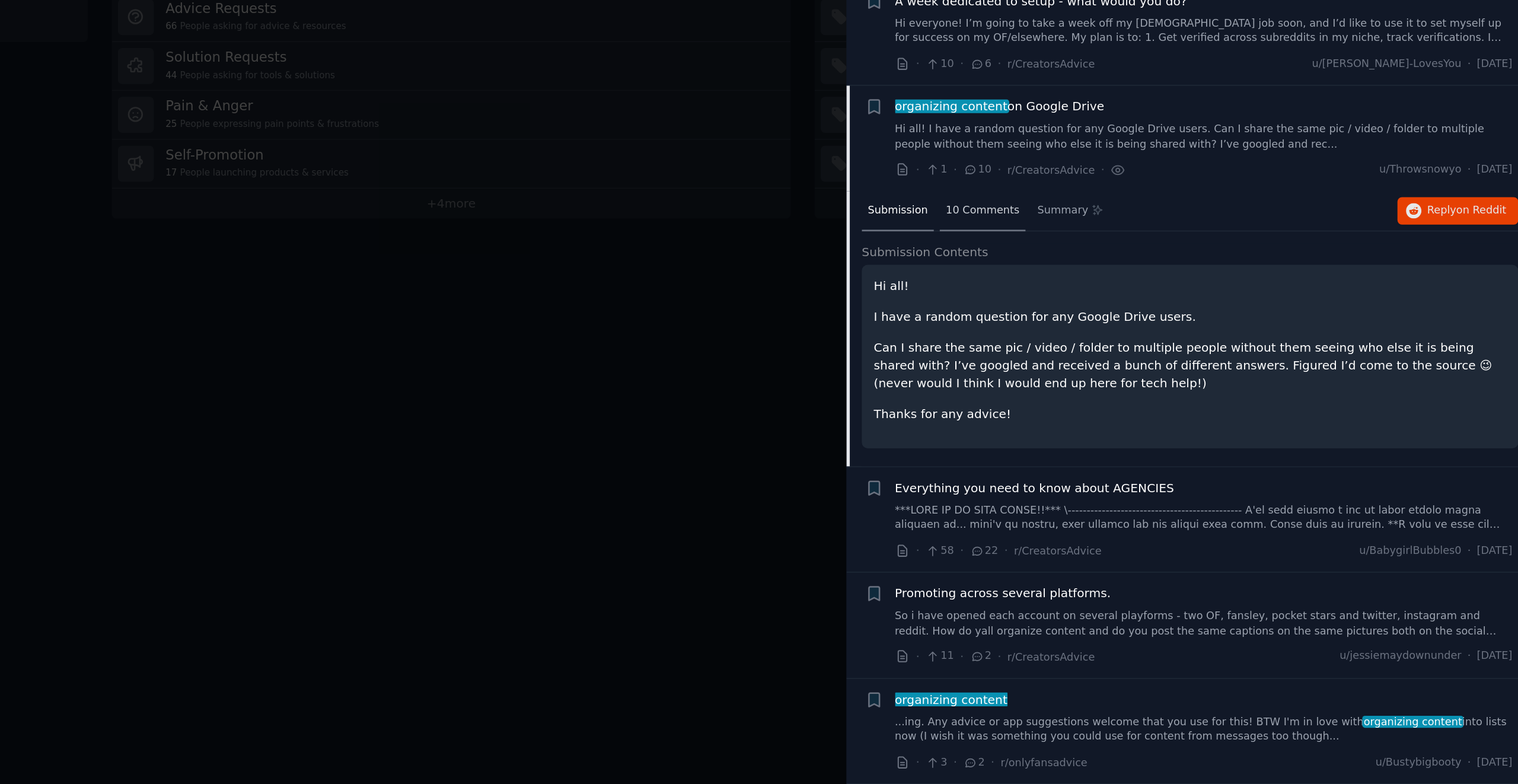
click at [1147, 394] on div "10 Comments" at bounding box center [1146, 387] width 59 height 28
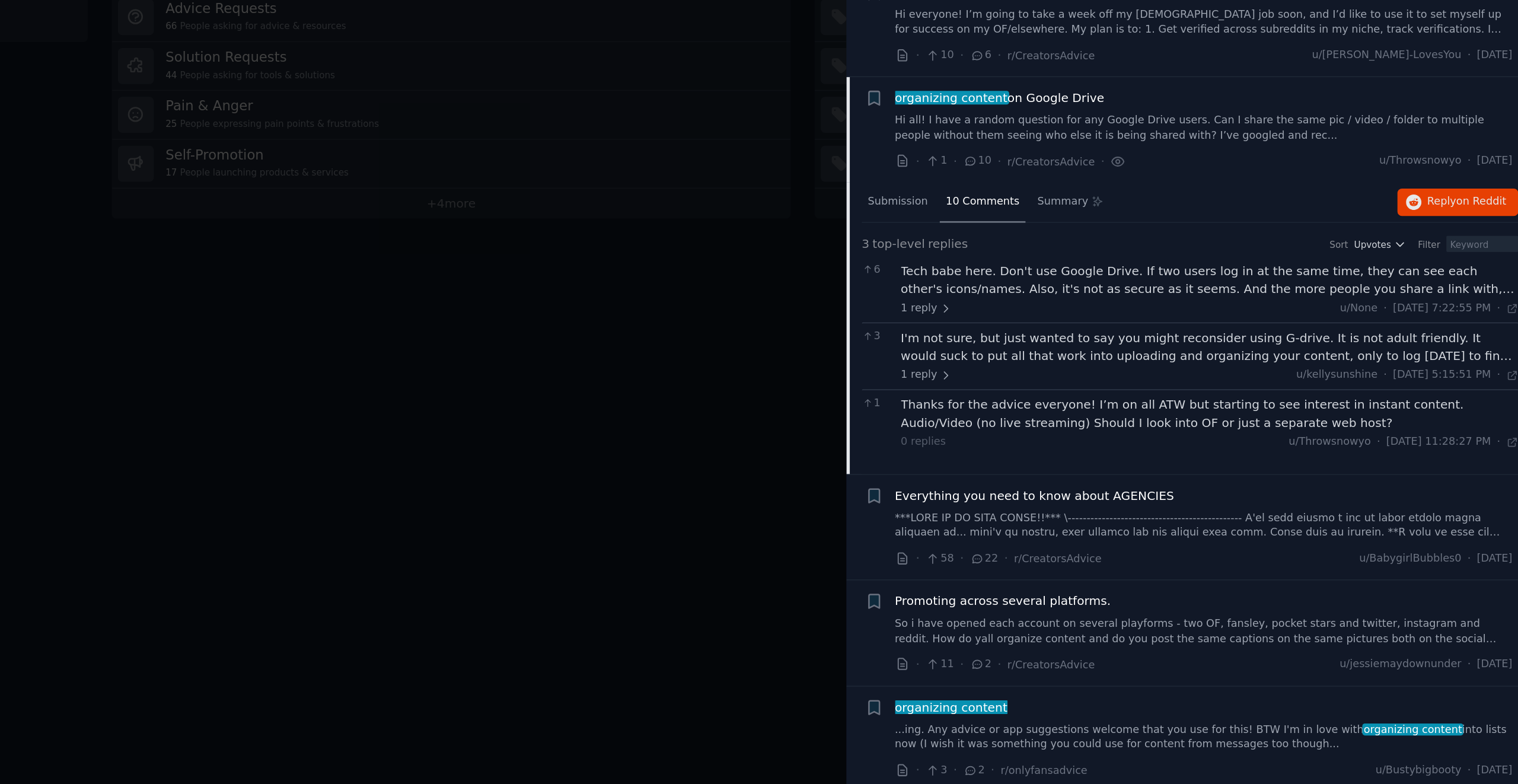
scroll to position [779, 0]
